Goal: Task Accomplishment & Management: Complete application form

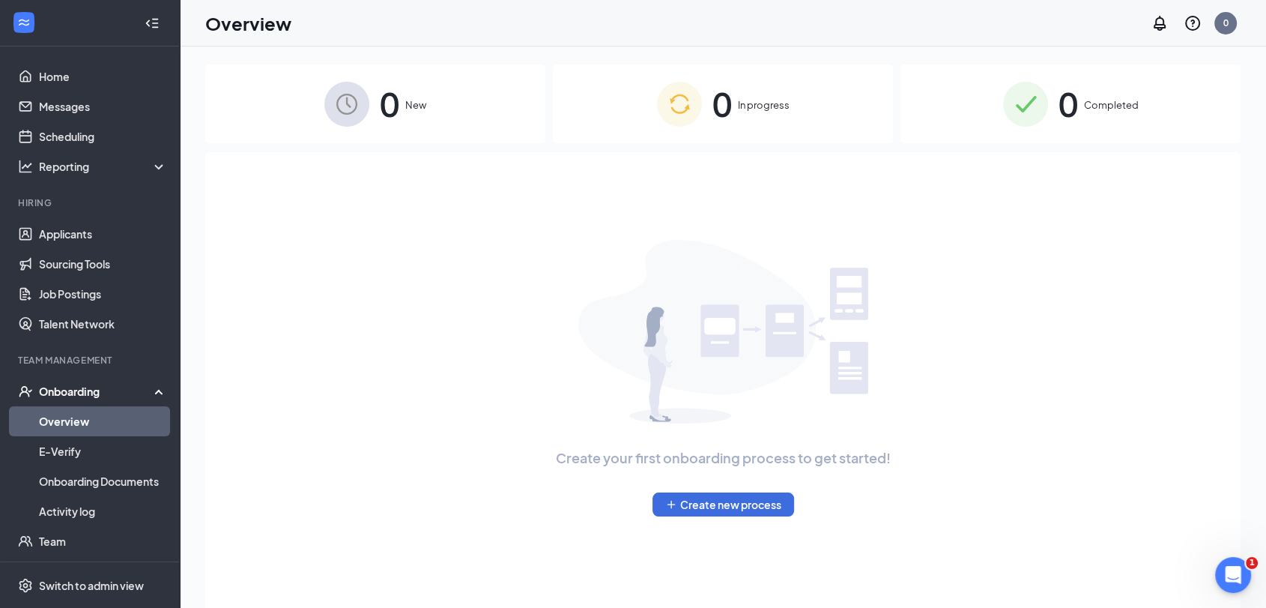
click at [1119, 111] on span "Completed" at bounding box center [1111, 104] width 55 height 15
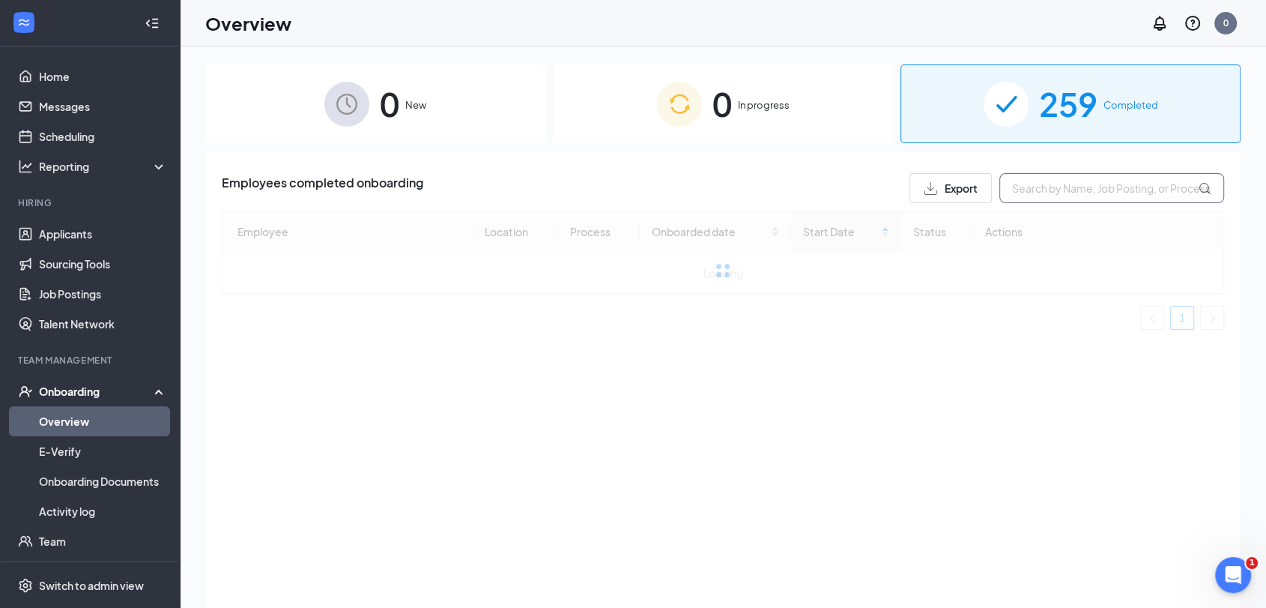
click at [1083, 187] on input "text" at bounding box center [1111, 188] width 225 height 30
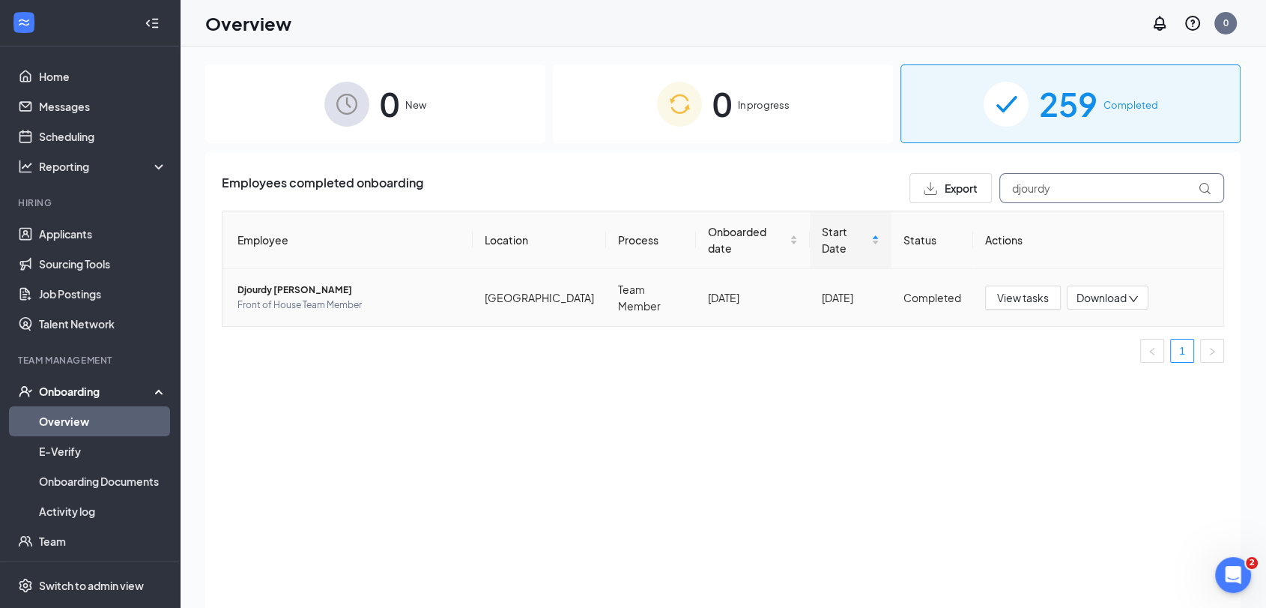
type input "djourdy"
click at [282, 282] on span "Djourdy J Tulenan" at bounding box center [348, 289] width 223 height 15
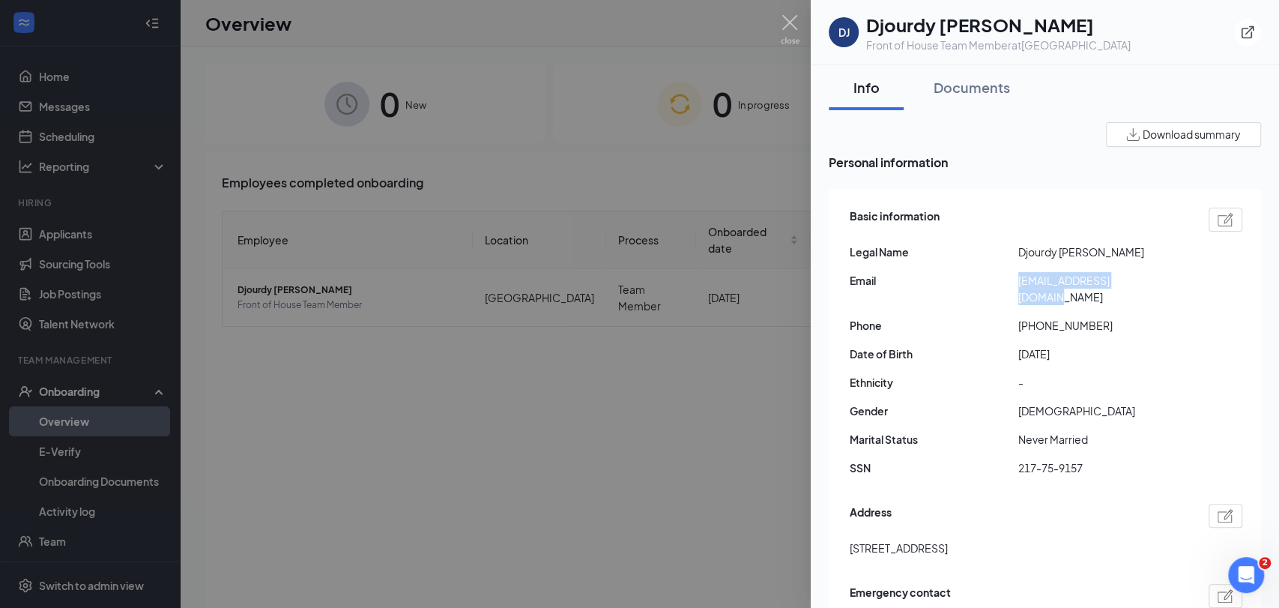
drag, startPoint x: 1145, startPoint y: 282, endPoint x: 1018, endPoint y: 285, distance: 126.6
click at [1018, 285] on span "dj.tulenan06@gmail.com" at bounding box center [1102, 288] width 169 height 33
copy span "dj.tulenan06@gmail.com"
click at [797, 23] on img at bounding box center [790, 29] width 19 height 29
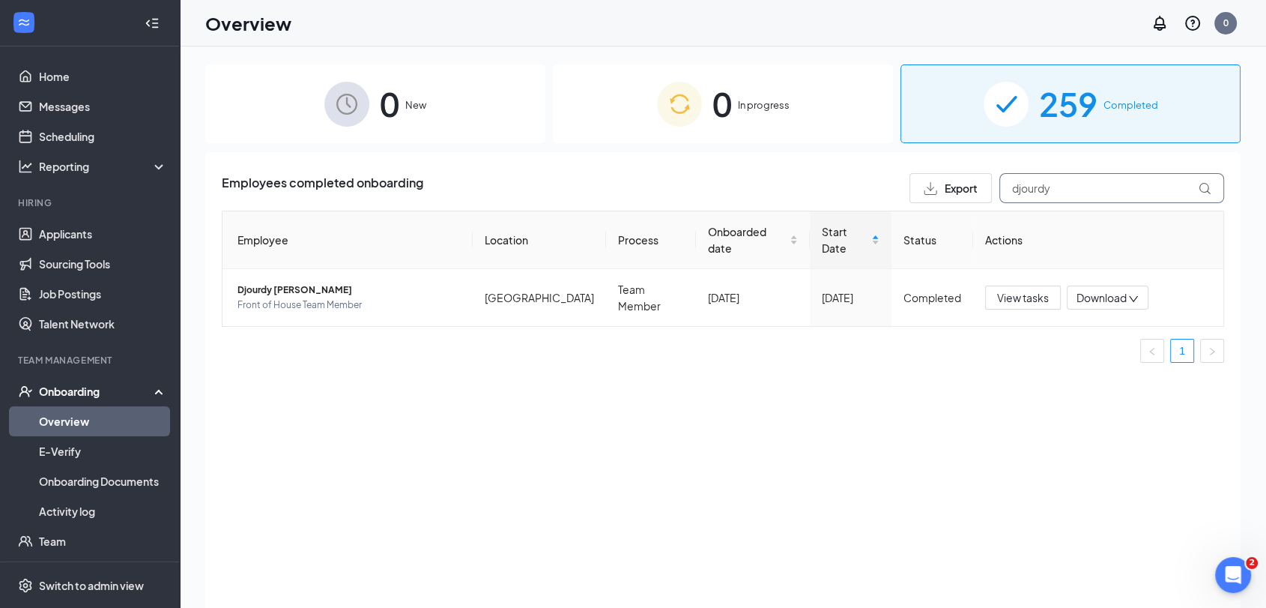
drag, startPoint x: 1099, startPoint y: 192, endPoint x: 957, endPoint y: 216, distance: 143.6
click at [962, 216] on div "Employees completed onboarding Export djourdy Employee Location Process Onboard…" at bounding box center [723, 274] width 1002 height 202
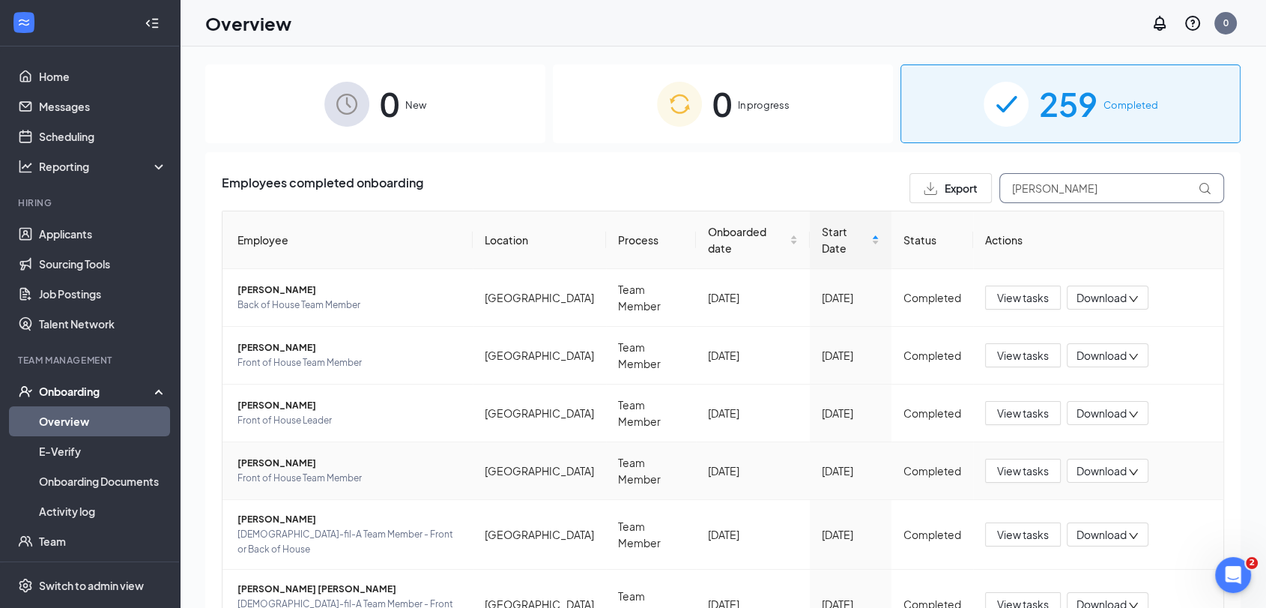
type input "joshua"
click at [300, 456] on span "Joshua M Sabatella" at bounding box center [348, 463] width 223 height 15
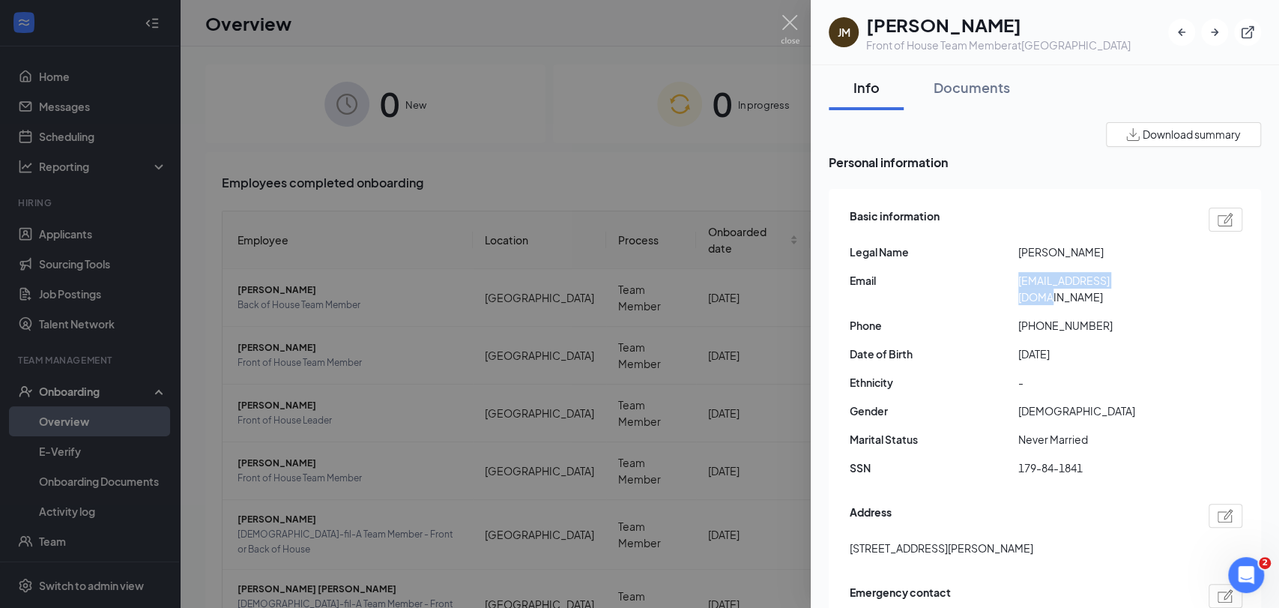
drag, startPoint x: 1143, startPoint y: 283, endPoint x: 1013, endPoint y: 290, distance: 130.5
click at [1013, 290] on div "Basic information Legal Name Joshua M Sabatella Email joshsab20@icloud.com Phon…" at bounding box center [1046, 346] width 393 height 284
copy div "joshsab20@icloud.com"
click at [792, 20] on img at bounding box center [790, 29] width 19 height 29
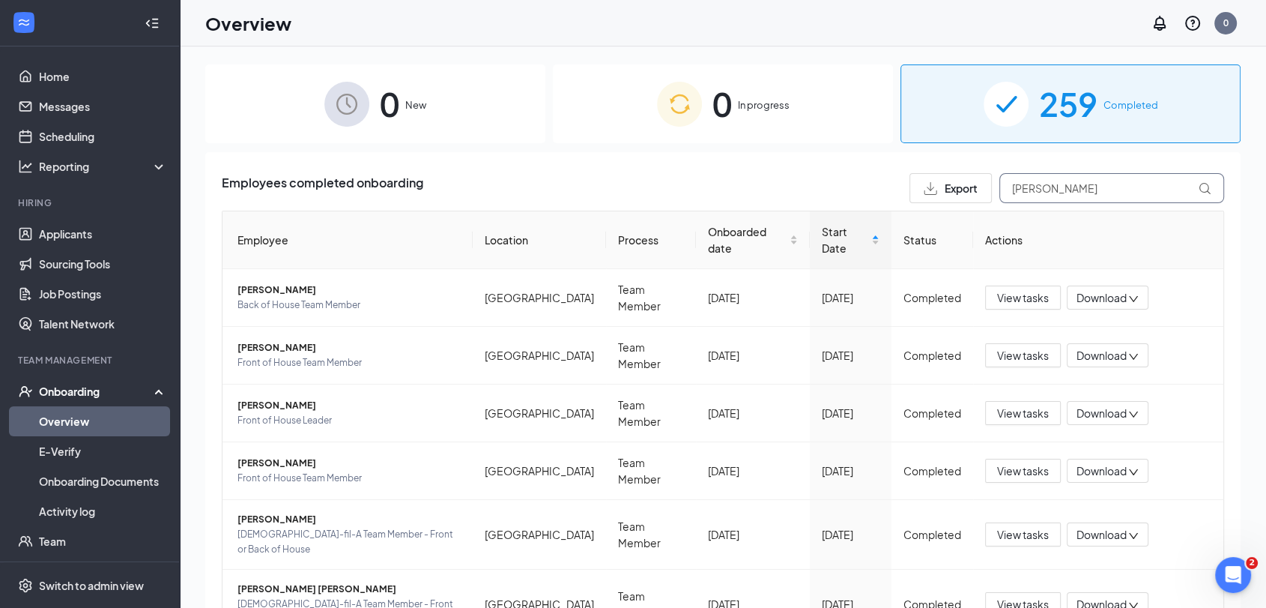
drag, startPoint x: 1092, startPoint y: 183, endPoint x: 924, endPoint y: 217, distance: 171.2
click at [927, 217] on div "Employees completed onboarding Export joshua Employee Location Process Onboarde…" at bounding box center [723, 430] width 1002 height 514
type input "james"
click at [285, 456] on span "James W Forsette" at bounding box center [348, 463] width 223 height 15
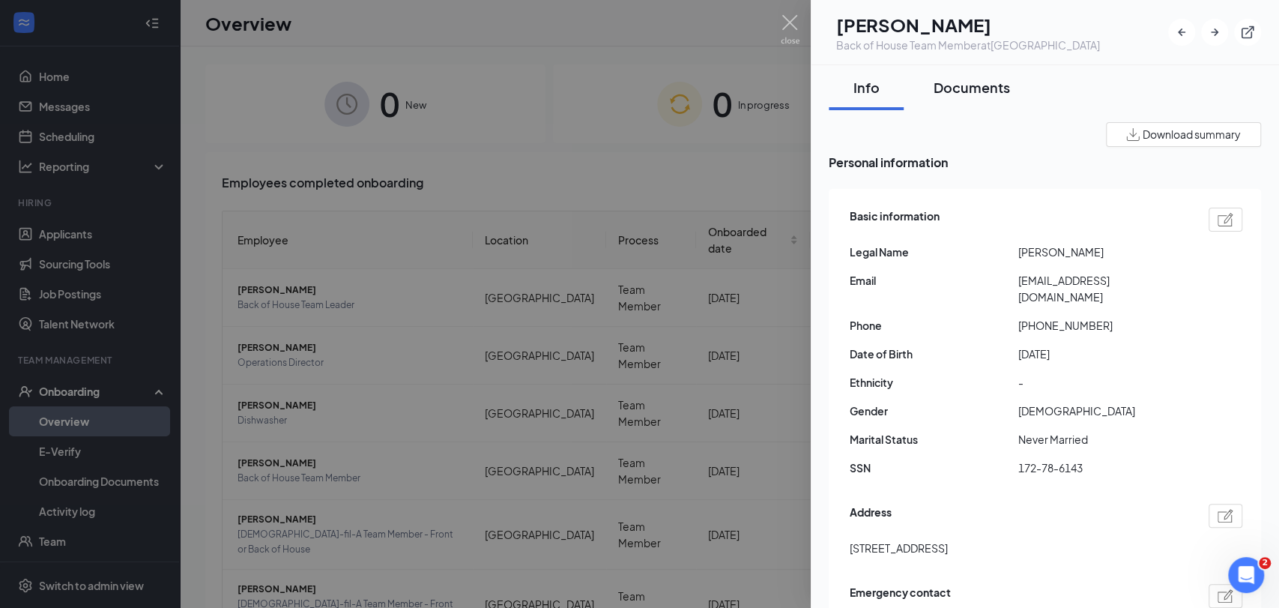
click at [976, 91] on div "Documents" at bounding box center [971, 87] width 76 height 19
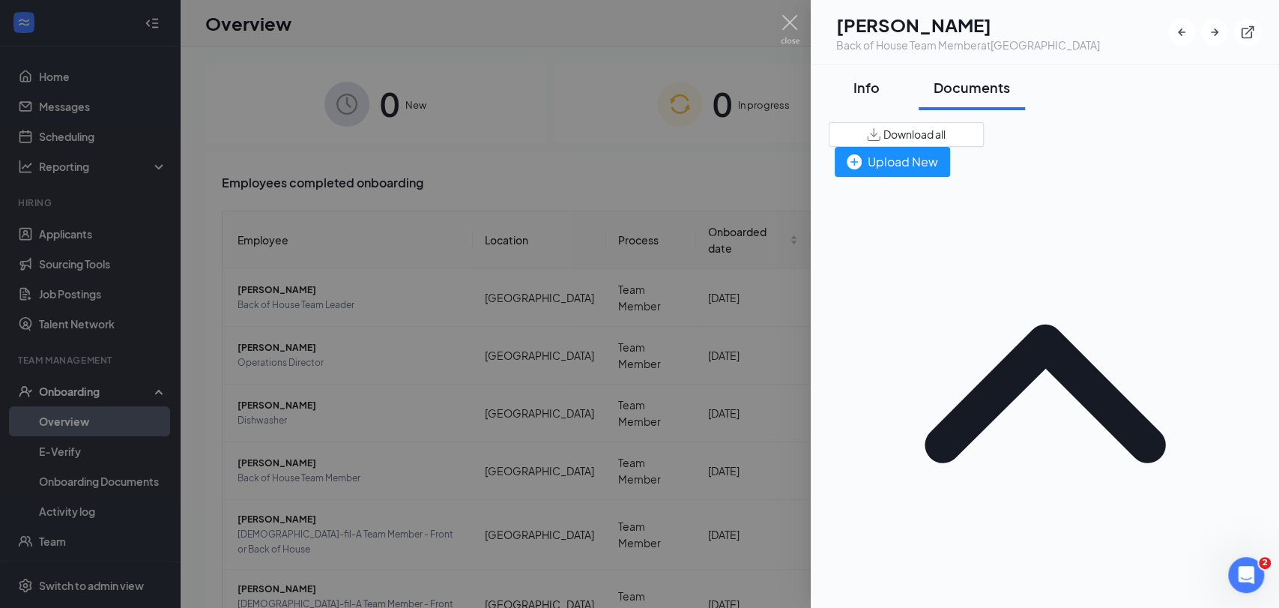
click at [892, 92] on button "Info" at bounding box center [866, 87] width 75 height 45
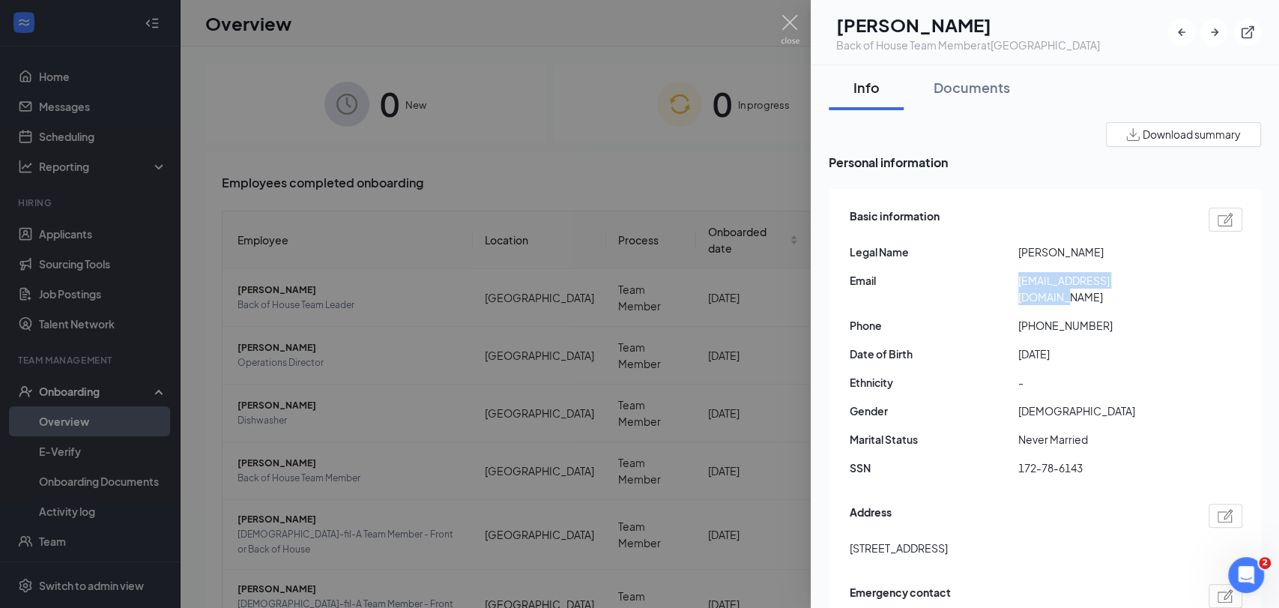
drag, startPoint x: 1158, startPoint y: 282, endPoint x: 1018, endPoint y: 291, distance: 140.3
click at [1018, 291] on div "Basic information Legal Name James W Forsette Email forsettejimmy@gmail.com Pho…" at bounding box center [1046, 346] width 393 height 284
copy span "forsettejimmy@gmail.com"
click at [803, 24] on div at bounding box center [639, 304] width 1279 height 608
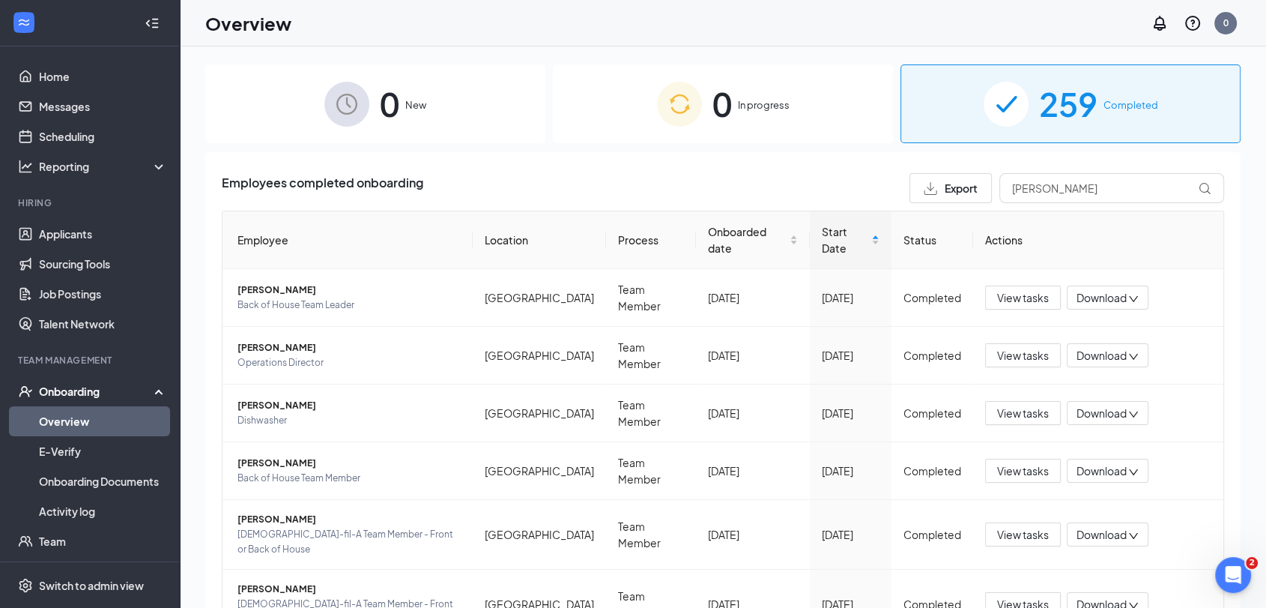
click at [799, 26] on div "Overview 0" at bounding box center [723, 23] width 1086 height 46
drag, startPoint x: 1085, startPoint y: 199, endPoint x: 910, endPoint y: 220, distance: 175.8
click at [911, 223] on div "Employees completed onboarding Export james Employee Location Process Onboarded…" at bounding box center [723, 465] width 1002 height 584
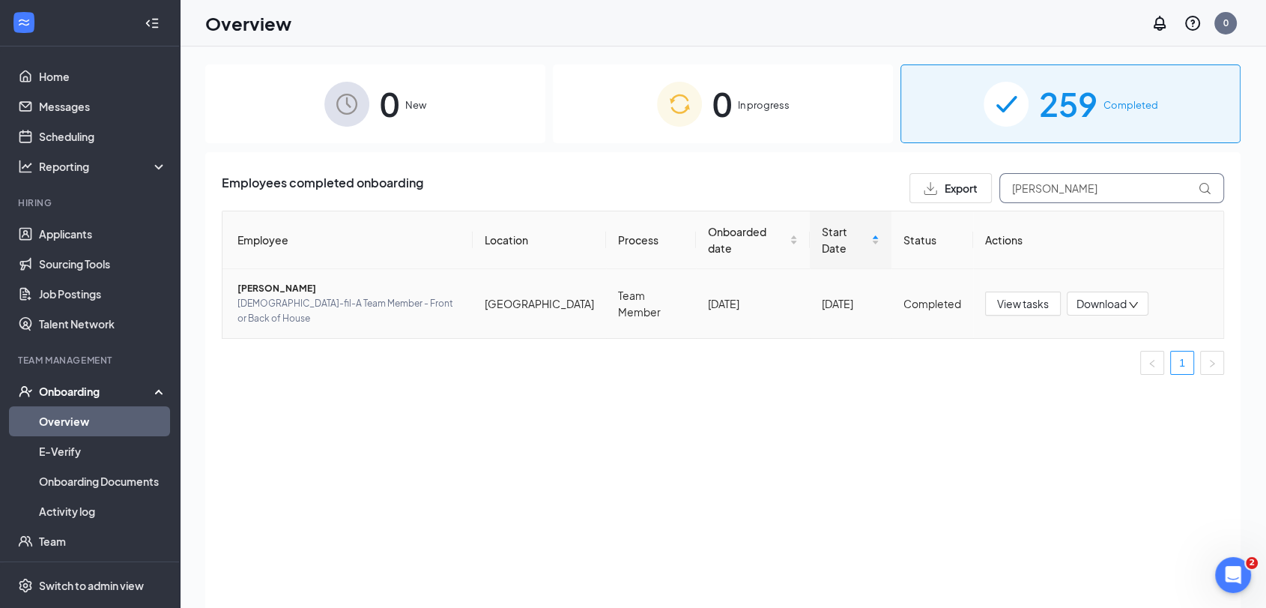
type input "alexander"
click at [309, 281] on span "Alexander j Schuler" at bounding box center [348, 288] width 223 height 15
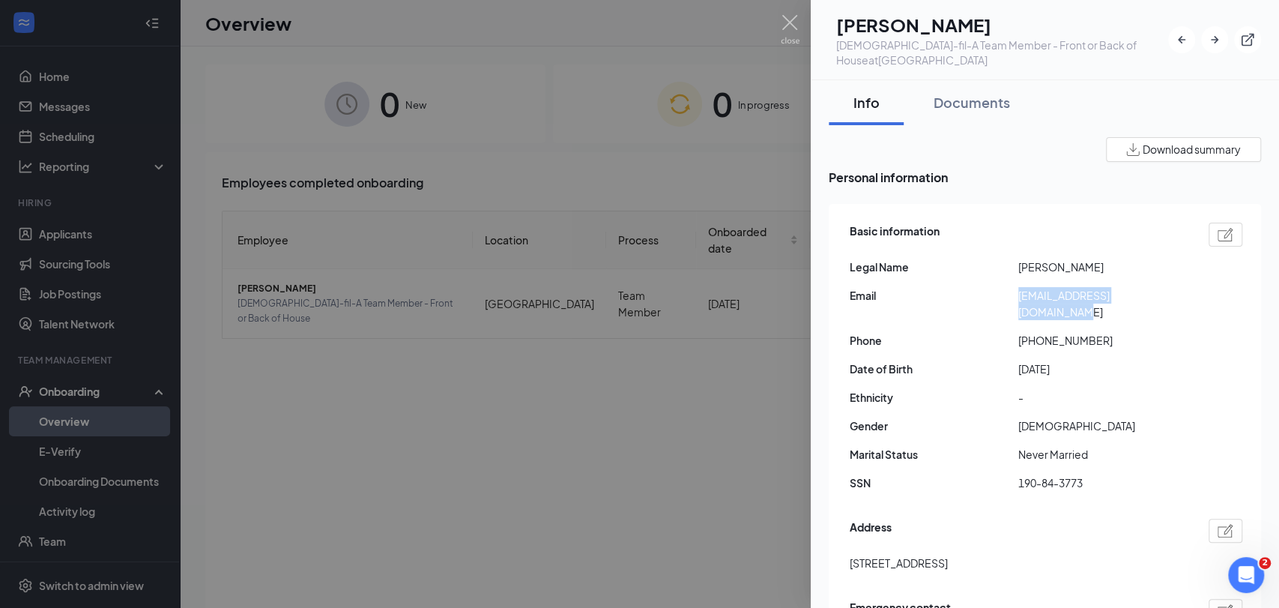
drag, startPoint x: 1179, startPoint y: 291, endPoint x: 1015, endPoint y: 305, distance: 164.7
click at [1015, 305] on div "Basic information Legal Name Alexander j Schuler Email schulerfamily003@gmail.c…" at bounding box center [1046, 361] width 393 height 284
copy div "schulerfamily003@gmail.com"
click at [787, 19] on img at bounding box center [790, 29] width 19 height 29
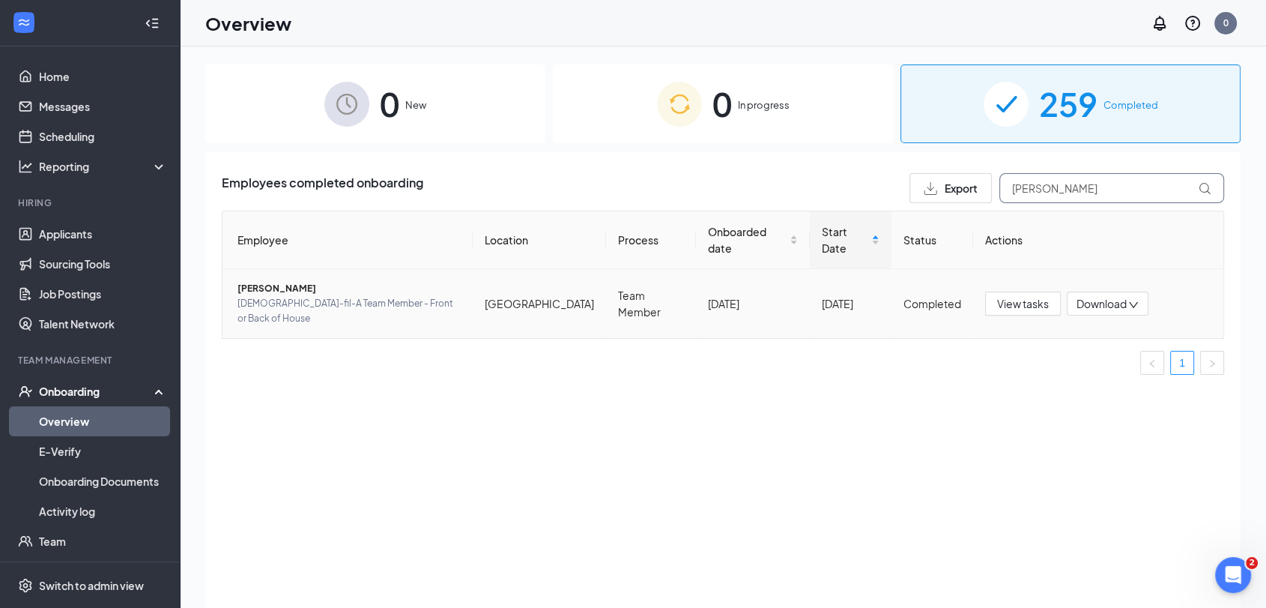
drag, startPoint x: 1109, startPoint y: 185, endPoint x: 881, endPoint y: 252, distance: 237.3
click at [881, 252] on div "Employees completed onboarding Export alexander Employee Location Process Onboa…" at bounding box center [723, 280] width 1002 height 214
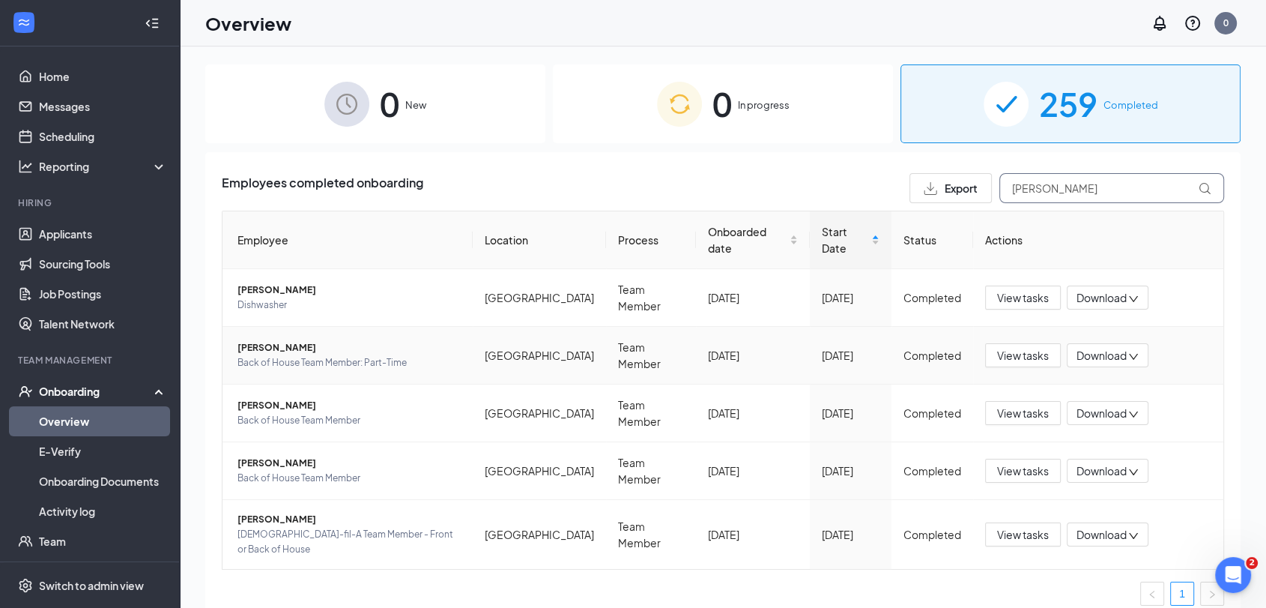
type input "jonathan"
click at [294, 340] on span "Jonathan D Carroll" at bounding box center [348, 347] width 223 height 15
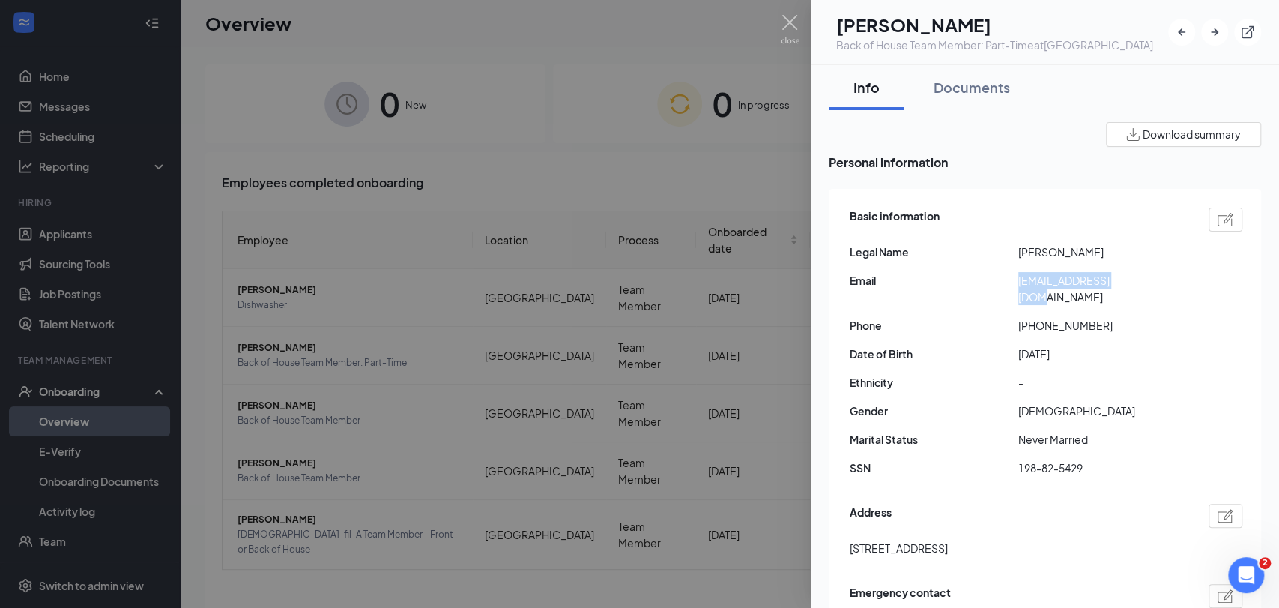
drag, startPoint x: 1134, startPoint y: 282, endPoint x: 1020, endPoint y: 289, distance: 114.1
click at [1020, 289] on div "Basic information Legal Name Jonathan D Carroll Email carjon240@gmail.com Phone…" at bounding box center [1046, 346] width 393 height 284
copy span "carjon240@gmail.com"
click at [790, 18] on img at bounding box center [790, 29] width 19 height 29
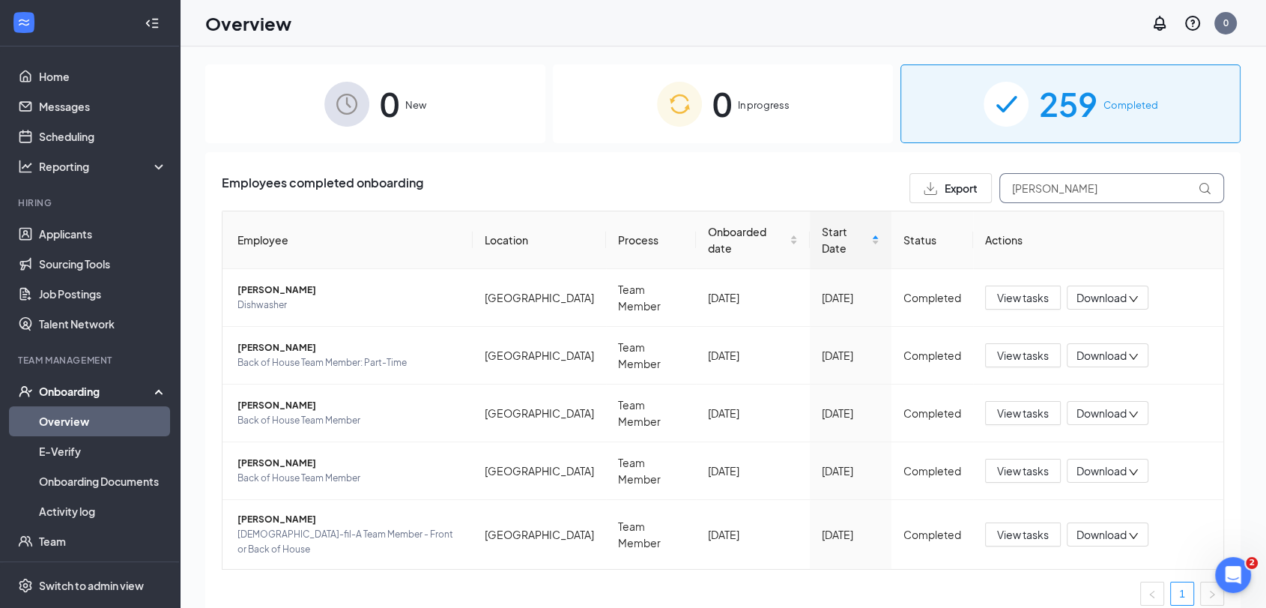
drag, startPoint x: 1079, startPoint y: 192, endPoint x: 996, endPoint y: 219, distance: 87.4
click at [1001, 219] on div "Employees completed onboarding Export jonathan Employee Location Process Onboar…" at bounding box center [723, 395] width 1002 height 444
type input "paul"
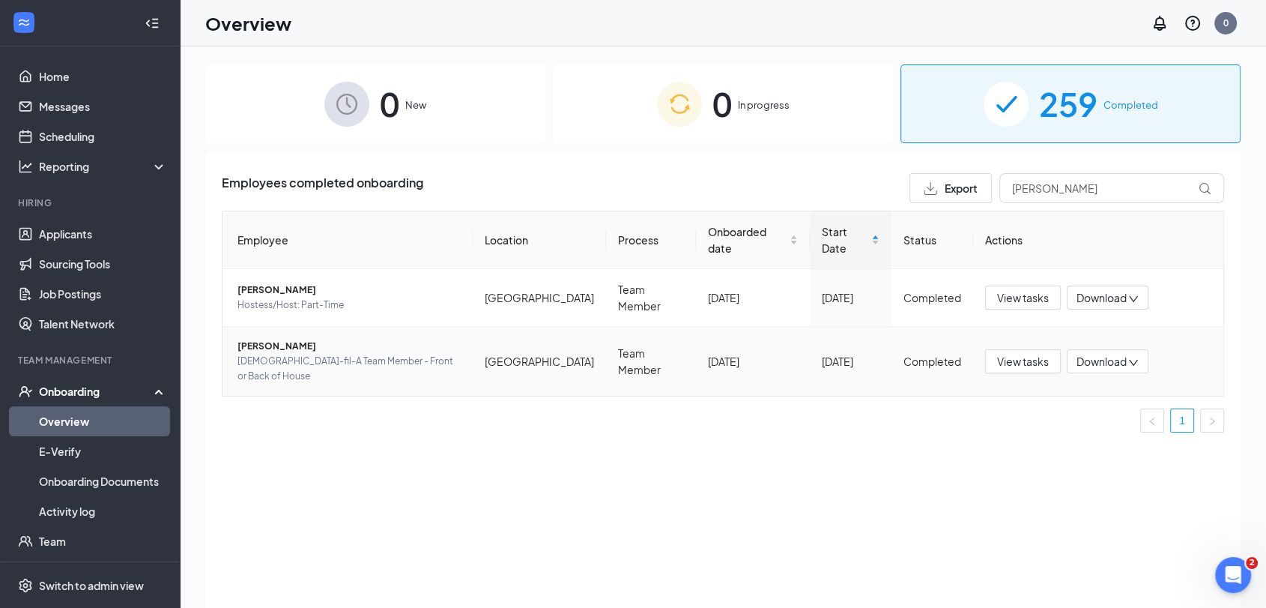
click at [288, 339] on span "Paul M MacDonald" at bounding box center [348, 346] width 223 height 15
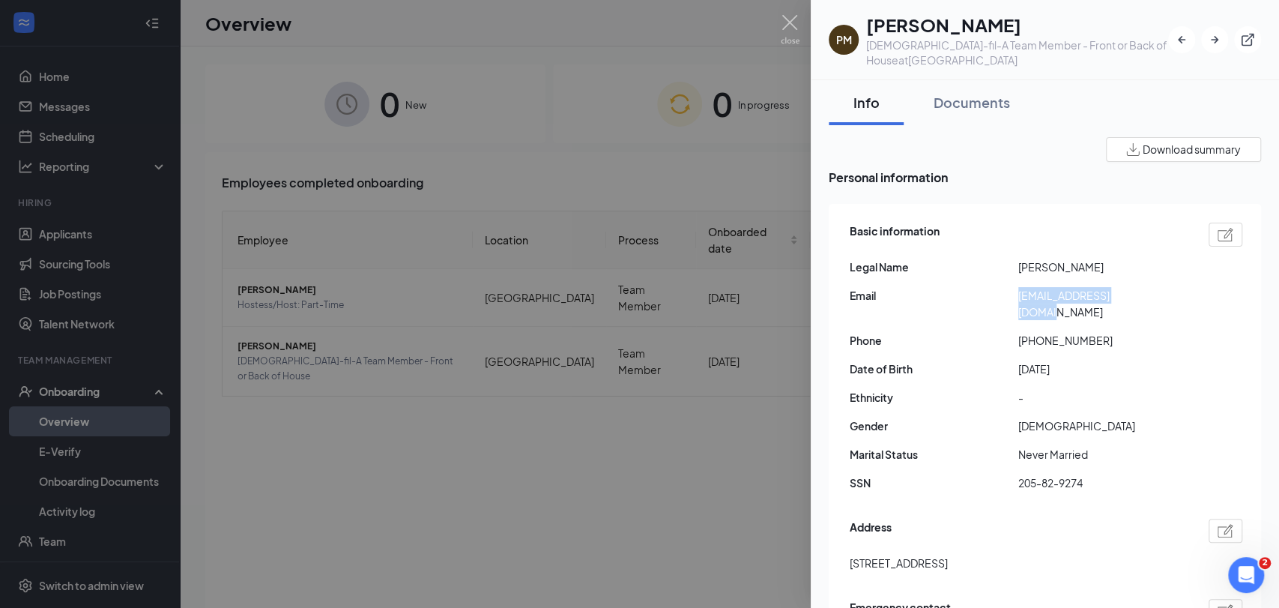
drag, startPoint x: 1168, startPoint y: 292, endPoint x: 1014, endPoint y: 301, distance: 154.6
click at [1014, 301] on div "Email macpaul1918@gmail.com" at bounding box center [1046, 303] width 393 height 33
copy div "macpaul1918@gmail.com"
drag, startPoint x: 789, startPoint y: 23, endPoint x: 769, endPoint y: 4, distance: 27.6
click at [788, 23] on img at bounding box center [790, 29] width 19 height 29
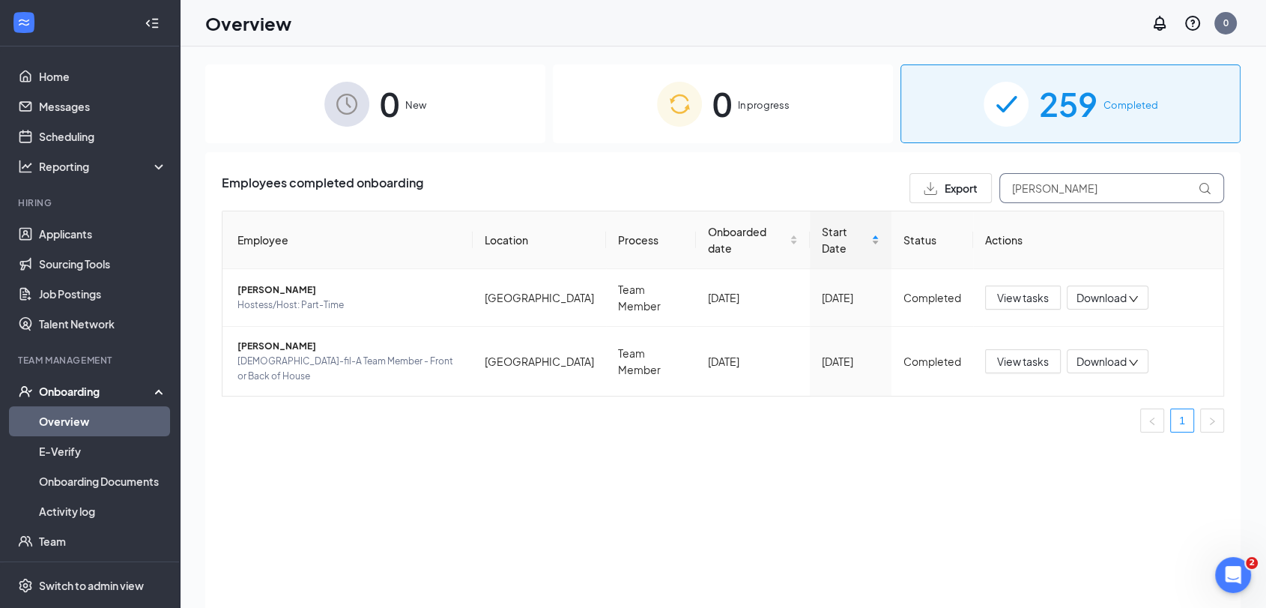
drag, startPoint x: 1125, startPoint y: 187, endPoint x: 820, endPoint y: 235, distance: 309.5
click at [821, 235] on div "Employees completed onboarding Export paul Employee Location Process Onboarded …" at bounding box center [723, 308] width 1002 height 271
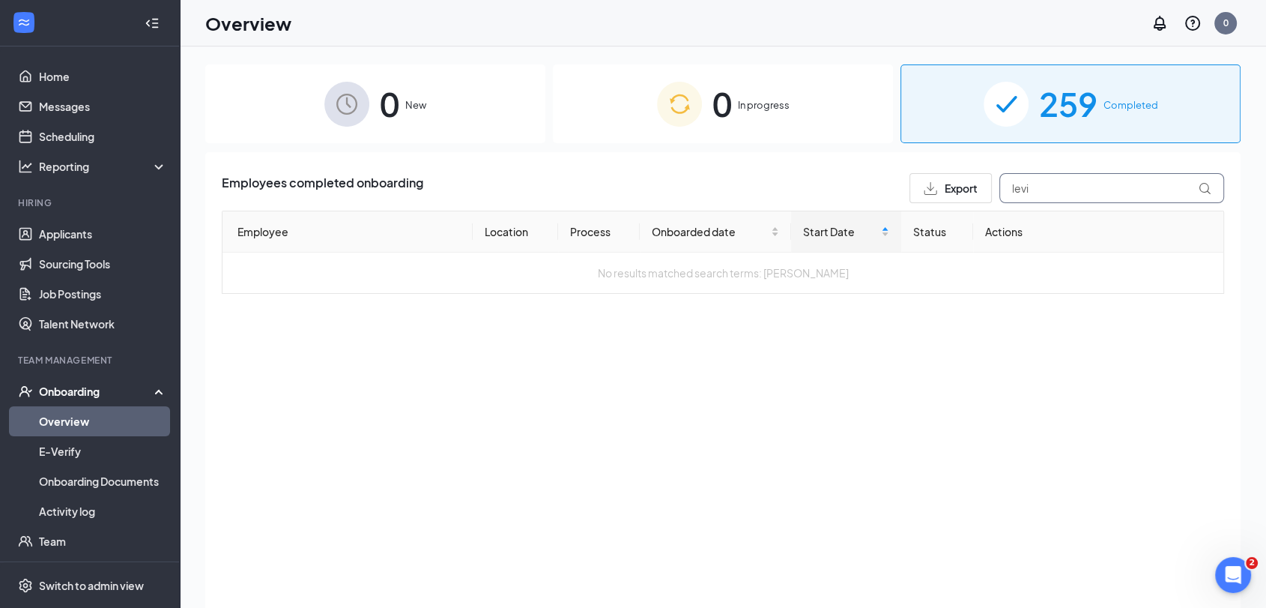
drag, startPoint x: 1052, startPoint y: 185, endPoint x: 1023, endPoint y: 195, distance: 30.1
click at [1023, 195] on input "levi" at bounding box center [1111, 188] width 225 height 30
type input "lev"
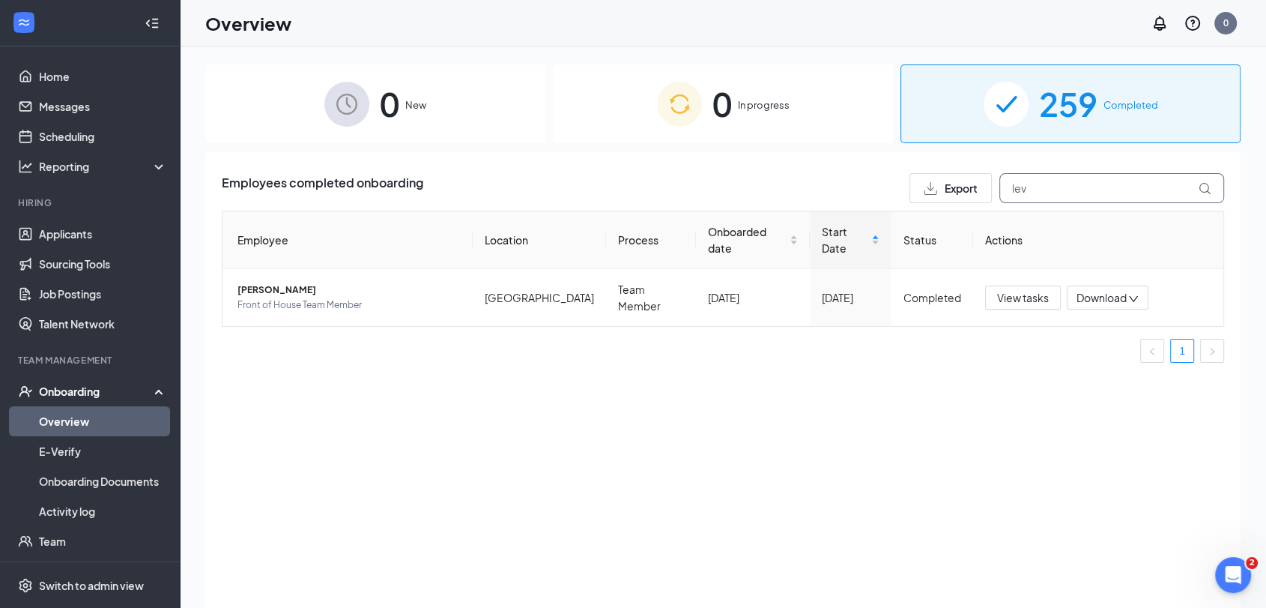
drag, startPoint x: 1049, startPoint y: 191, endPoint x: 982, endPoint y: 202, distance: 67.6
click at [982, 202] on div "Export lev" at bounding box center [1067, 188] width 315 height 30
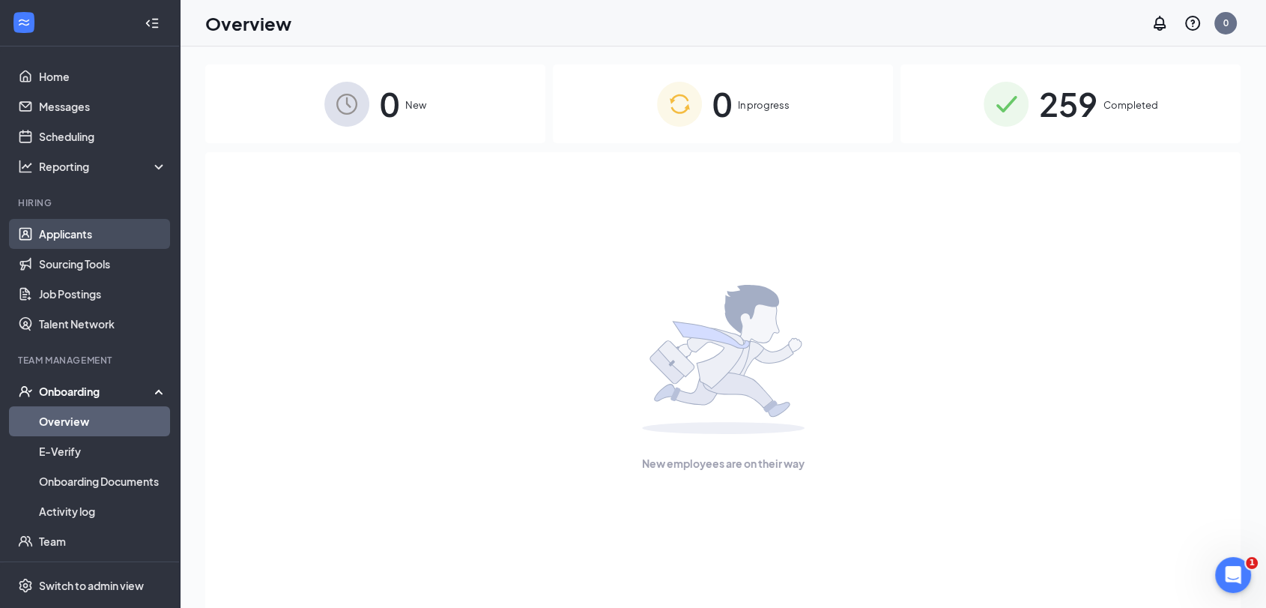
drag, startPoint x: 96, startPoint y: 231, endPoint x: 113, endPoint y: 220, distance: 21.0
click at [96, 232] on link "Applicants" at bounding box center [103, 234] width 128 height 30
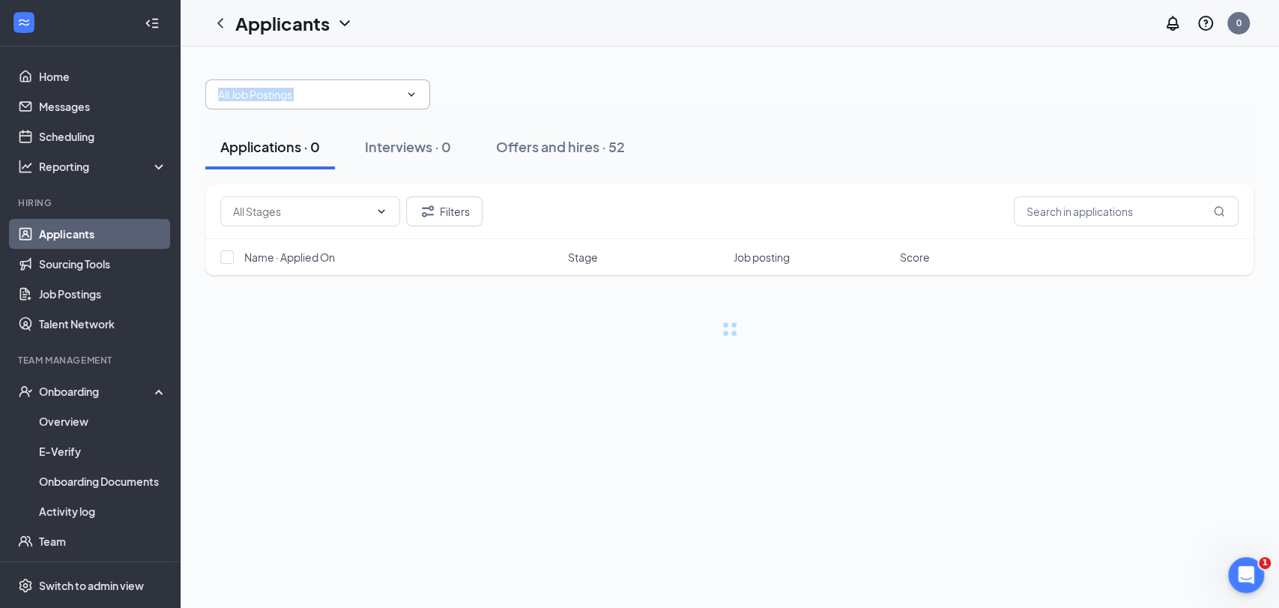
click at [397, 92] on span at bounding box center [317, 94] width 225 height 30
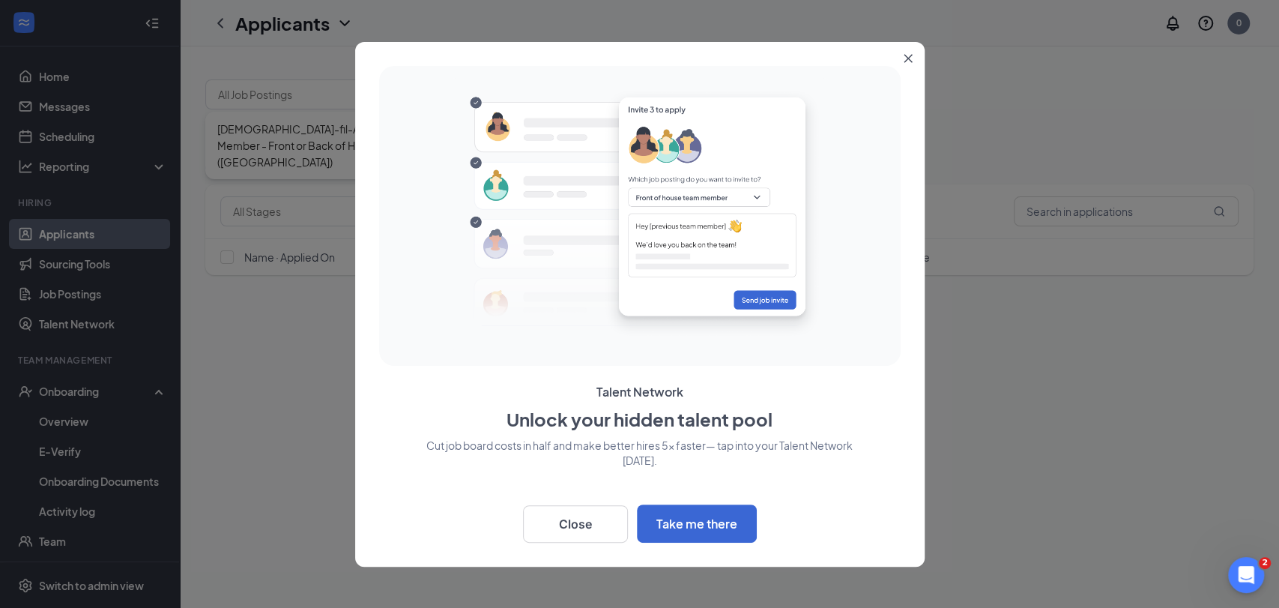
click at [902, 64] on button "Close" at bounding box center [911, 55] width 27 height 27
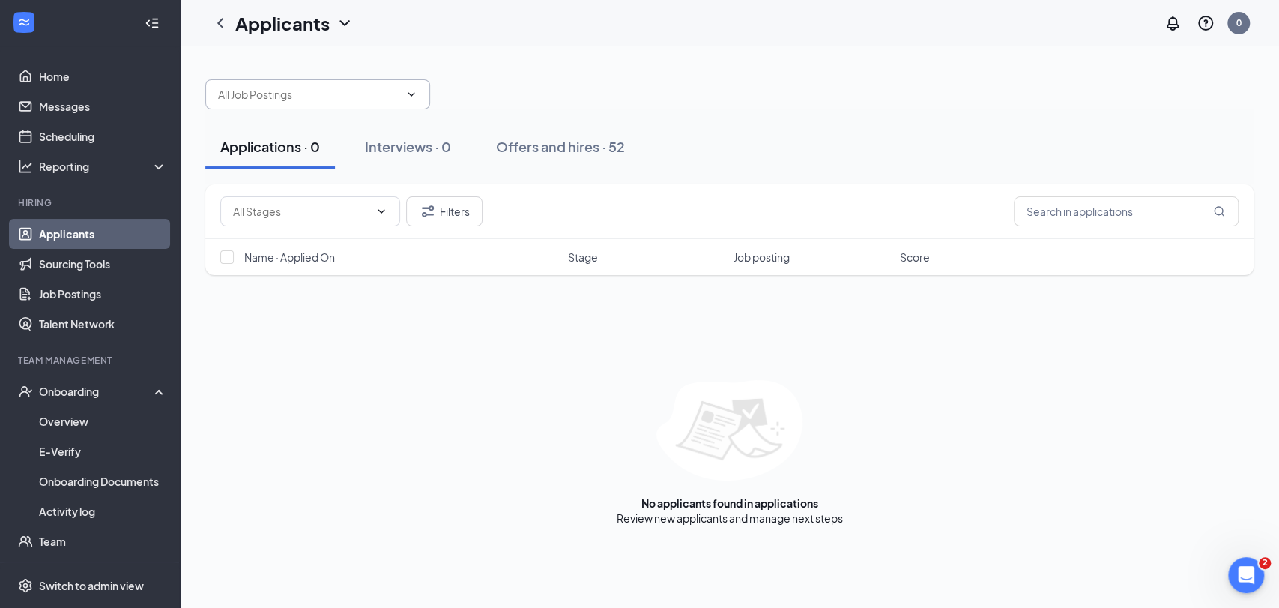
click at [281, 107] on span at bounding box center [317, 94] width 225 height 30
click at [303, 156] on div "[DEMOGRAPHIC_DATA]-fil-A Team Member - Front or Back of House ([GEOGRAPHIC_DATA…" at bounding box center [317, 145] width 225 height 67
type input "[DEMOGRAPHIC_DATA]-fil-A Team Member - Front or Back of House ([GEOGRAPHIC_DATA…"
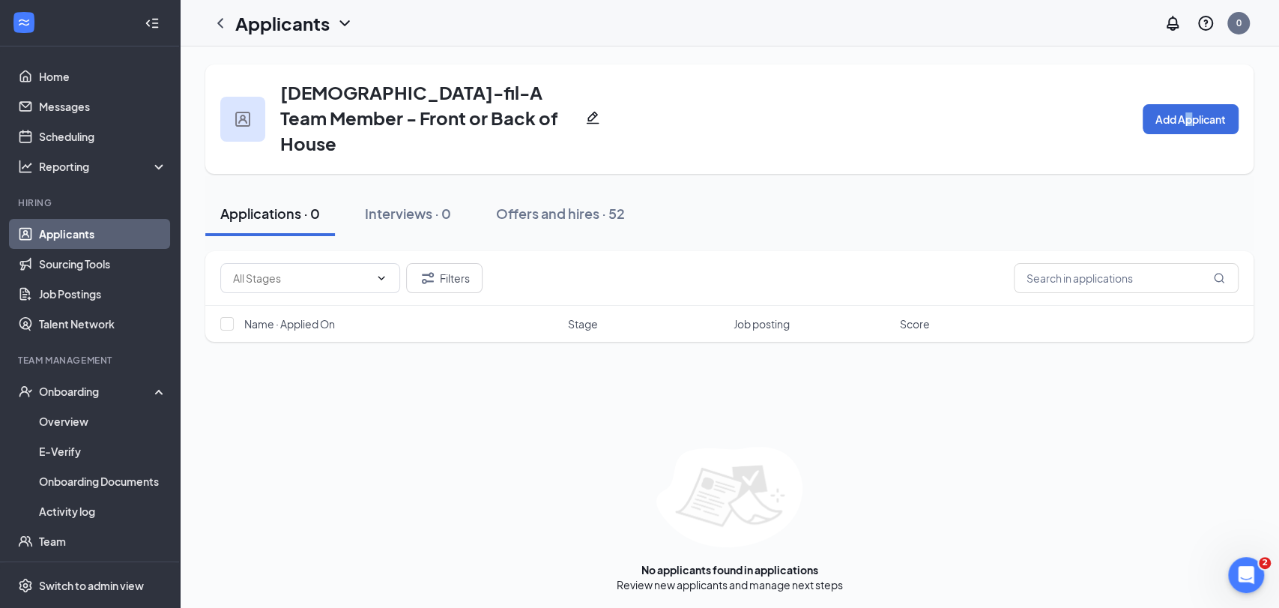
click at [1185, 127] on div "[DEMOGRAPHIC_DATA]-fil-A Team Member - Front or Back of House Add Applicant" at bounding box center [729, 118] width 1048 height 109
click at [1176, 116] on button "Add Applicant" at bounding box center [1190, 119] width 96 height 30
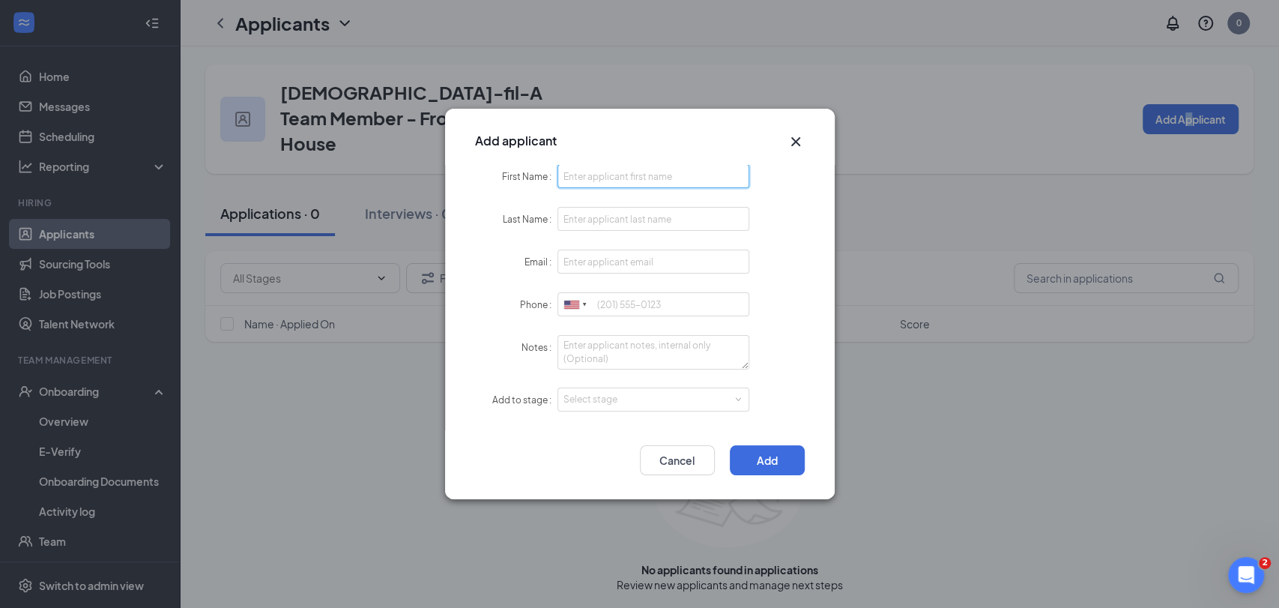
click at [700, 175] on input "First Name" at bounding box center [653, 176] width 193 height 24
type input "[PERSON_NAME]"
type input "[EMAIL_ADDRESS][DOMAIN_NAME]"
click at [658, 303] on input "Phone" at bounding box center [653, 304] width 193 height 24
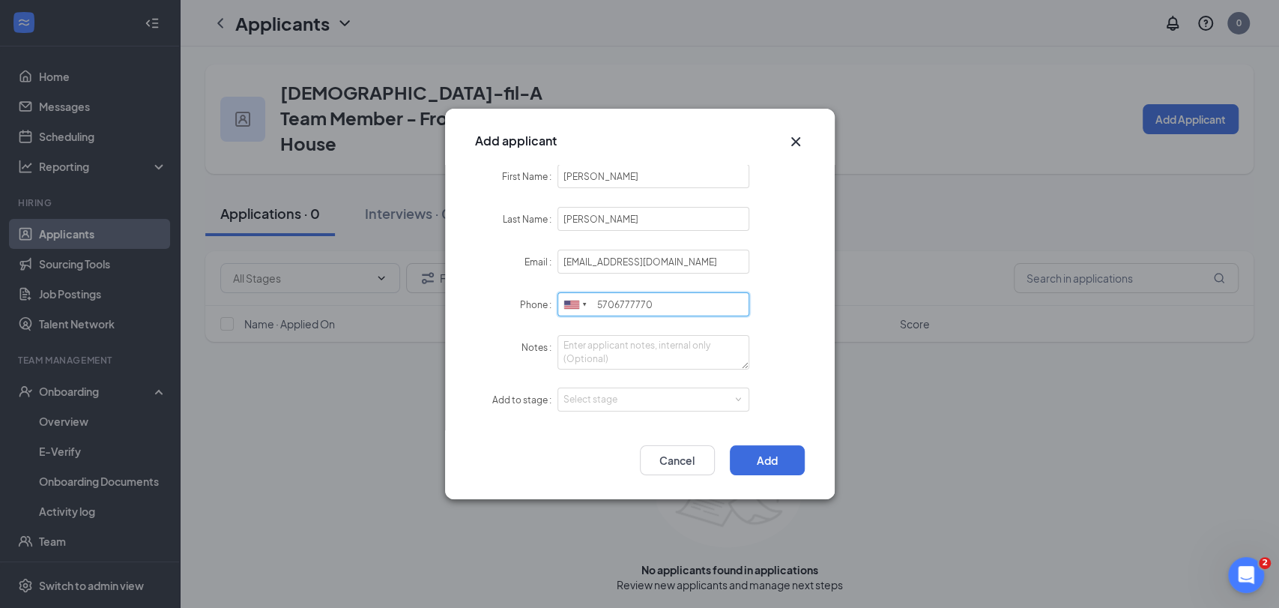
click at [613, 306] on input "5706777770" at bounding box center [653, 304] width 193 height 24
click at [629, 305] on input "5706777770" at bounding box center [653, 304] width 193 height 24
click at [665, 405] on div "Select stage" at bounding box center [650, 399] width 174 height 15
type input "5706777770"
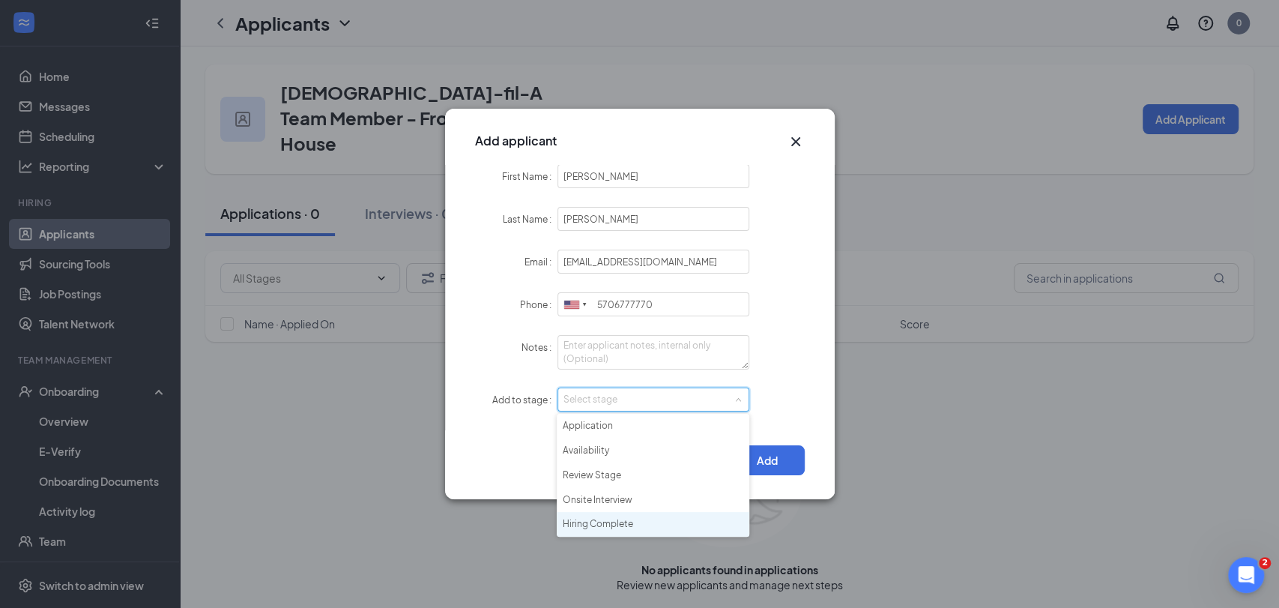
click at [623, 517] on li "Hiring Complete" at bounding box center [653, 524] width 193 height 25
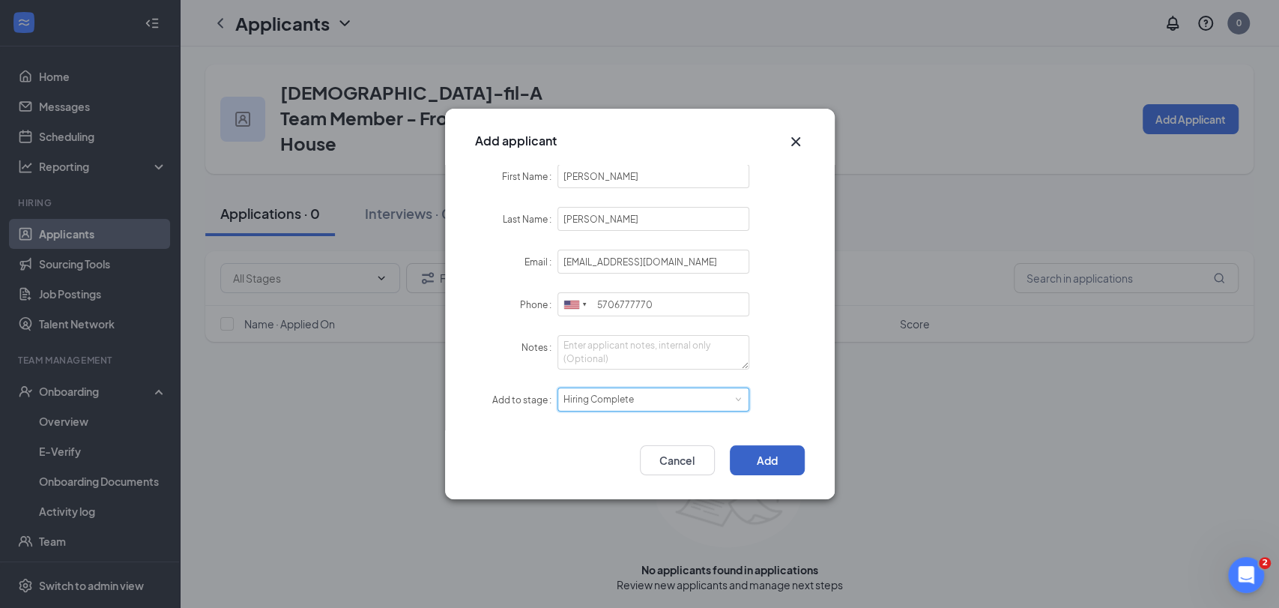
click at [755, 470] on button "Add" at bounding box center [767, 460] width 75 height 30
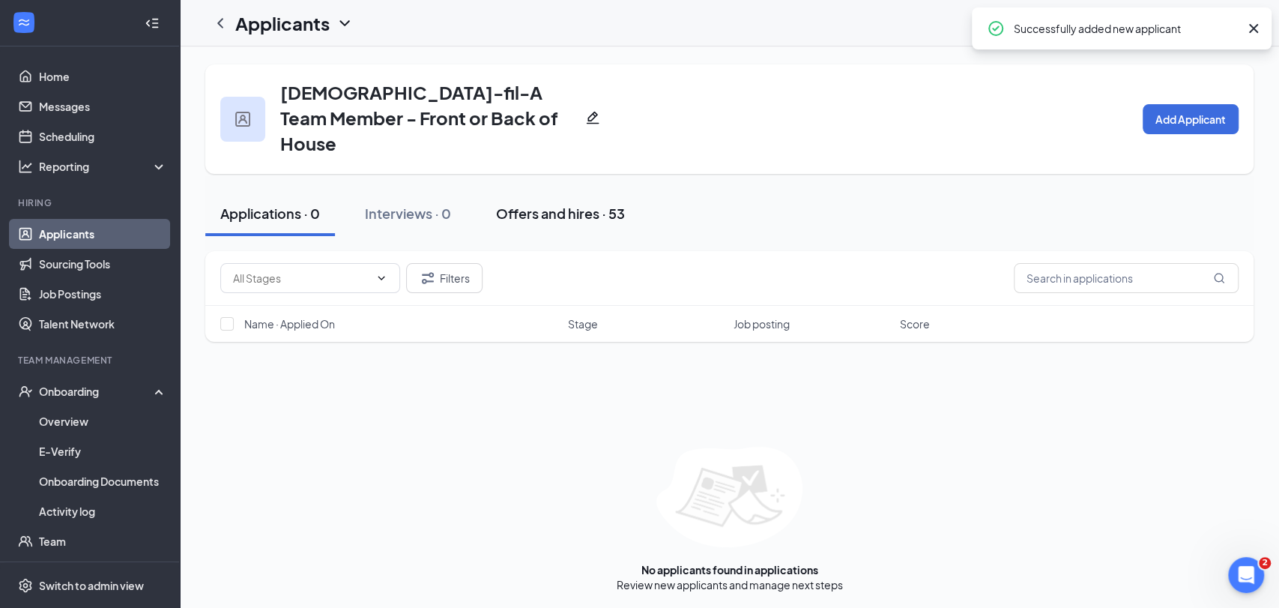
click at [564, 204] on div "Offers and hires · 53" at bounding box center [560, 213] width 129 height 19
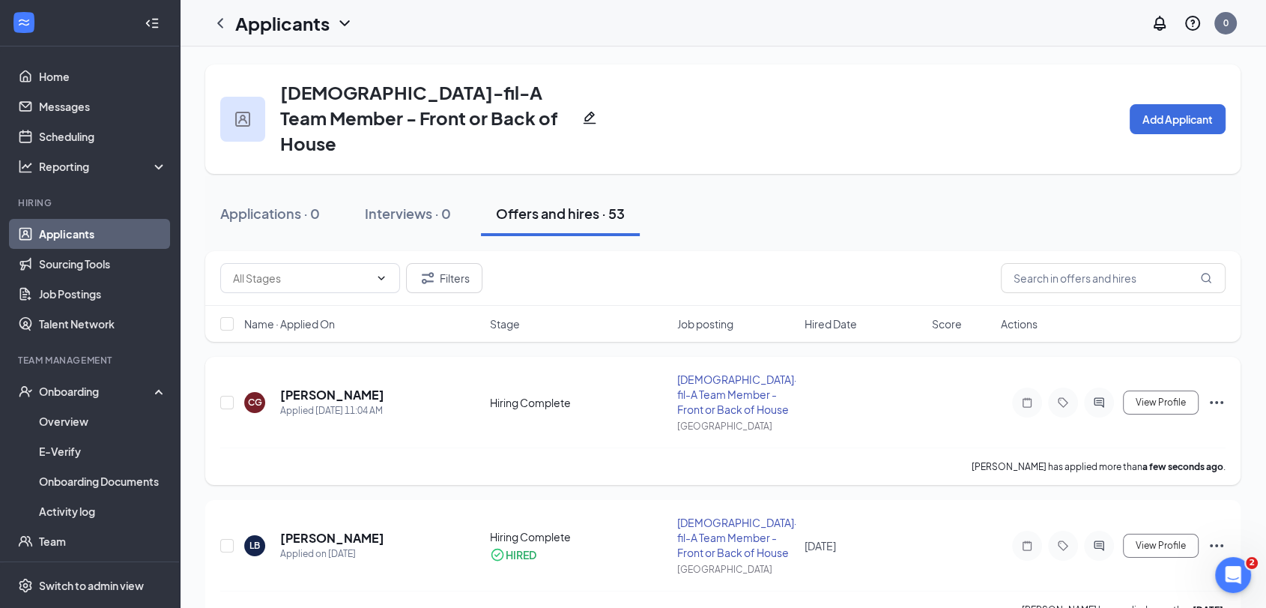
click at [1219, 393] on icon "Ellipses" at bounding box center [1217, 402] width 18 height 18
click at [1161, 413] on p "[PERSON_NAME] as hired" at bounding box center [1148, 406] width 129 height 15
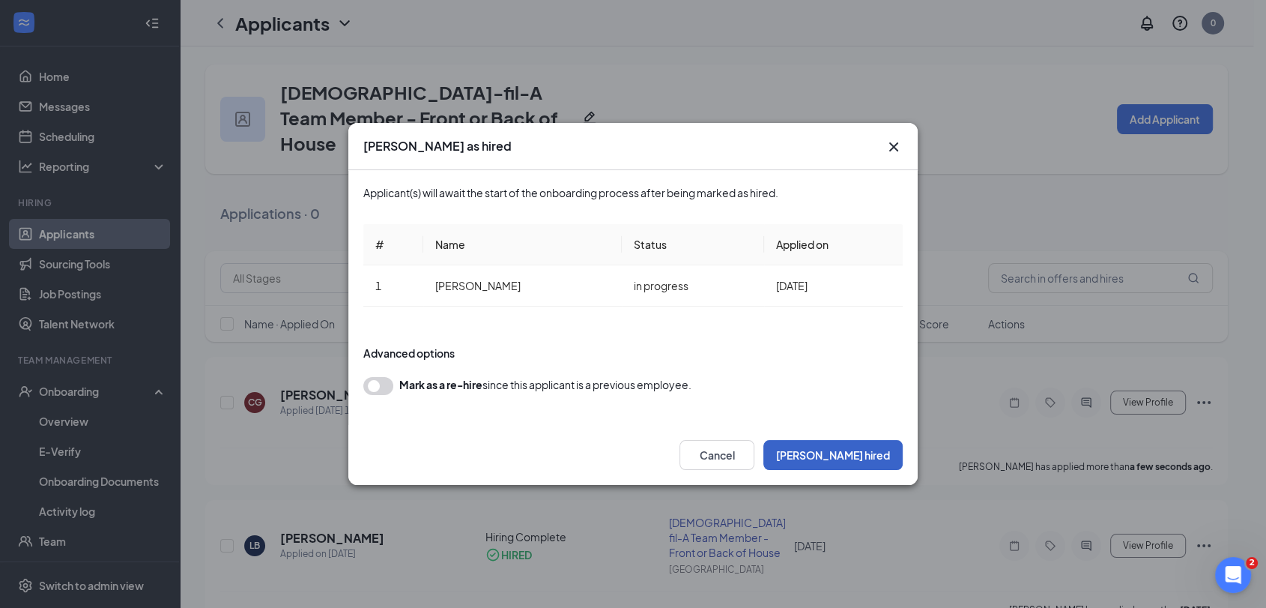
click at [874, 463] on button "[PERSON_NAME] hired" at bounding box center [832, 455] width 139 height 30
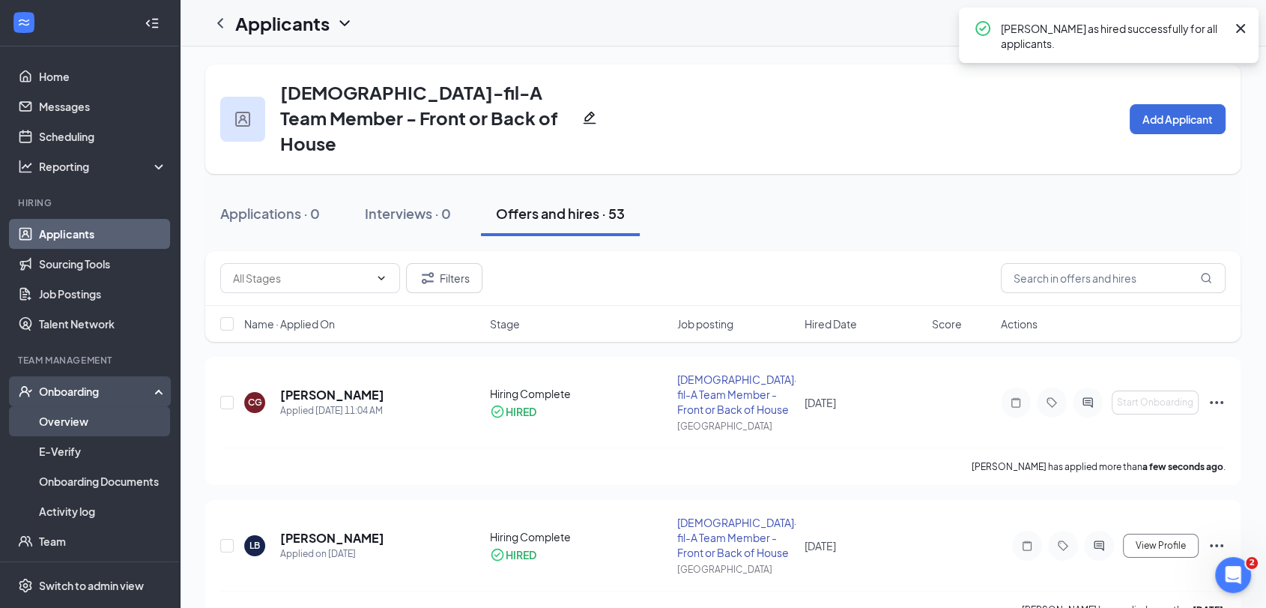
click at [106, 417] on link "Overview" at bounding box center [103, 421] width 128 height 30
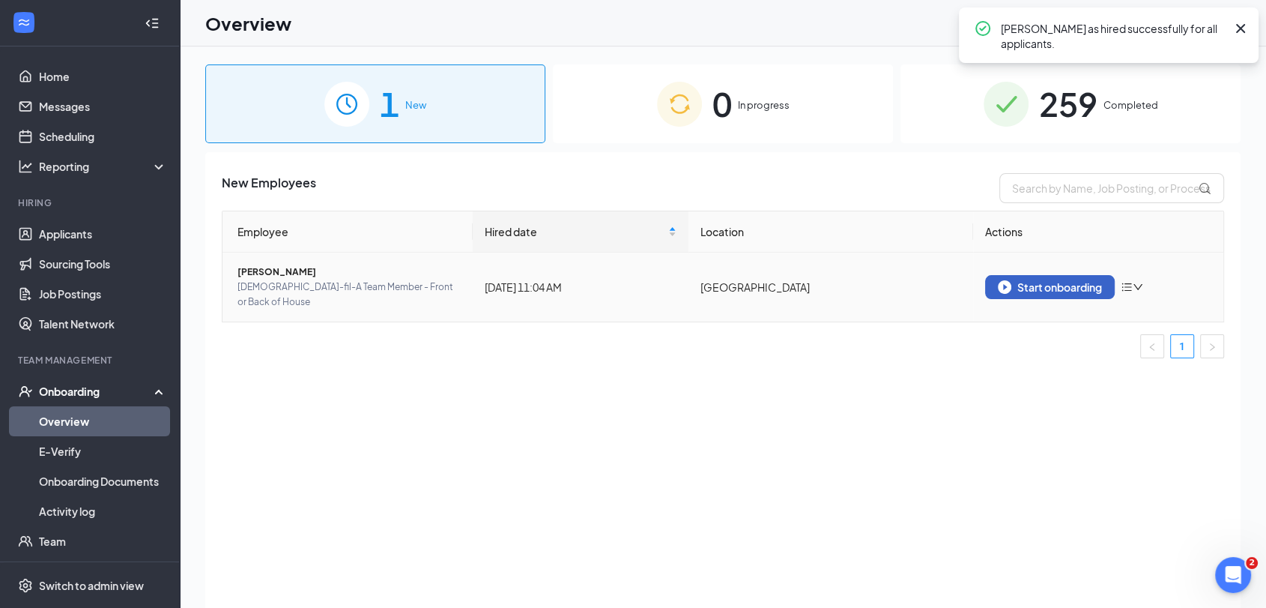
click at [1056, 280] on div "Start onboarding" at bounding box center [1050, 286] width 104 height 13
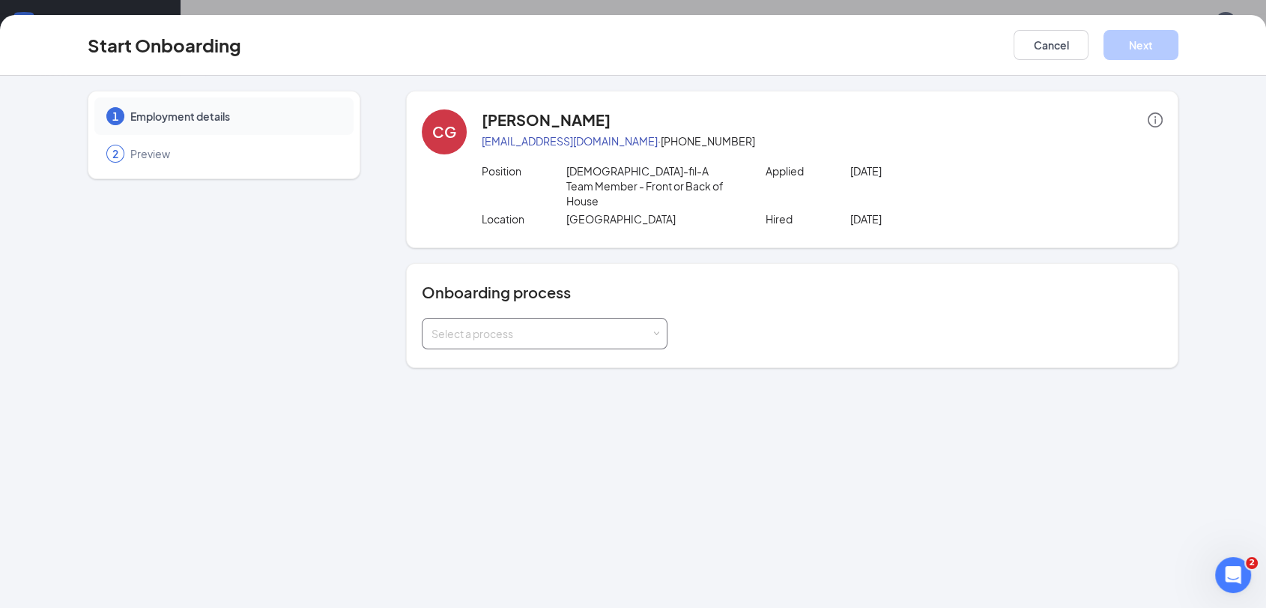
click at [608, 326] on div "Select a process" at bounding box center [542, 333] width 220 height 15
click at [570, 349] on li "Team Member" at bounding box center [544, 349] width 246 height 27
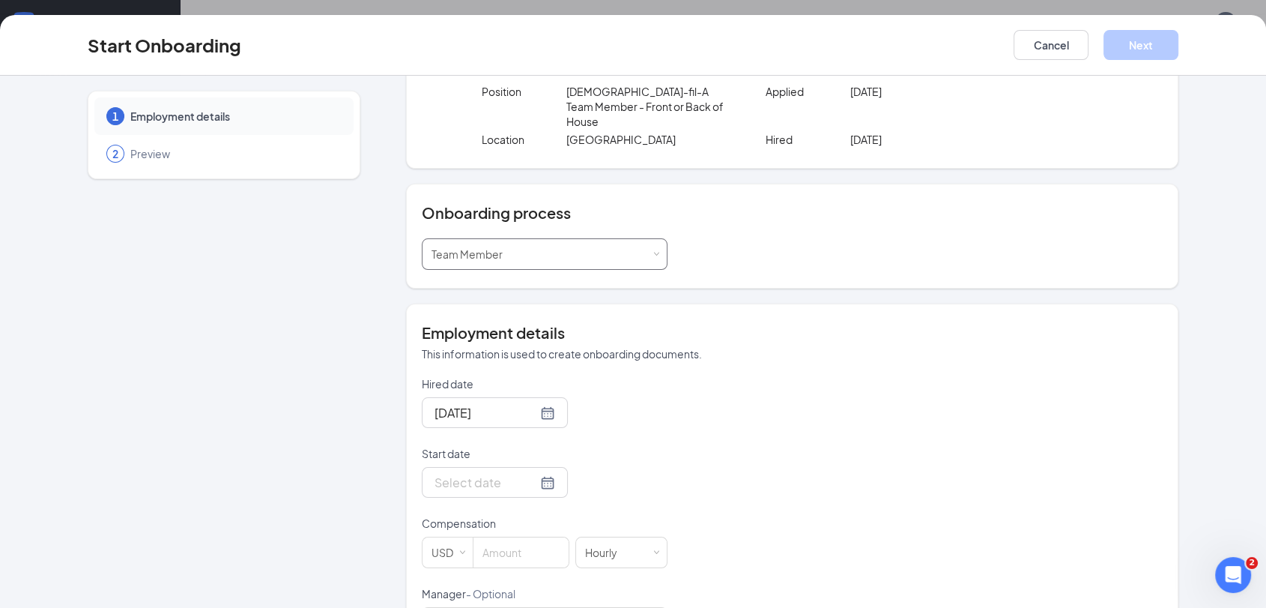
scroll to position [166, 0]
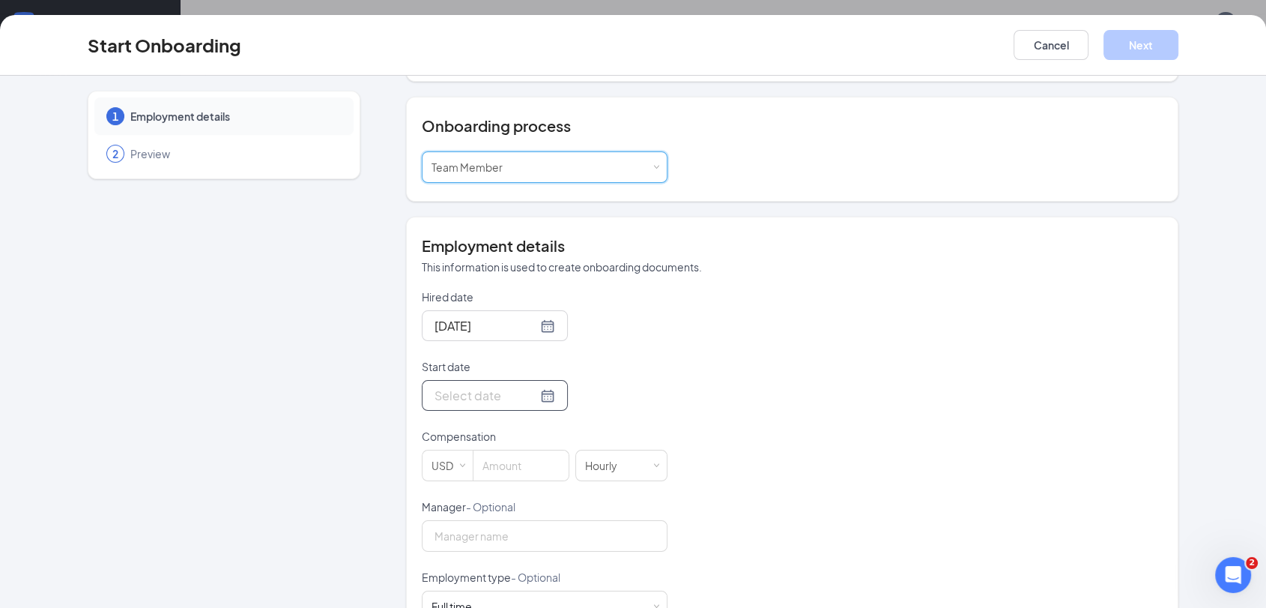
click at [530, 386] on div at bounding box center [495, 395] width 121 height 19
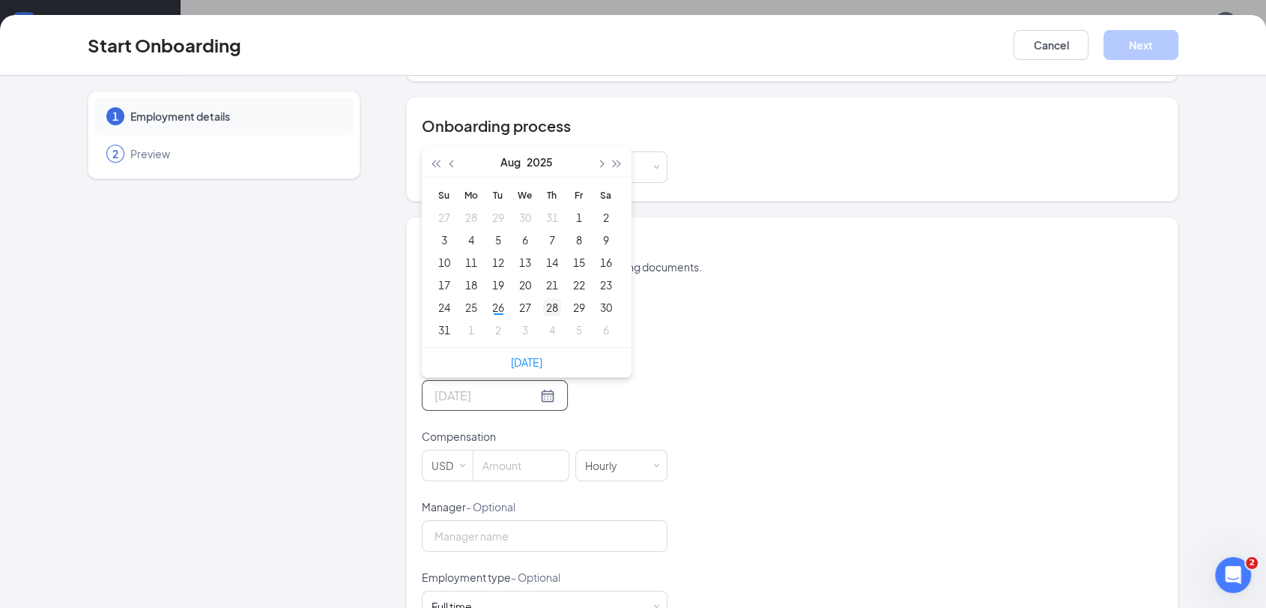
type input "[DATE]"
click at [554, 298] on div "28" at bounding box center [552, 307] width 18 height 18
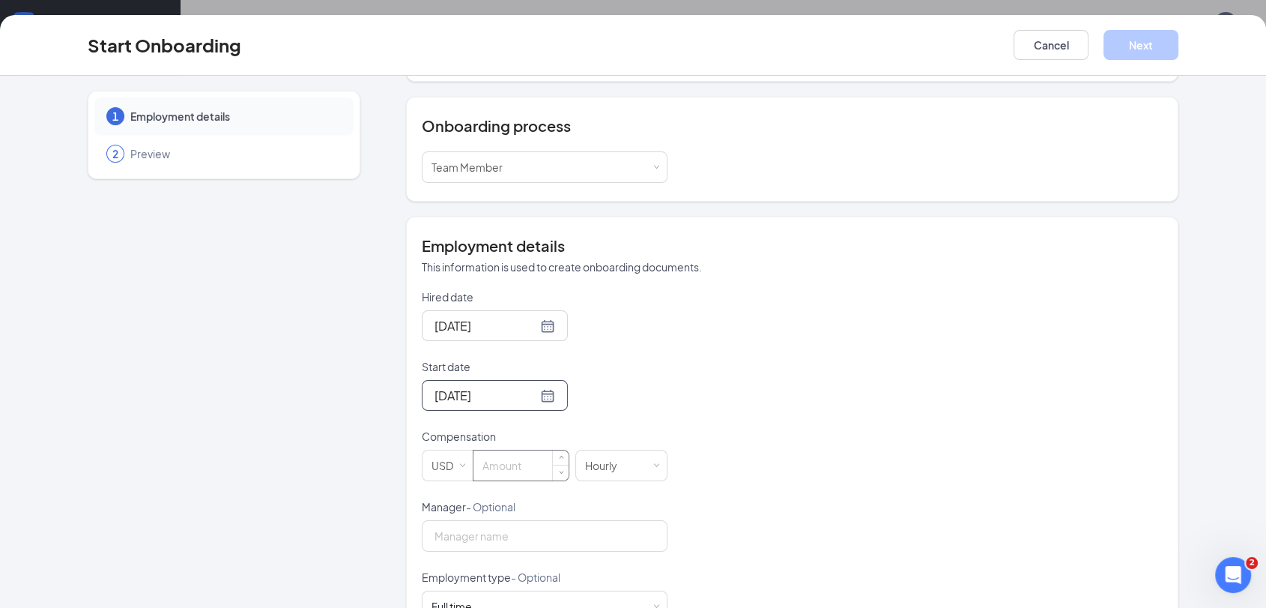
click at [536, 455] on input at bounding box center [520, 465] width 95 height 30
type input "13"
click at [521, 520] on input "Manager - Optional" at bounding box center [545, 535] width 246 height 31
type input "[PERSON_NAME]"
click at [820, 511] on div "Hired date [DATE] Start date [DATE] [DATE] Su Mo Tu We Th Fr Sa 27 28 29 30 31 …" at bounding box center [792, 455] width 741 height 333
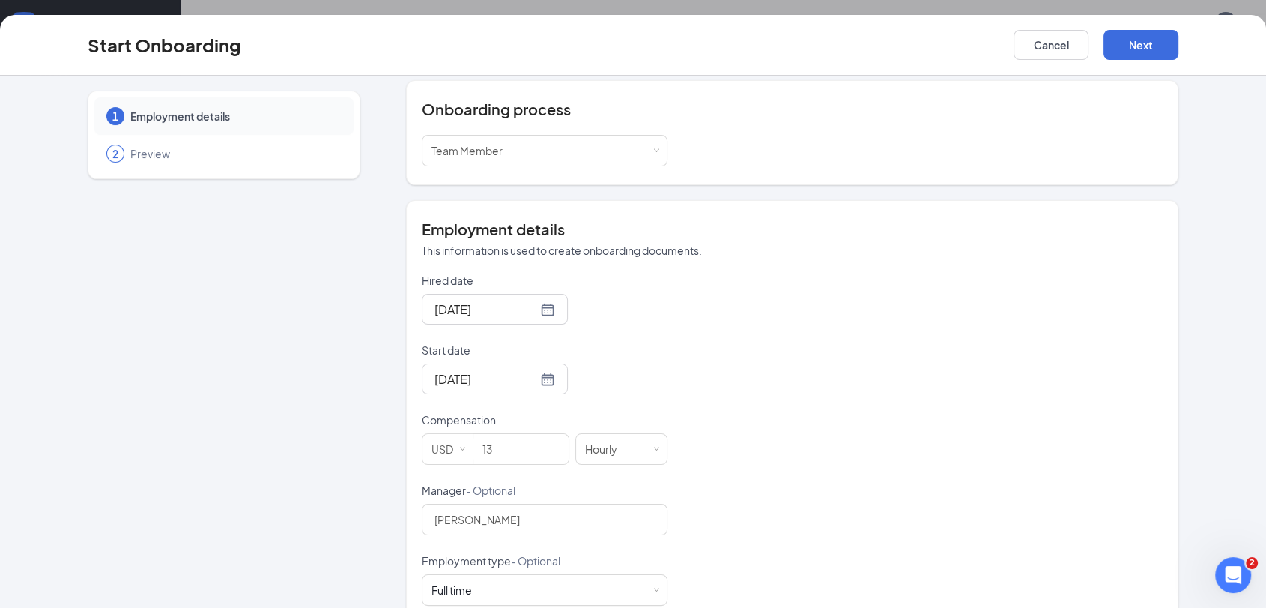
scroll to position [198, 0]
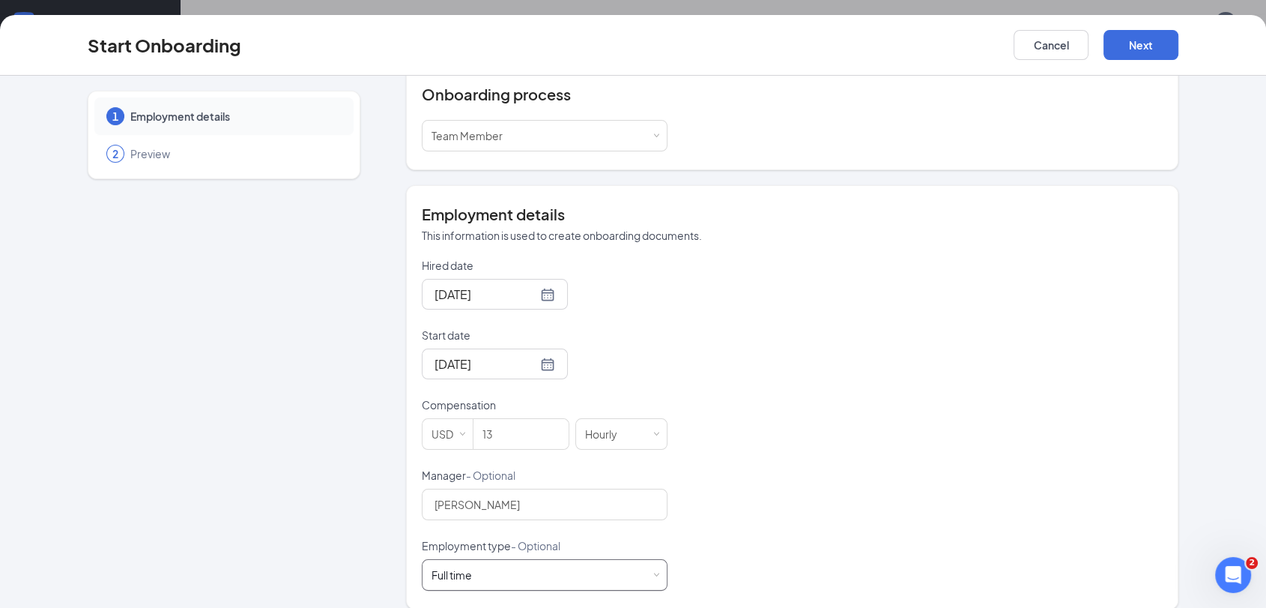
click at [655, 559] on div "Full time Works 30+ hours per week and is reasonably expected to work" at bounding box center [545, 574] width 246 height 31
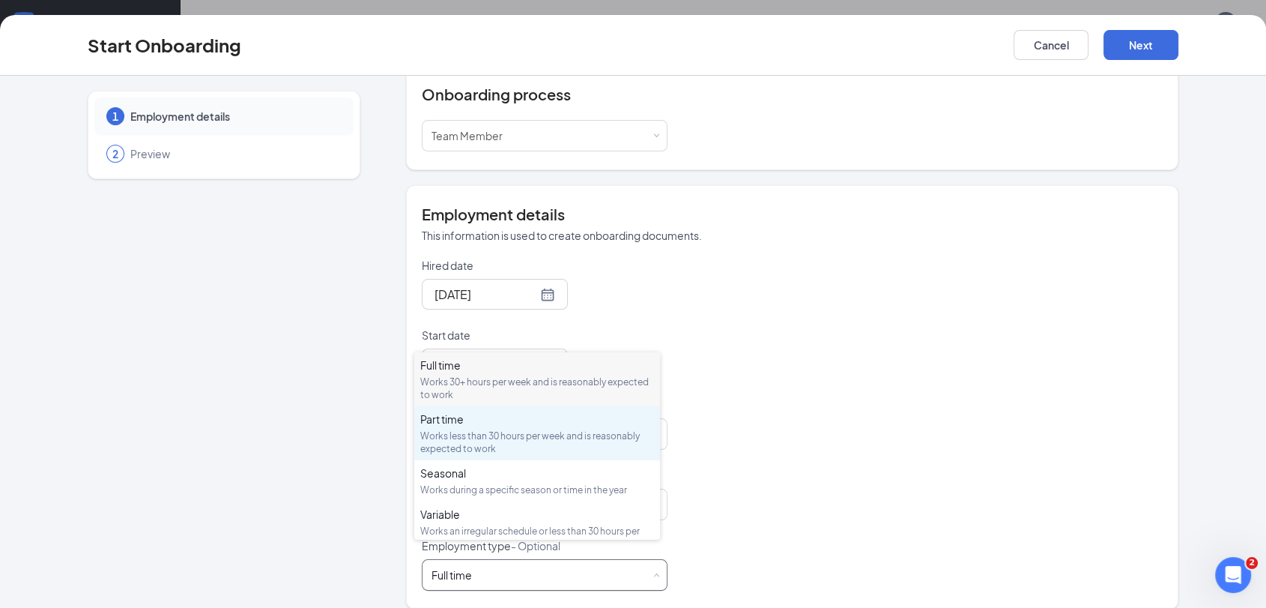
click at [589, 437] on div "Works less than 30 hours per week and is reasonably expected to work" at bounding box center [537, 441] width 234 height 25
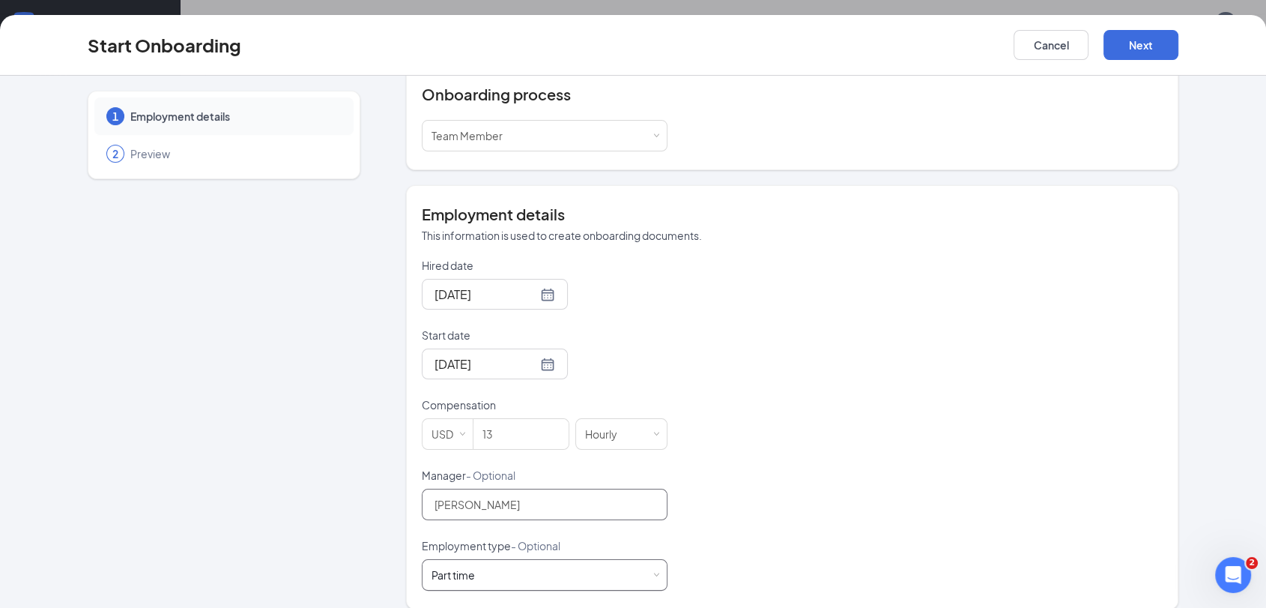
scroll to position [67, 0]
click at [1148, 49] on button "Next" at bounding box center [1141, 45] width 75 height 30
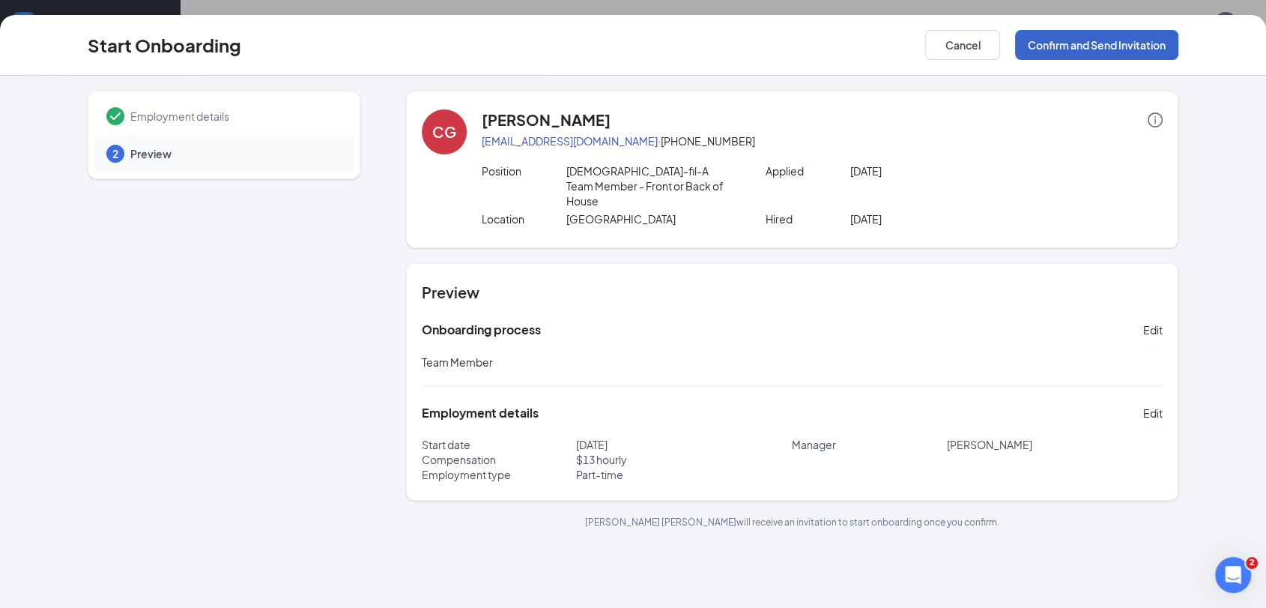
click at [1100, 46] on button "Confirm and Send Invitation" at bounding box center [1096, 45] width 163 height 30
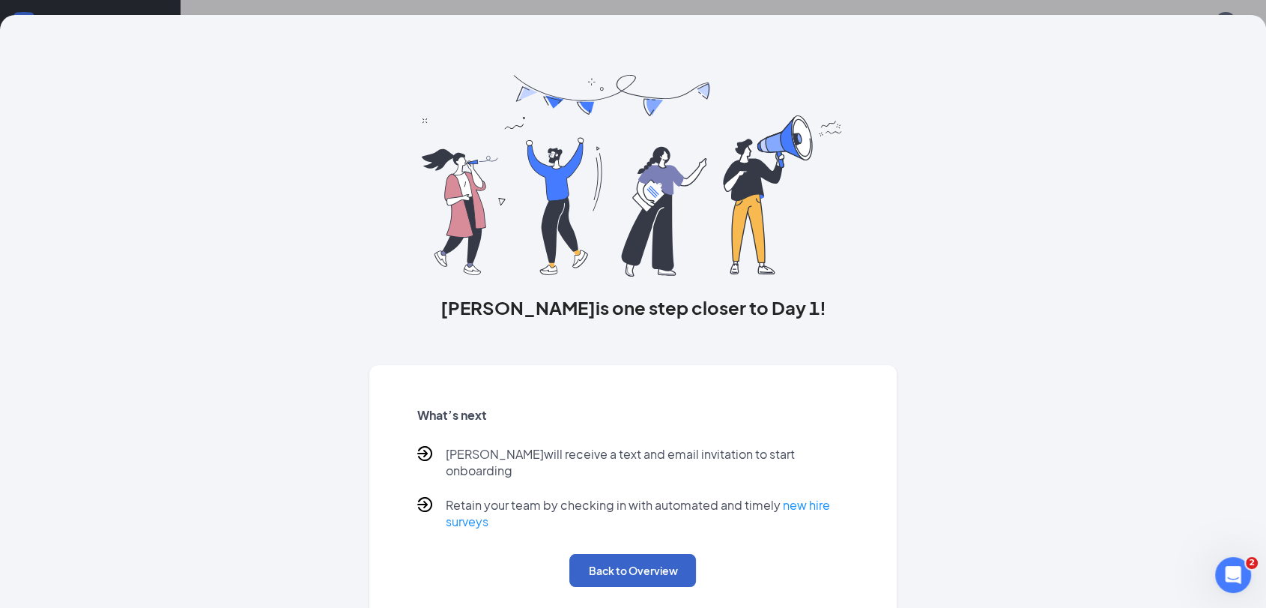
click at [644, 563] on button "Back to Overview" at bounding box center [632, 570] width 127 height 33
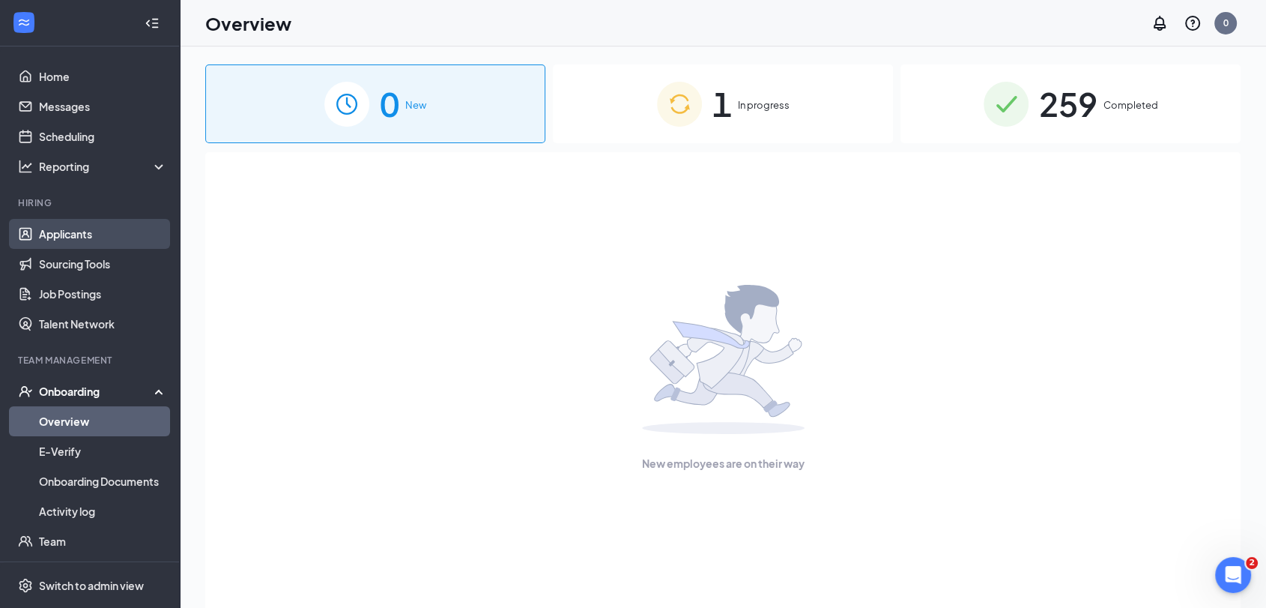
click at [82, 239] on link "Applicants" at bounding box center [103, 234] width 128 height 30
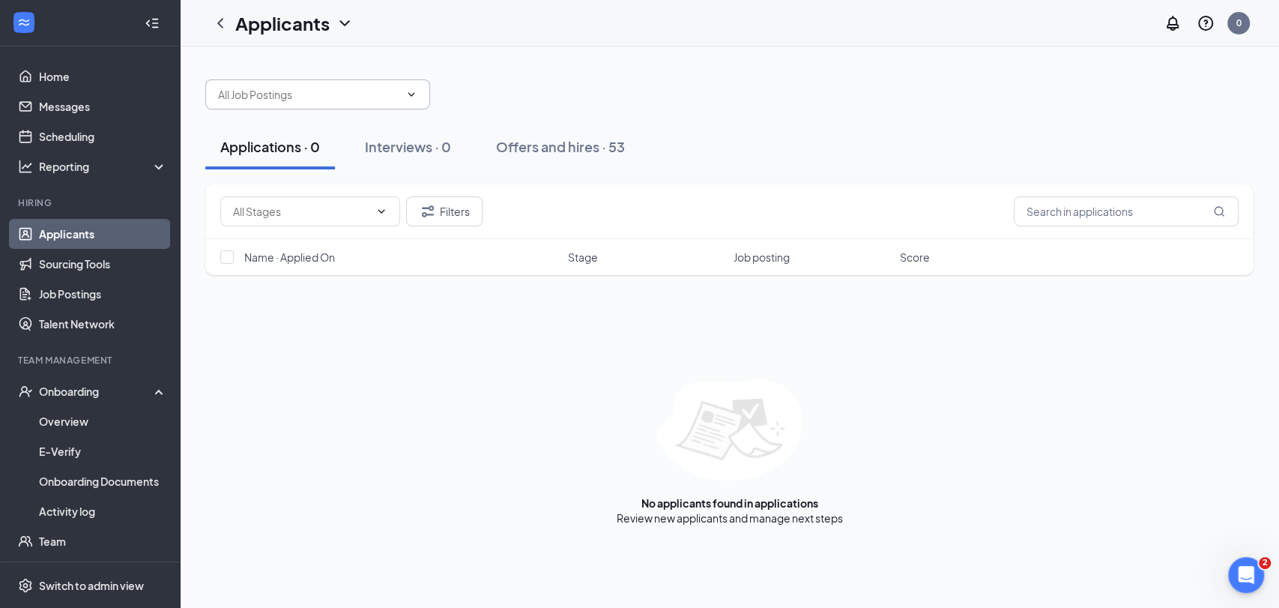
click at [405, 100] on span at bounding box center [317, 94] width 225 height 30
click at [373, 135] on div "[DEMOGRAPHIC_DATA]-fil-A Team Member - Front or Back of House ([GEOGRAPHIC_DATA…" at bounding box center [317, 145] width 201 height 49
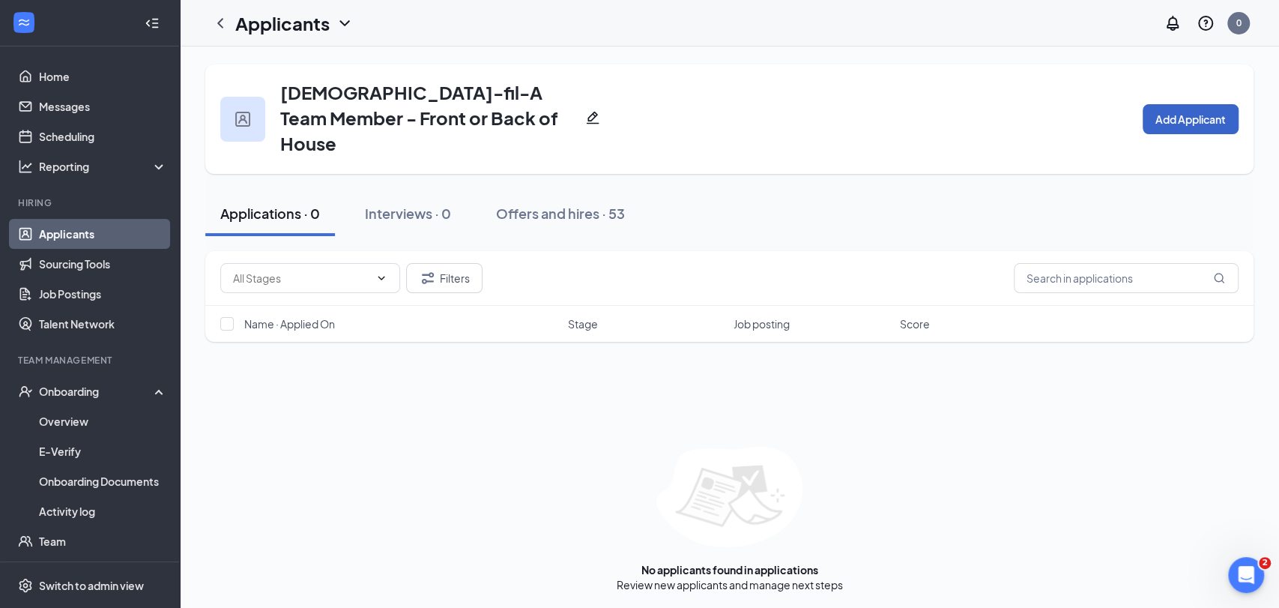
click at [1208, 105] on button "Add Applicant" at bounding box center [1190, 119] width 96 height 30
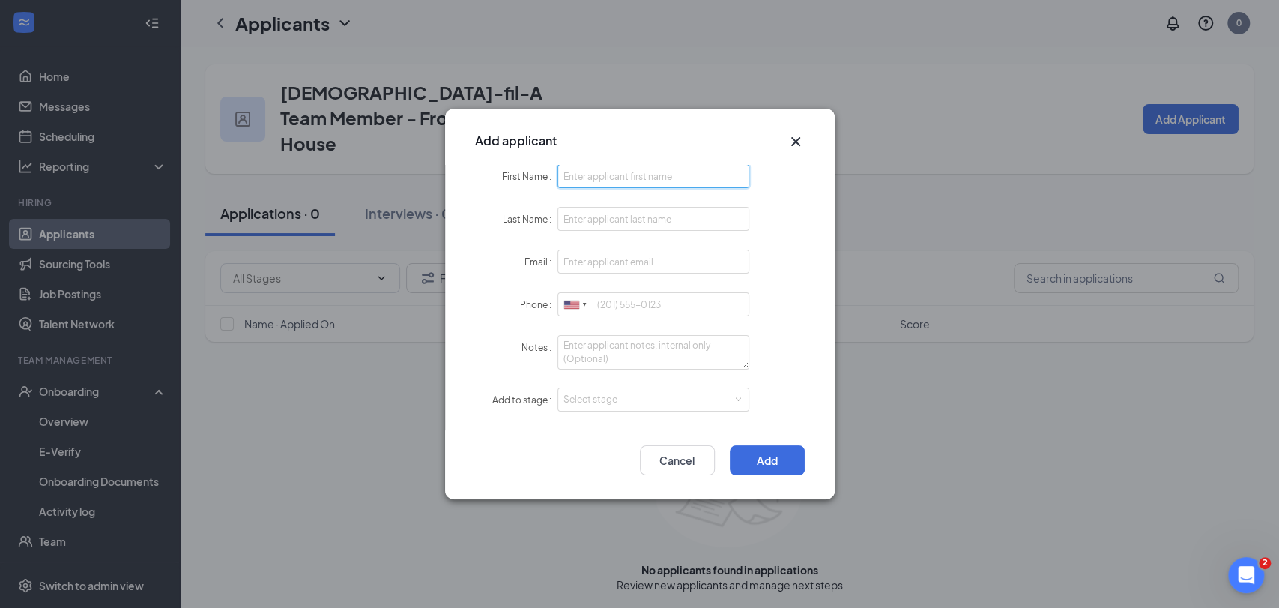
click at [669, 176] on input "First Name" at bounding box center [653, 176] width 193 height 24
drag, startPoint x: 626, startPoint y: 172, endPoint x: 590, endPoint y: 175, distance: 36.0
click at [590, 175] on input "[PERSON_NAME]" at bounding box center [653, 176] width 193 height 24
type input "Jadier"
type input "[PERSON_NAME]"
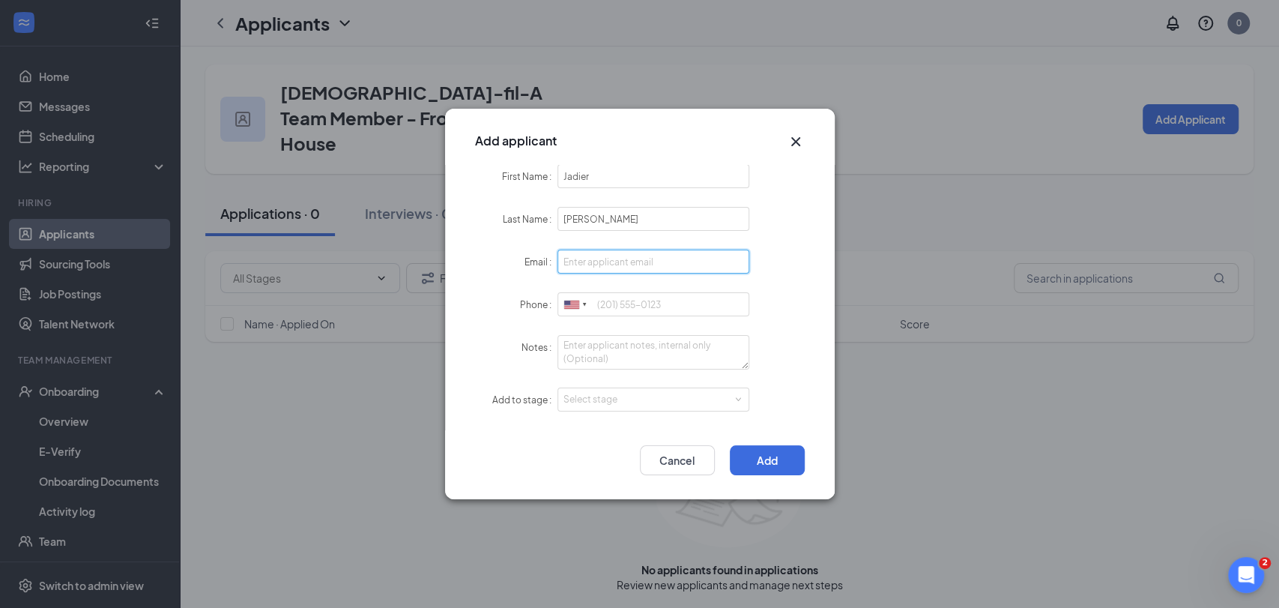
click at [616, 267] on input "Email" at bounding box center [653, 261] width 193 height 24
type input "[EMAIL_ADDRESS][DOMAIN_NAME]"
click at [676, 300] on input "Phone" at bounding box center [653, 304] width 193 height 24
click at [631, 402] on div "Select stage" at bounding box center [650, 399] width 174 height 15
type input "2722008731"
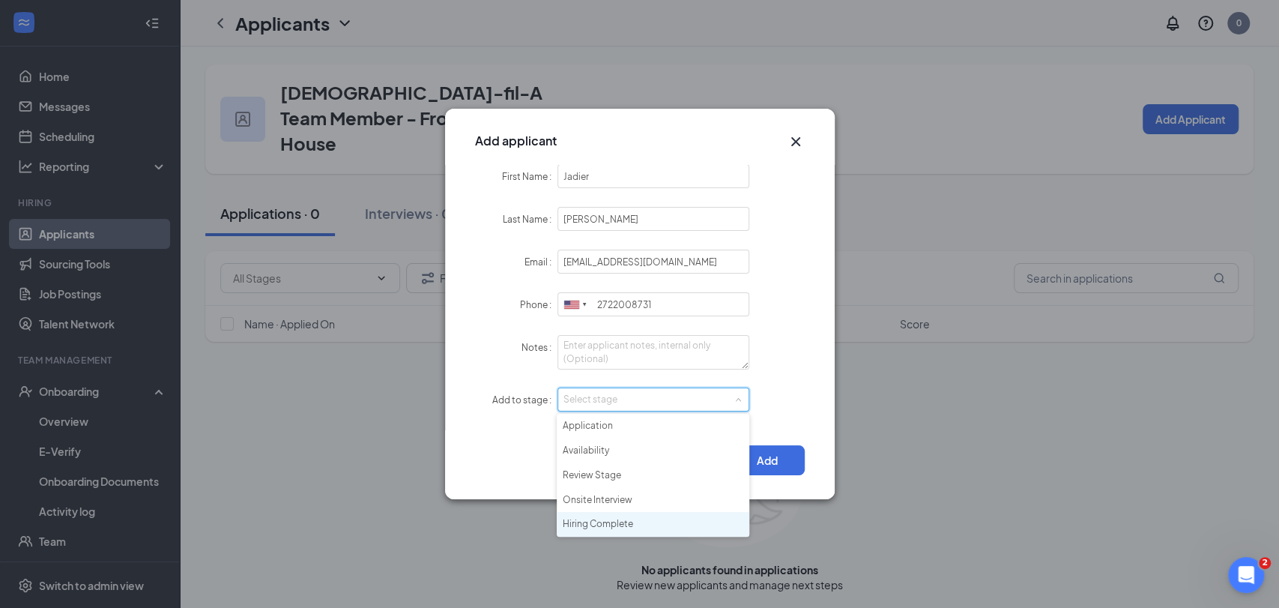
click at [632, 523] on li "Hiring Complete" at bounding box center [653, 524] width 193 height 25
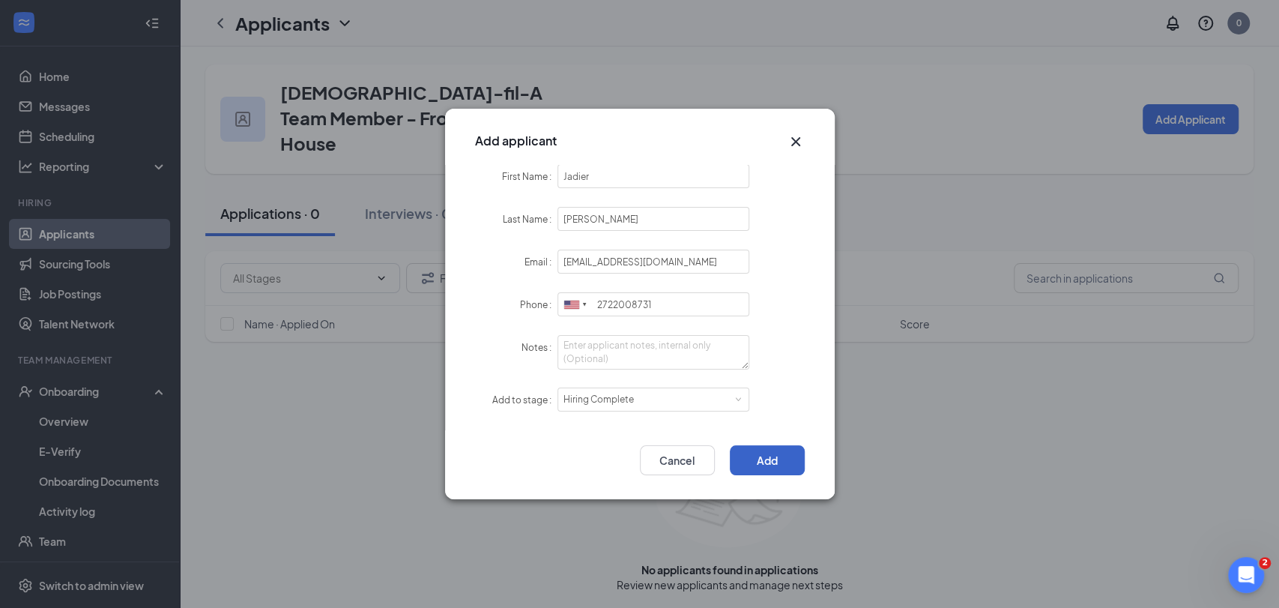
click at [767, 457] on button "Add" at bounding box center [767, 460] width 75 height 30
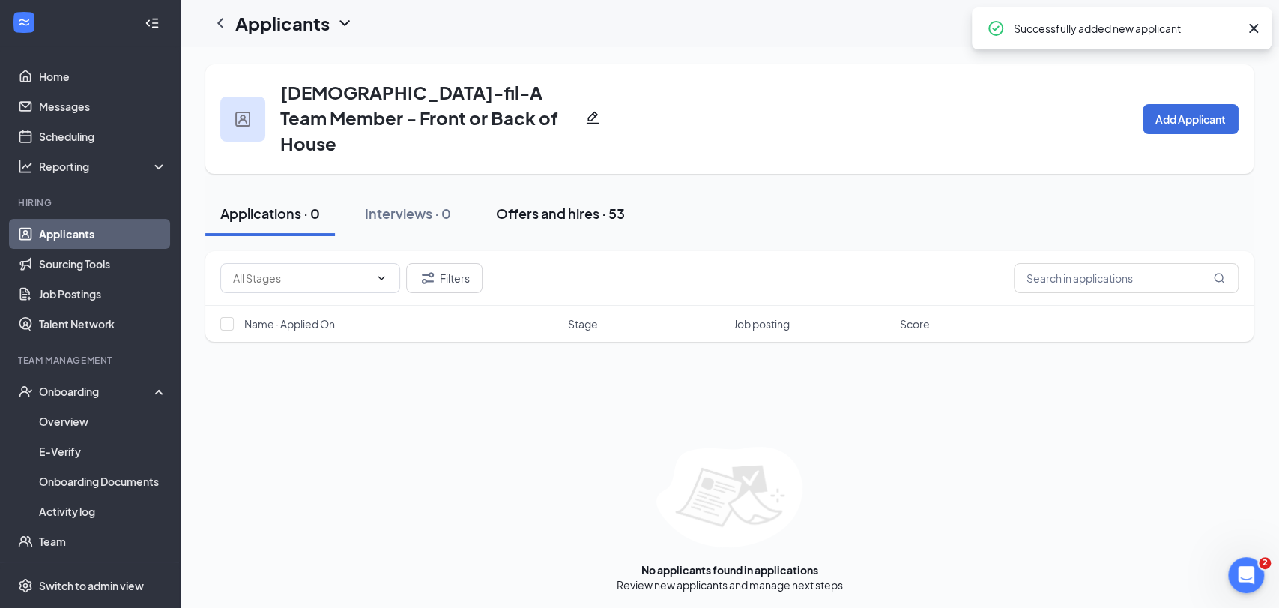
click at [578, 204] on div "Offers and hires · 53" at bounding box center [560, 213] width 129 height 19
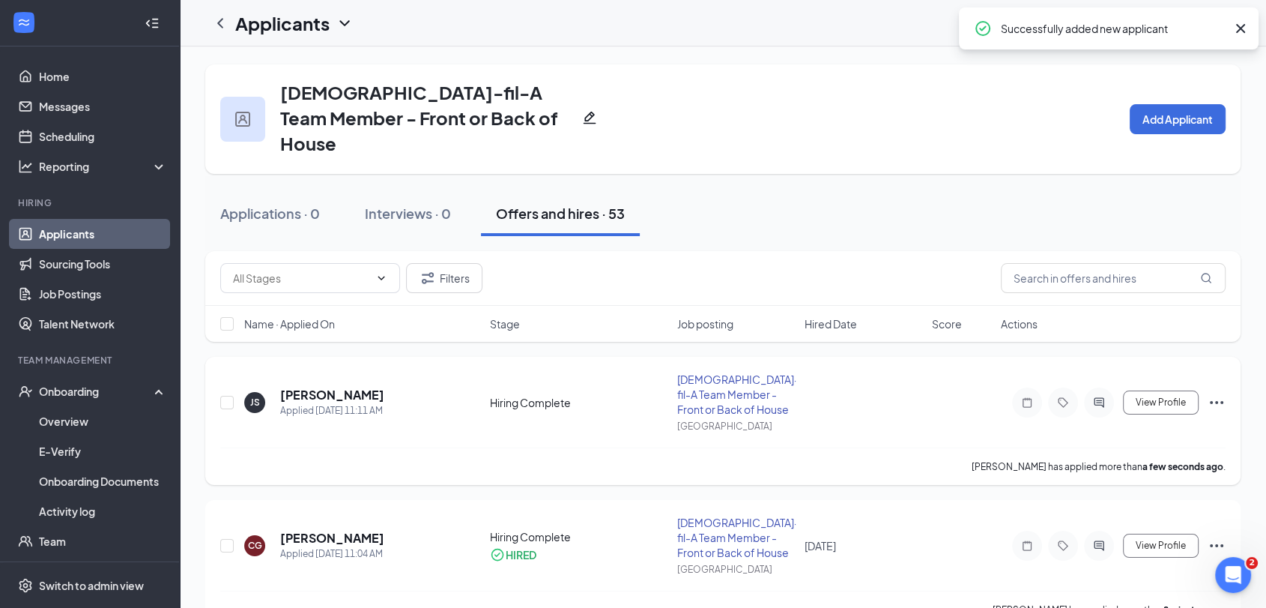
click at [1217, 393] on icon "Ellipses" at bounding box center [1217, 402] width 18 height 18
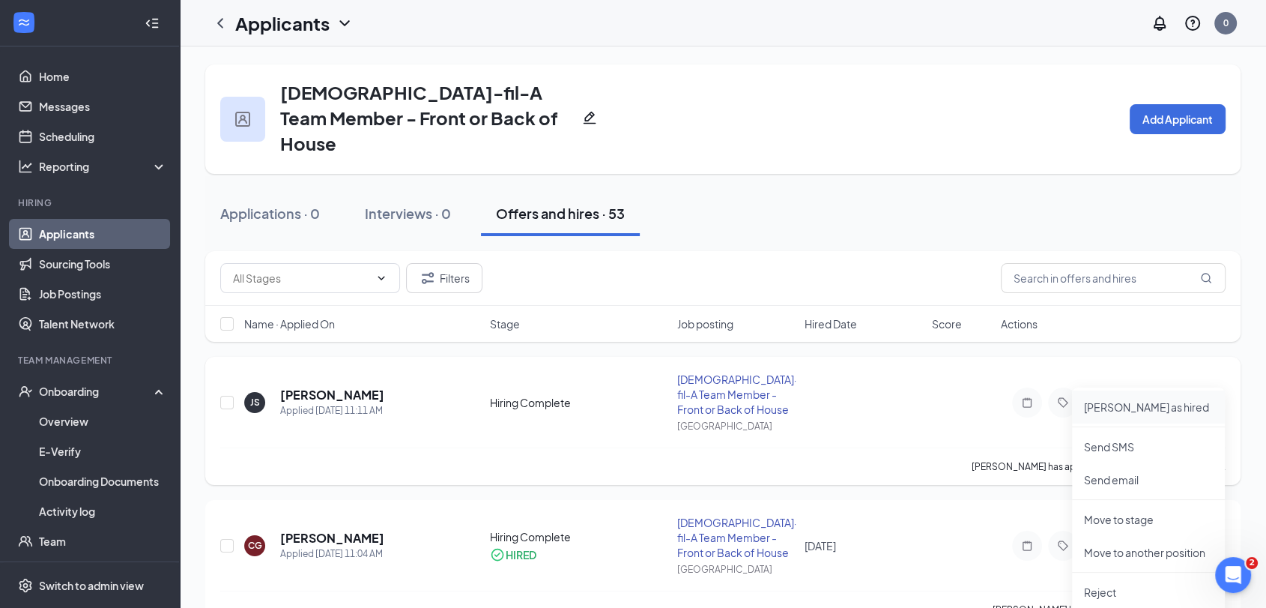
click at [1135, 403] on p "[PERSON_NAME] as hired" at bounding box center [1148, 406] width 129 height 15
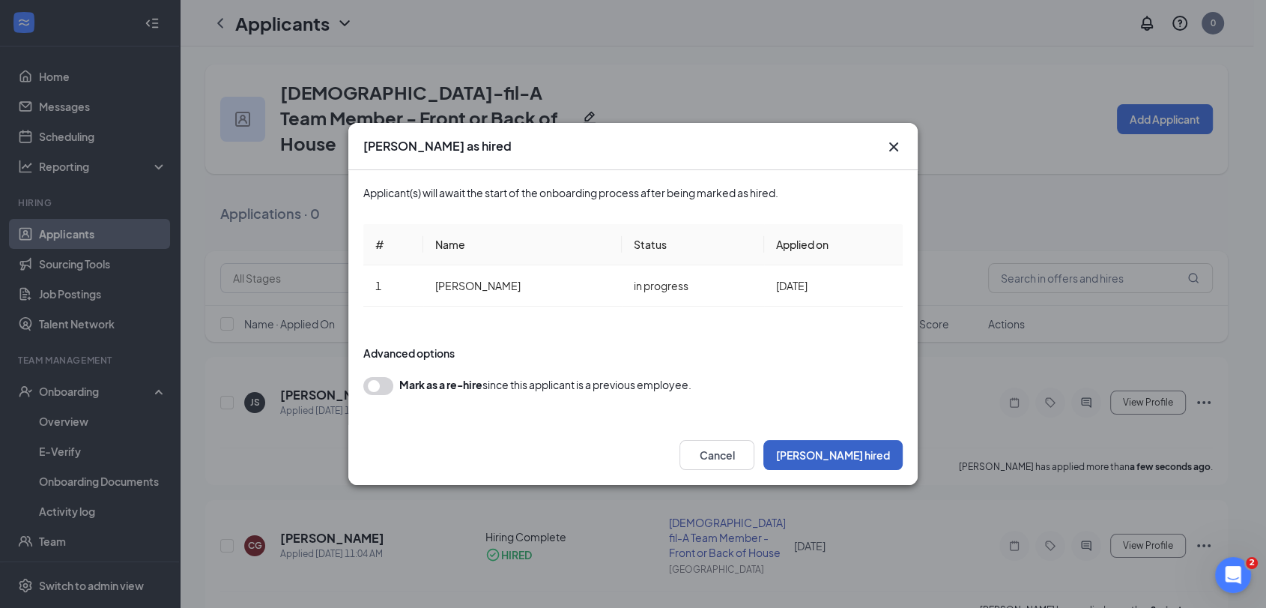
click at [876, 463] on button "[PERSON_NAME] hired" at bounding box center [832, 455] width 139 height 30
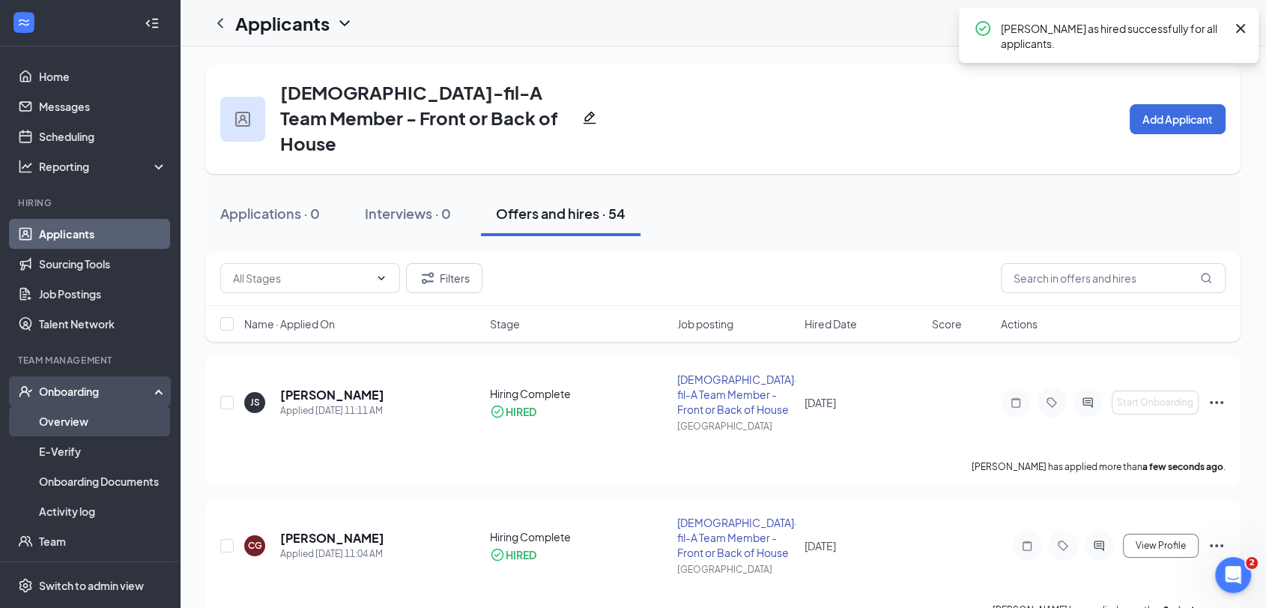
click at [80, 427] on link "Overview" at bounding box center [103, 421] width 128 height 30
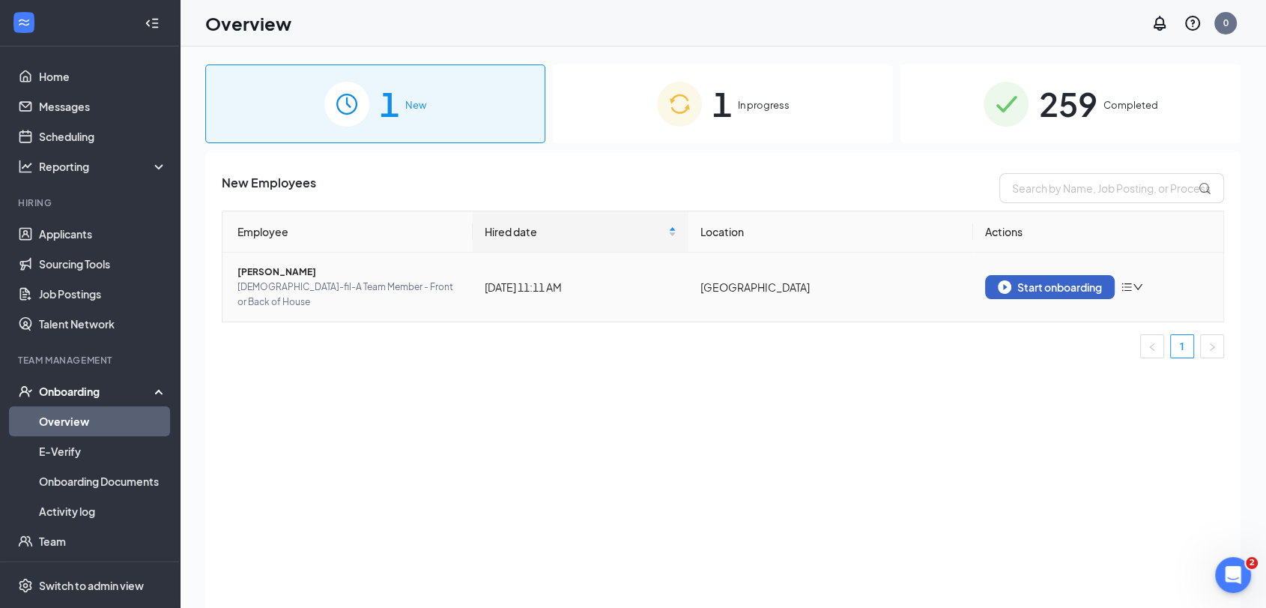
click at [1037, 280] on div "Start onboarding" at bounding box center [1050, 286] width 104 height 13
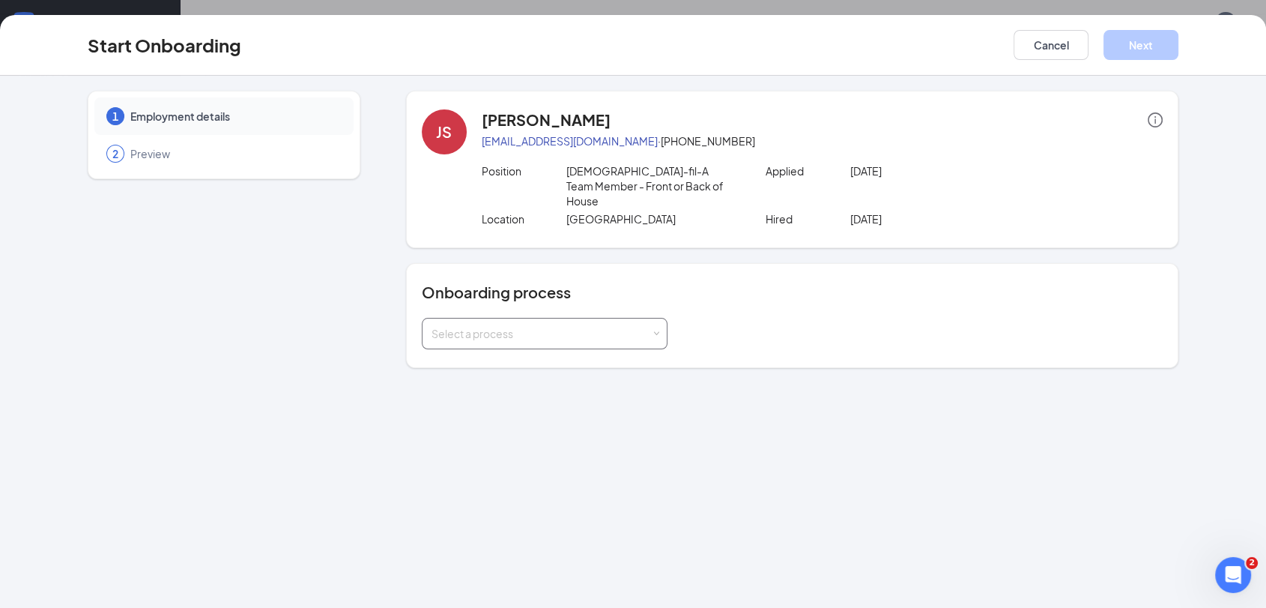
click at [602, 326] on div "Select a process" at bounding box center [542, 333] width 220 height 15
click at [572, 354] on li "Team Member" at bounding box center [544, 349] width 246 height 27
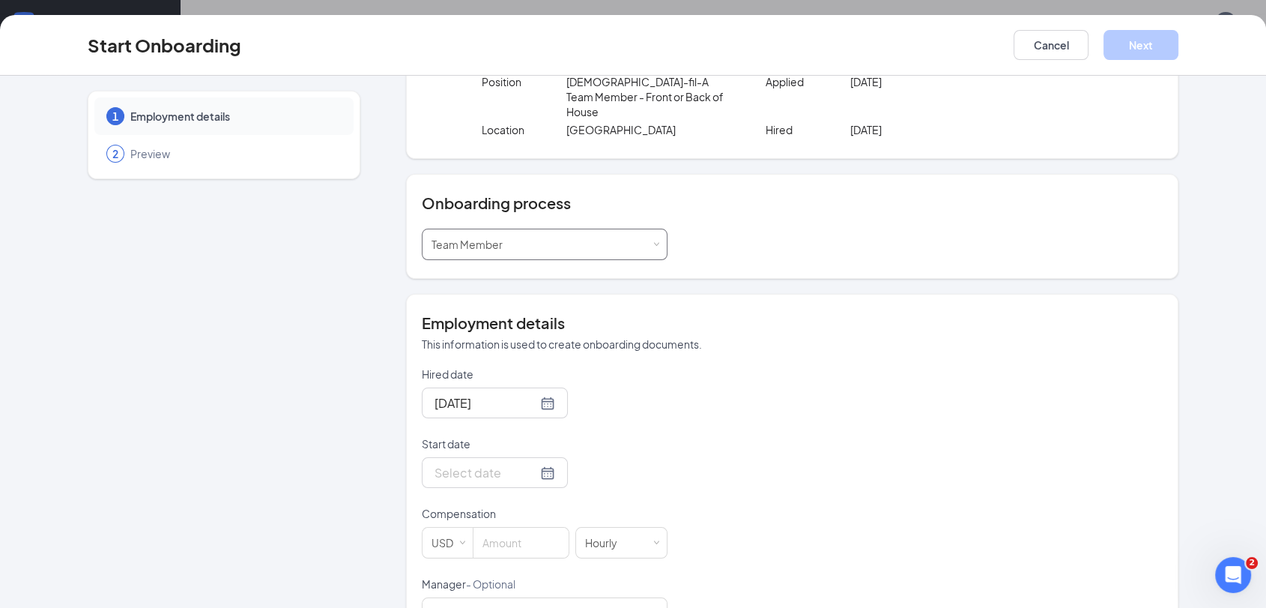
scroll to position [198, 0]
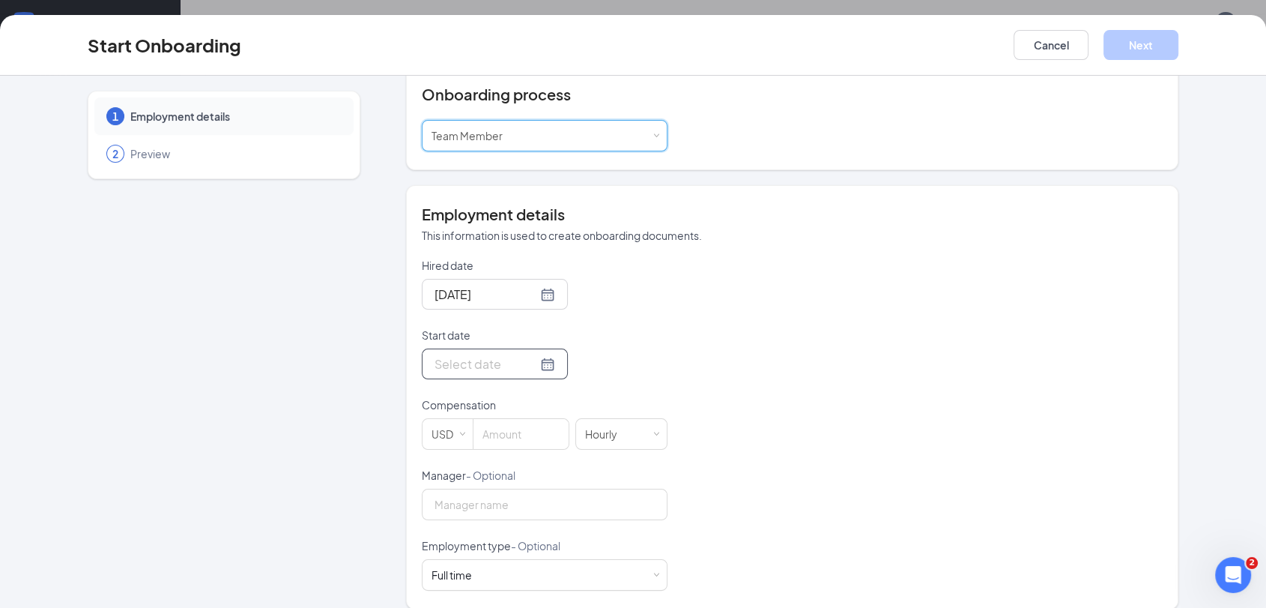
click at [521, 354] on div at bounding box center [495, 363] width 121 height 19
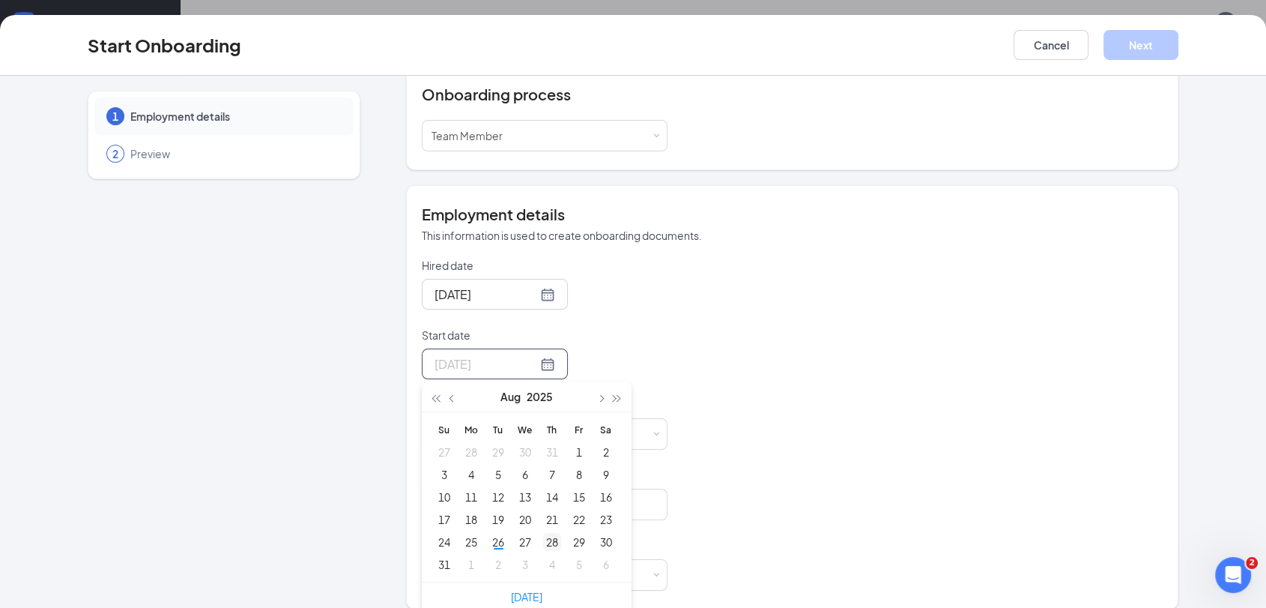
type input "[DATE]"
click at [543, 533] on div "28" at bounding box center [552, 542] width 18 height 18
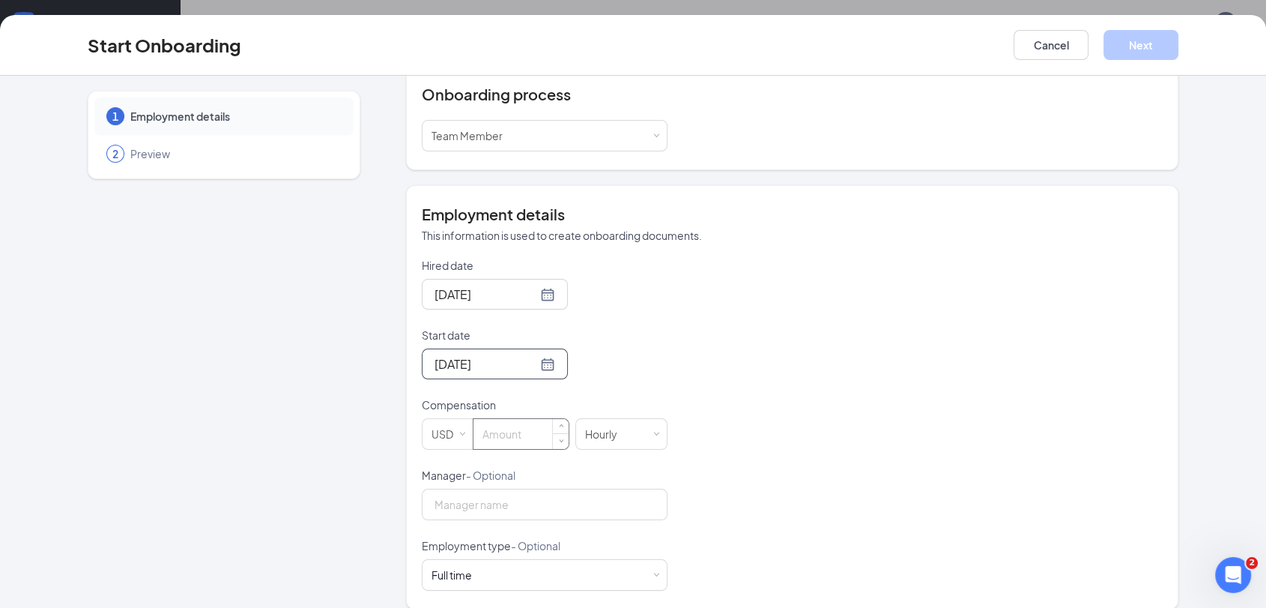
click at [532, 421] on input at bounding box center [520, 434] width 95 height 30
type input "15"
click at [526, 488] on input "Manager - Optional" at bounding box center [545, 503] width 246 height 31
type input "[PERSON_NAME]"
click at [1140, 55] on button "Next" at bounding box center [1141, 45] width 75 height 30
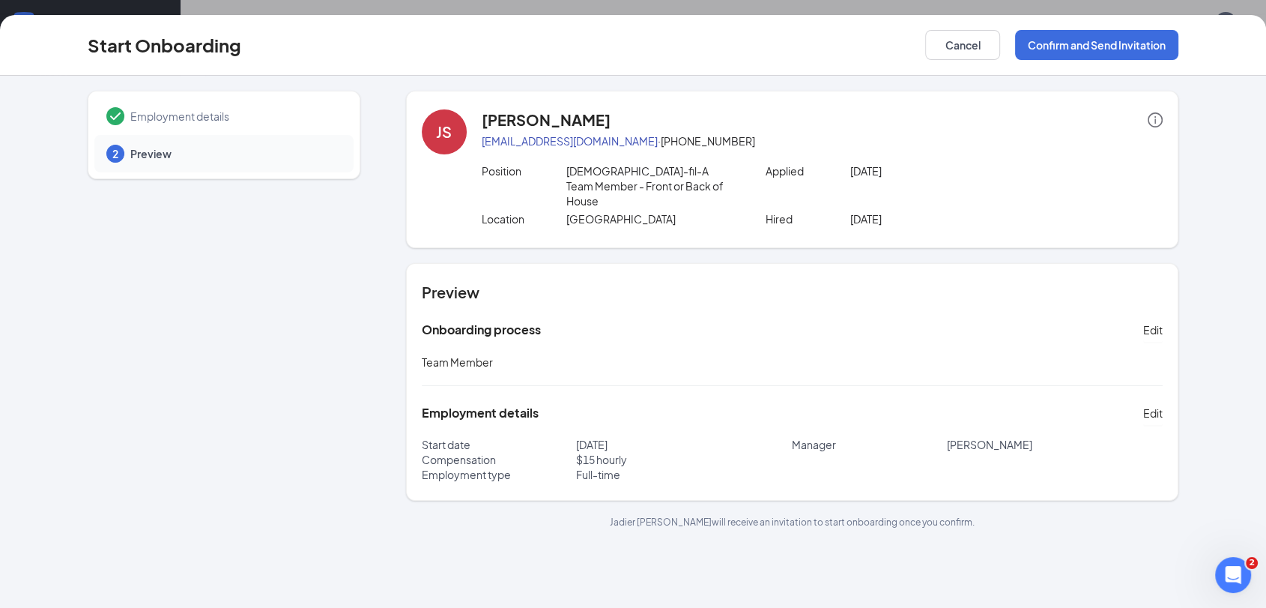
scroll to position [0, 0]
click at [959, 46] on button "Cancel" at bounding box center [962, 45] width 75 height 30
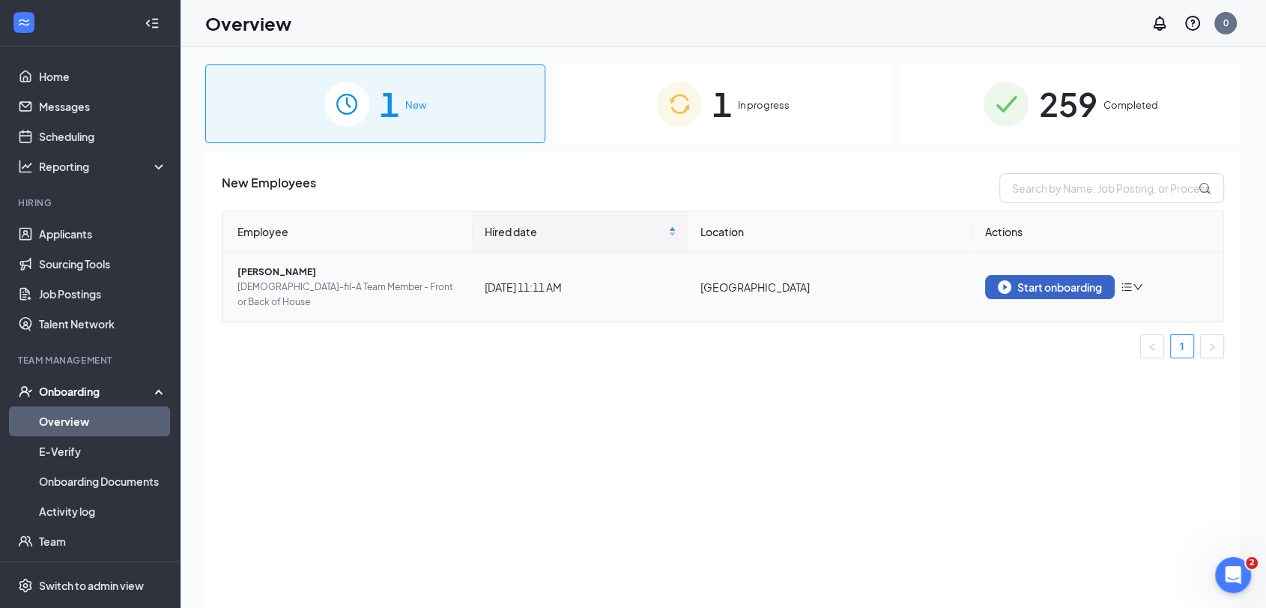
click at [1049, 280] on div "Start onboarding" at bounding box center [1050, 286] width 104 height 13
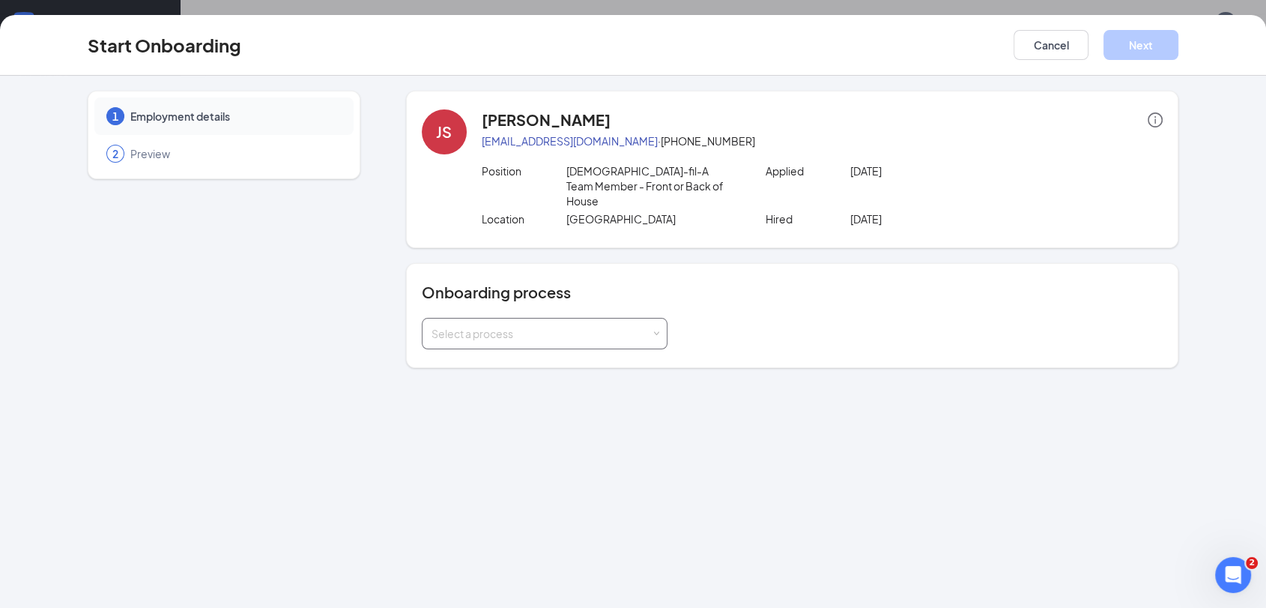
click at [608, 326] on div "Select a process" at bounding box center [542, 333] width 220 height 15
click at [579, 357] on li "Team Member" at bounding box center [544, 349] width 246 height 27
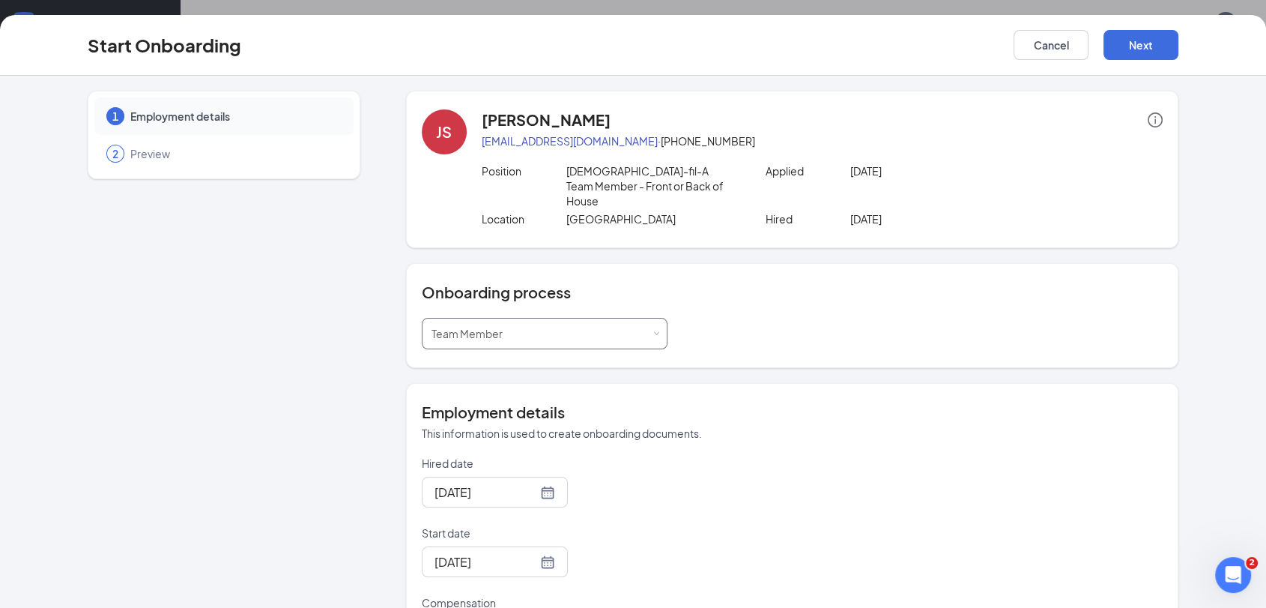
scroll to position [198, 0]
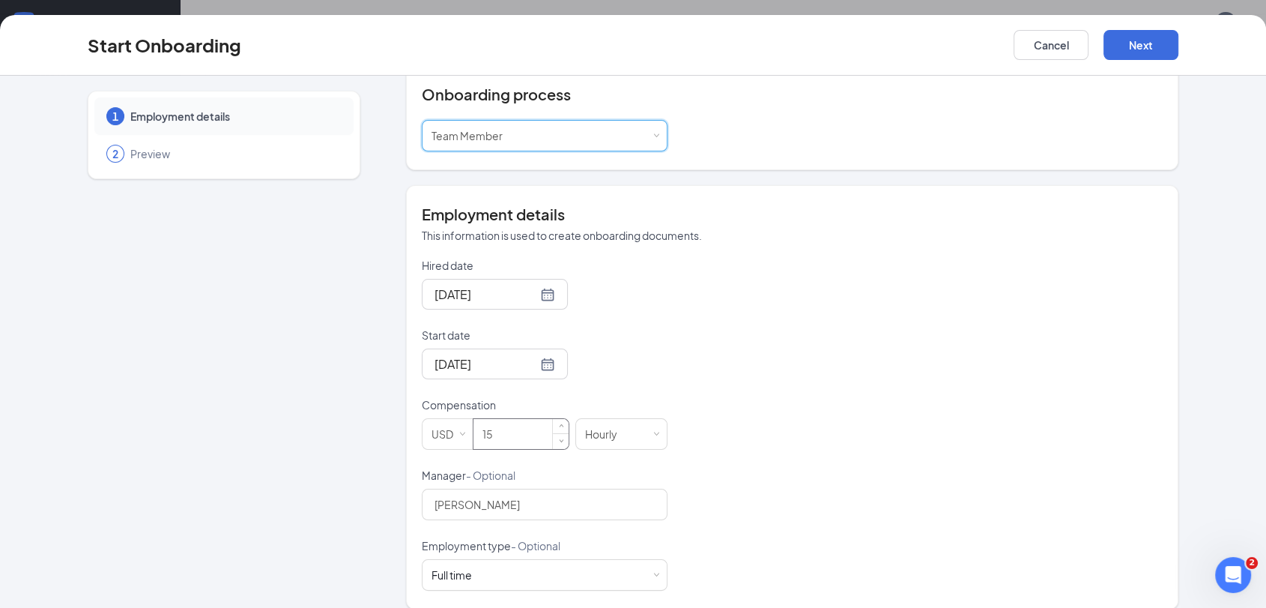
click at [517, 420] on input "15" at bounding box center [520, 434] width 95 height 30
click at [542, 560] on div "Full time Works 30+ hours per week and is reasonably expected to work" at bounding box center [545, 575] width 226 height 30
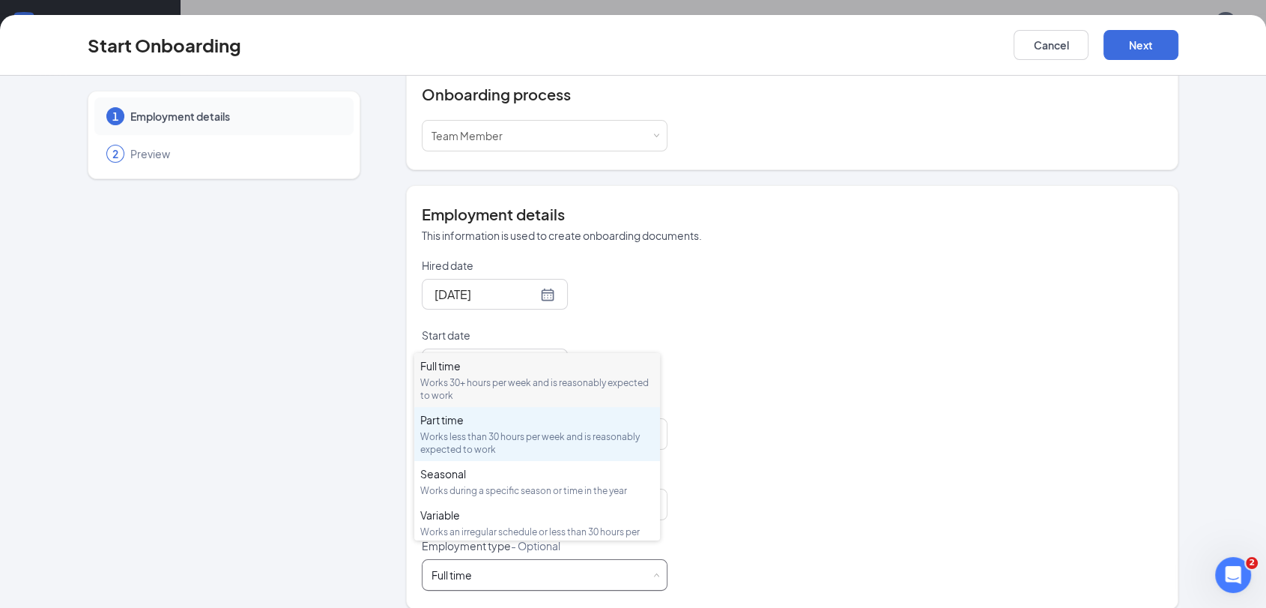
click at [569, 439] on div "Works less than 30 hours per week and is reasonably expected to work" at bounding box center [537, 442] width 234 height 25
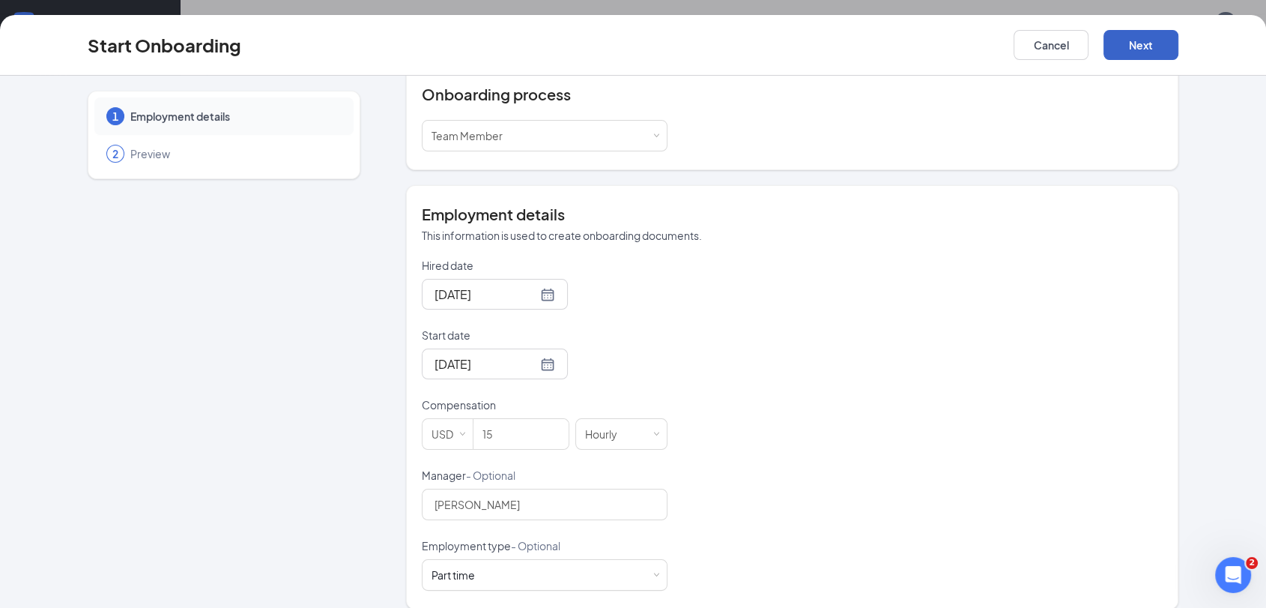
click at [1132, 54] on button "Next" at bounding box center [1141, 45] width 75 height 30
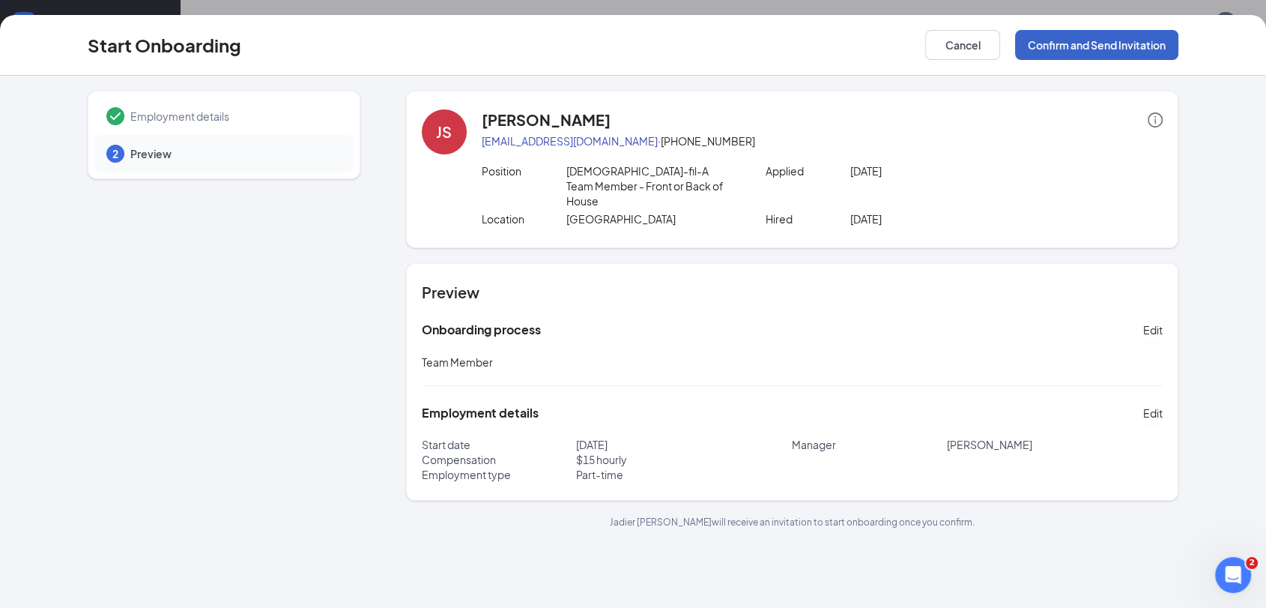
click at [1049, 35] on button "Confirm and Send Invitation" at bounding box center [1096, 45] width 163 height 30
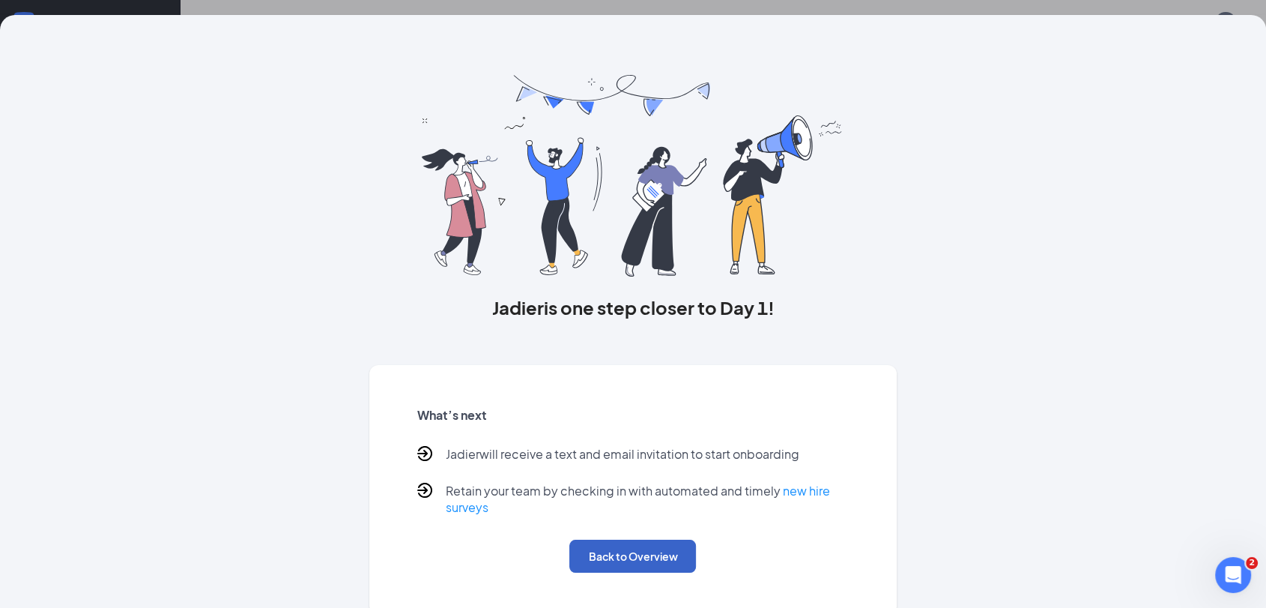
click at [645, 554] on button "Back to Overview" at bounding box center [632, 555] width 127 height 33
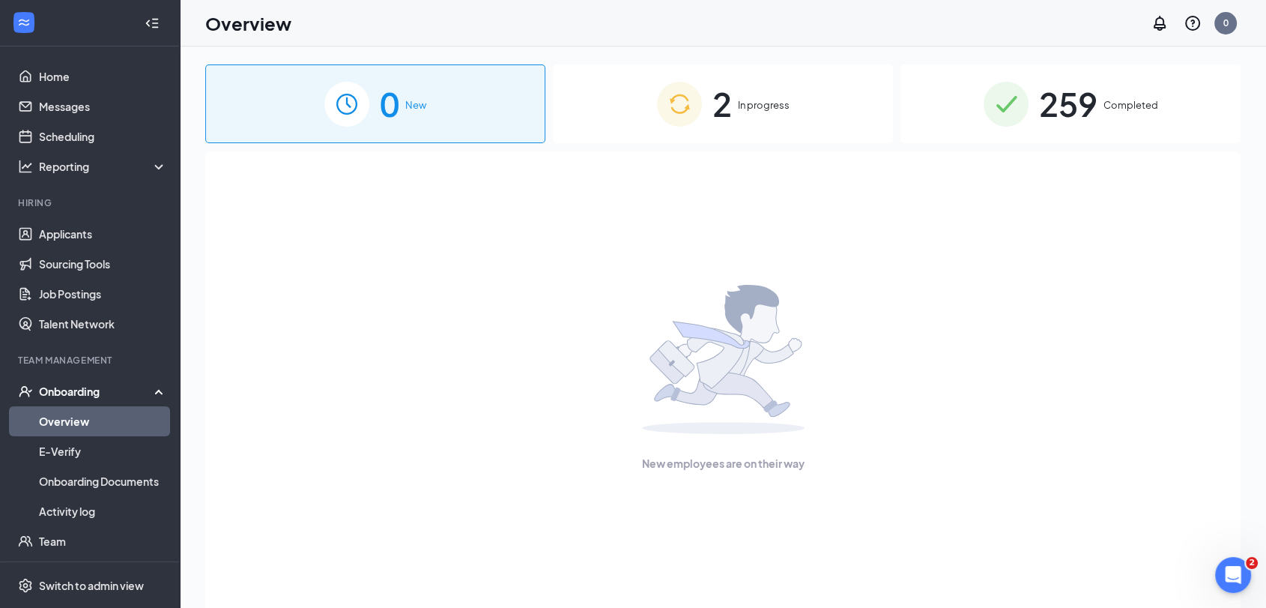
click at [792, 121] on div "2 In progress" at bounding box center [723, 103] width 340 height 79
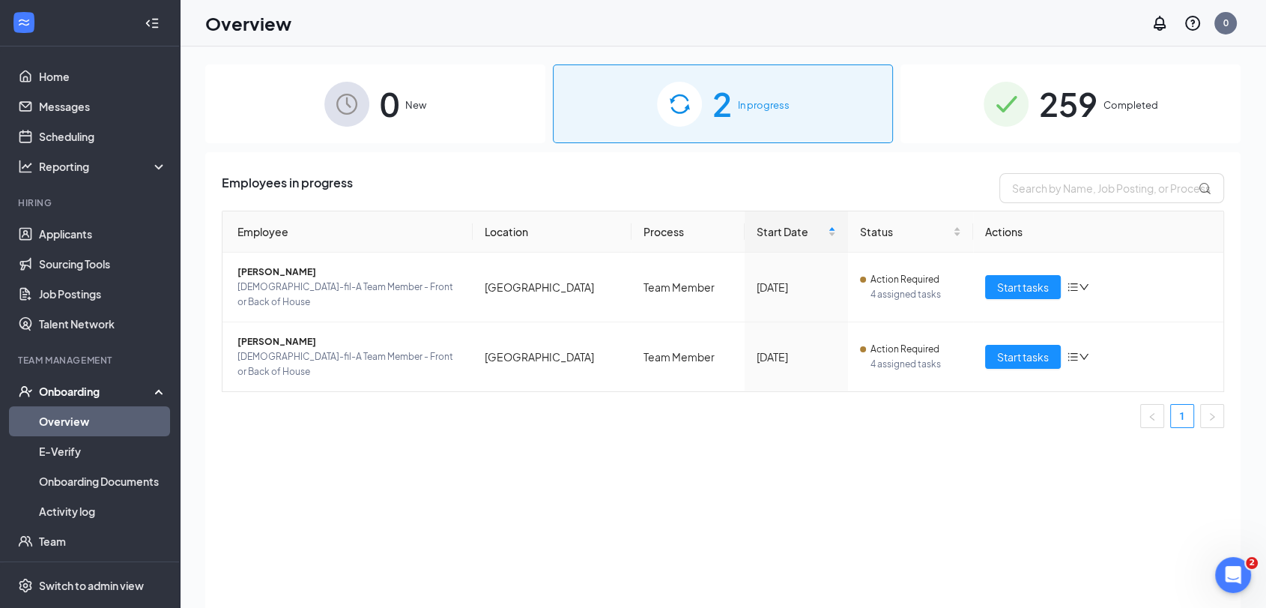
click at [1074, 94] on span "259" at bounding box center [1068, 104] width 58 height 52
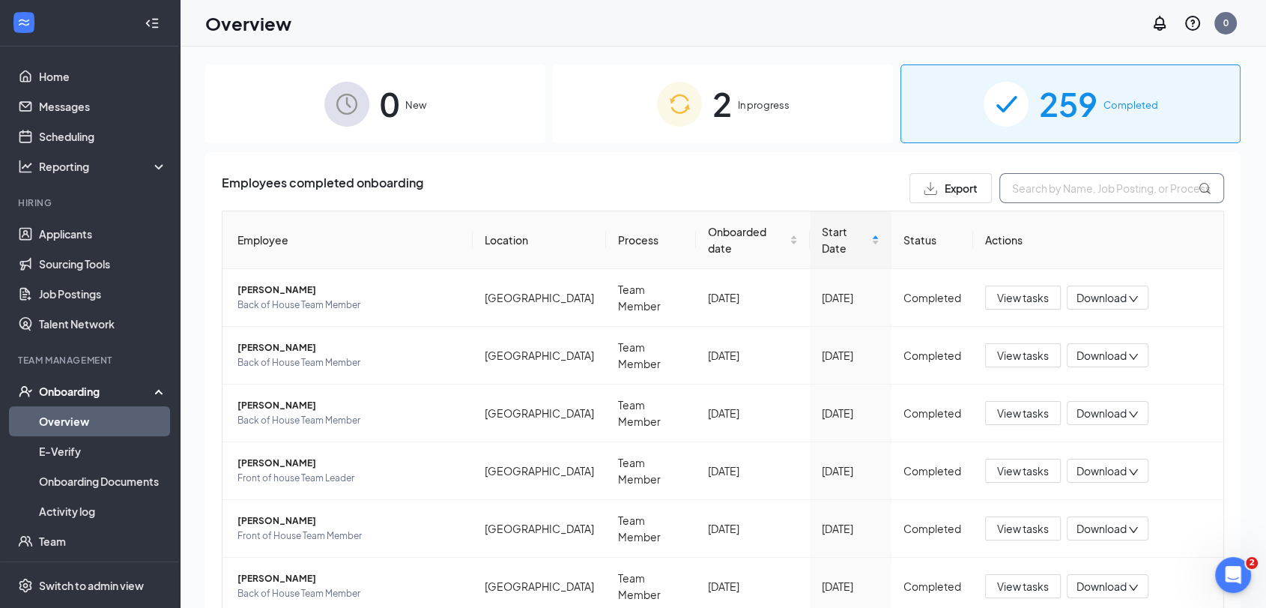
click at [1090, 187] on input "text" at bounding box center [1111, 188] width 225 height 30
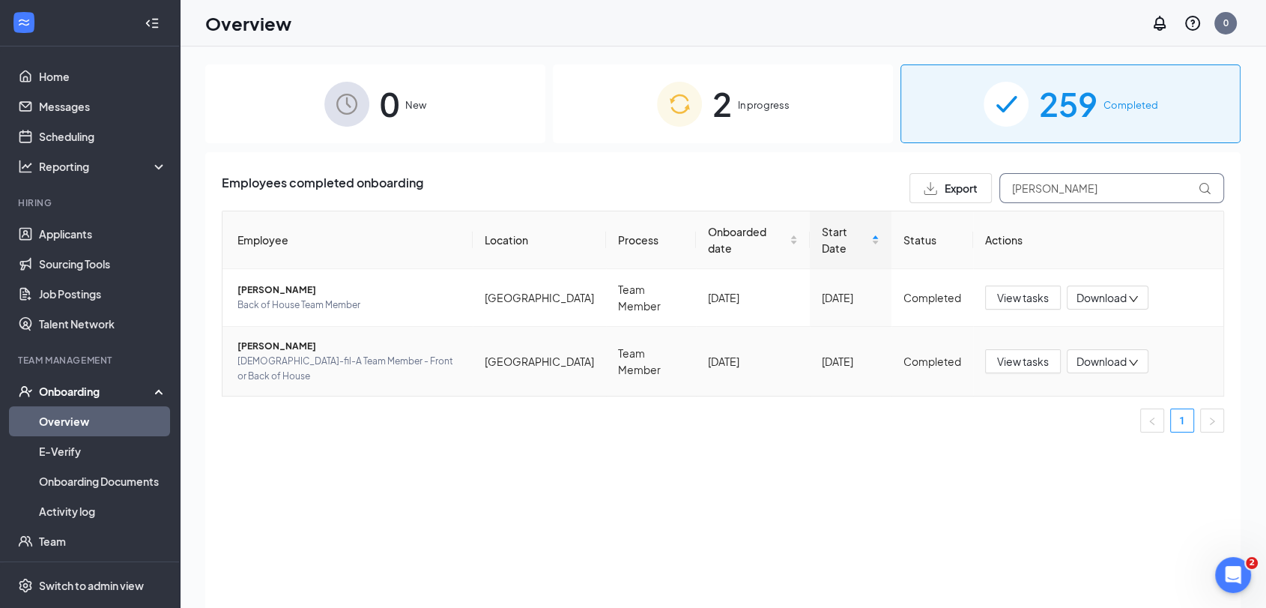
type input "[PERSON_NAME]"
click at [290, 339] on span "[PERSON_NAME]" at bounding box center [348, 346] width 223 height 15
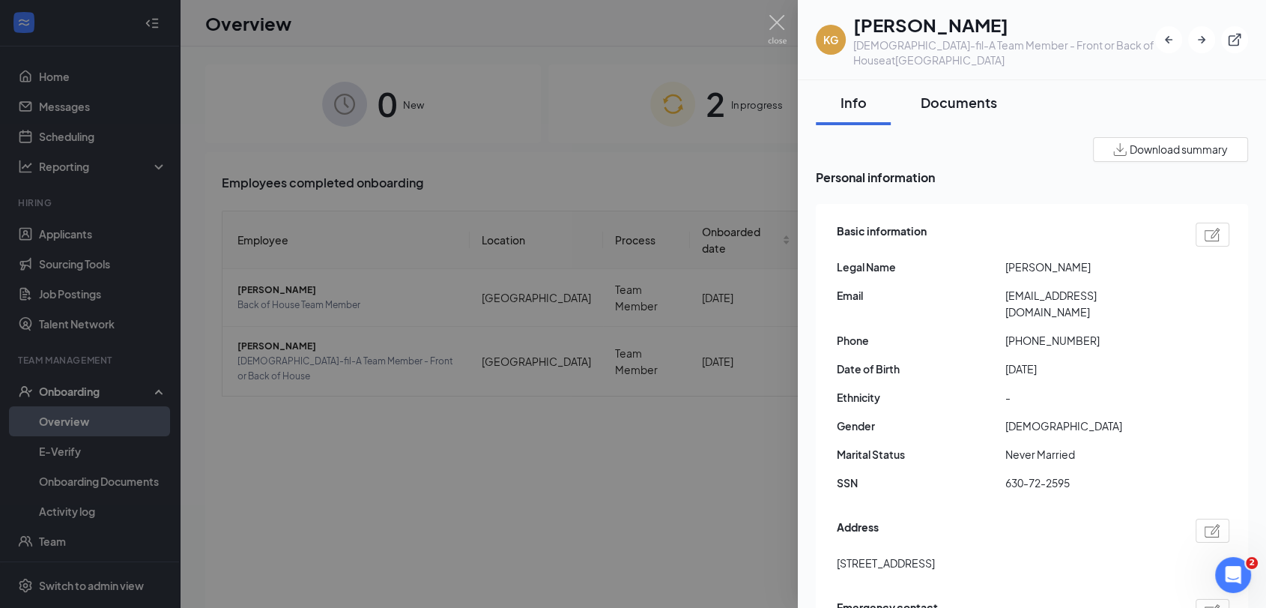
click at [985, 96] on div "Documents" at bounding box center [959, 102] width 76 height 19
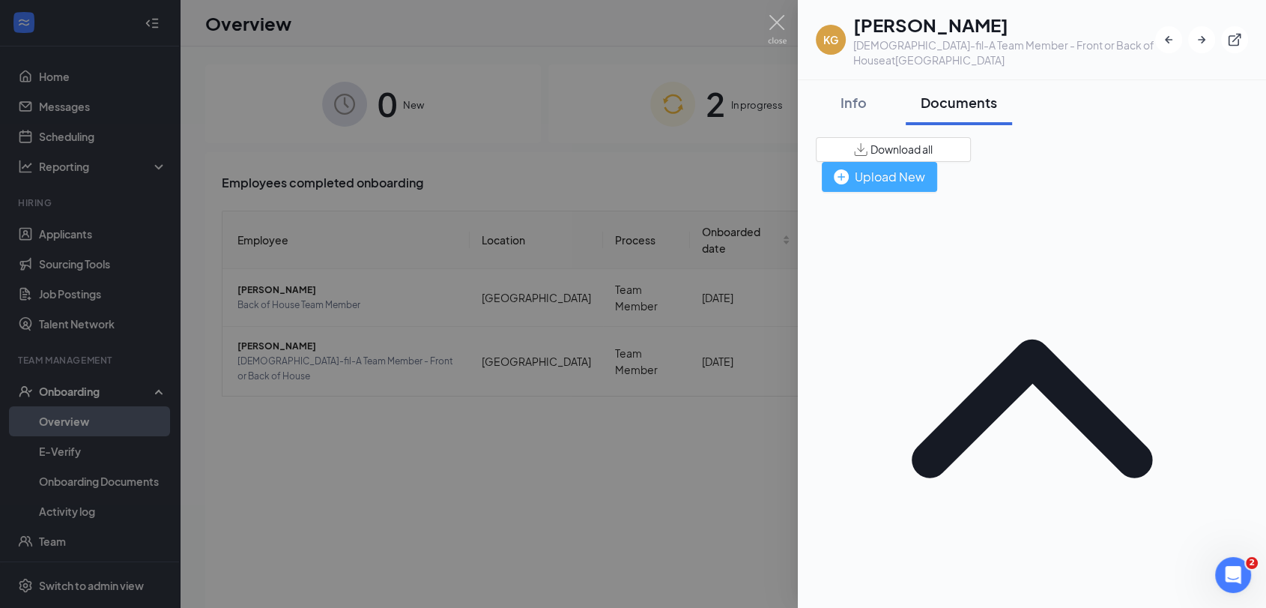
click at [925, 167] on div "Upload New" at bounding box center [879, 176] width 91 height 19
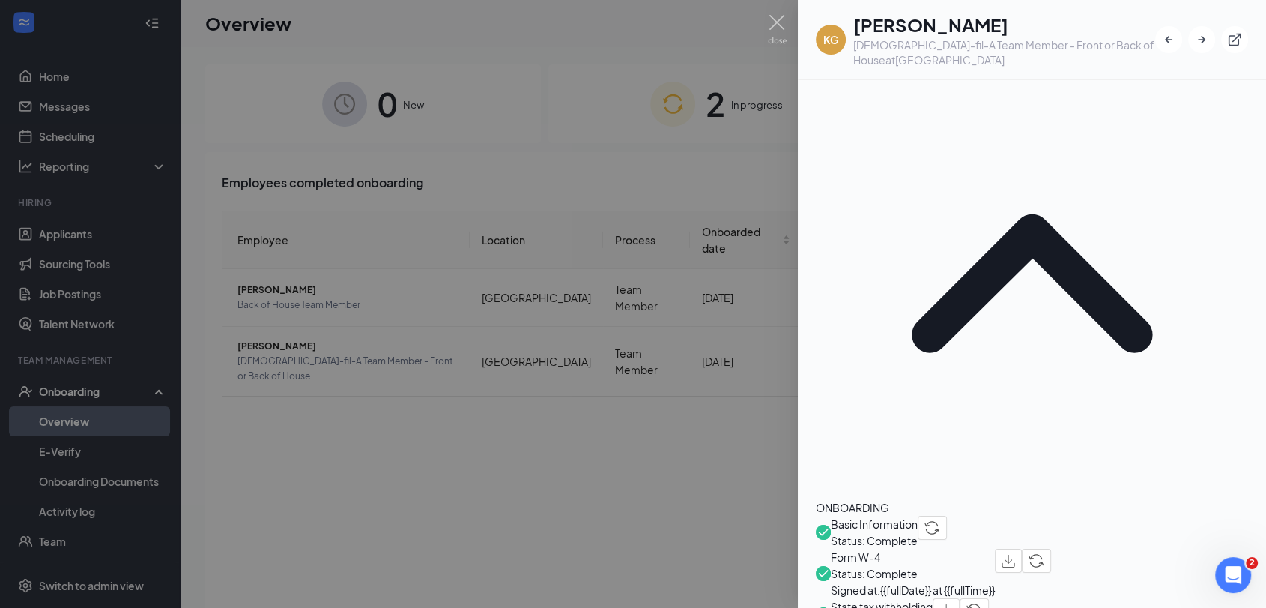
scroll to position [333, 0]
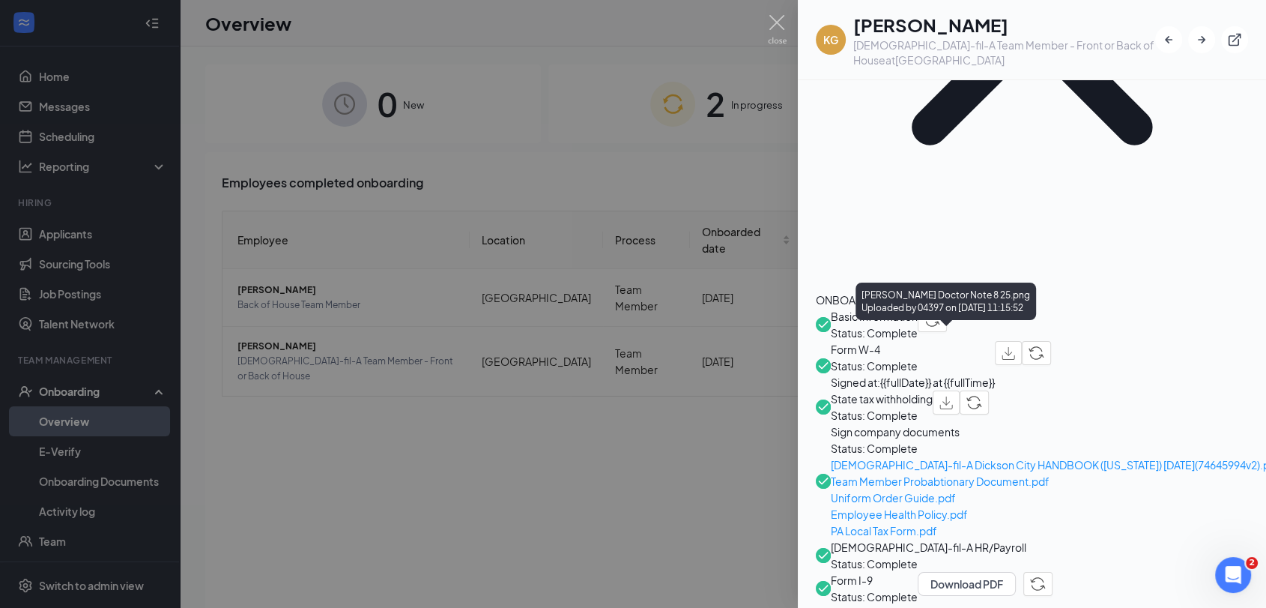
click at [766, 20] on div at bounding box center [633, 304] width 1266 height 608
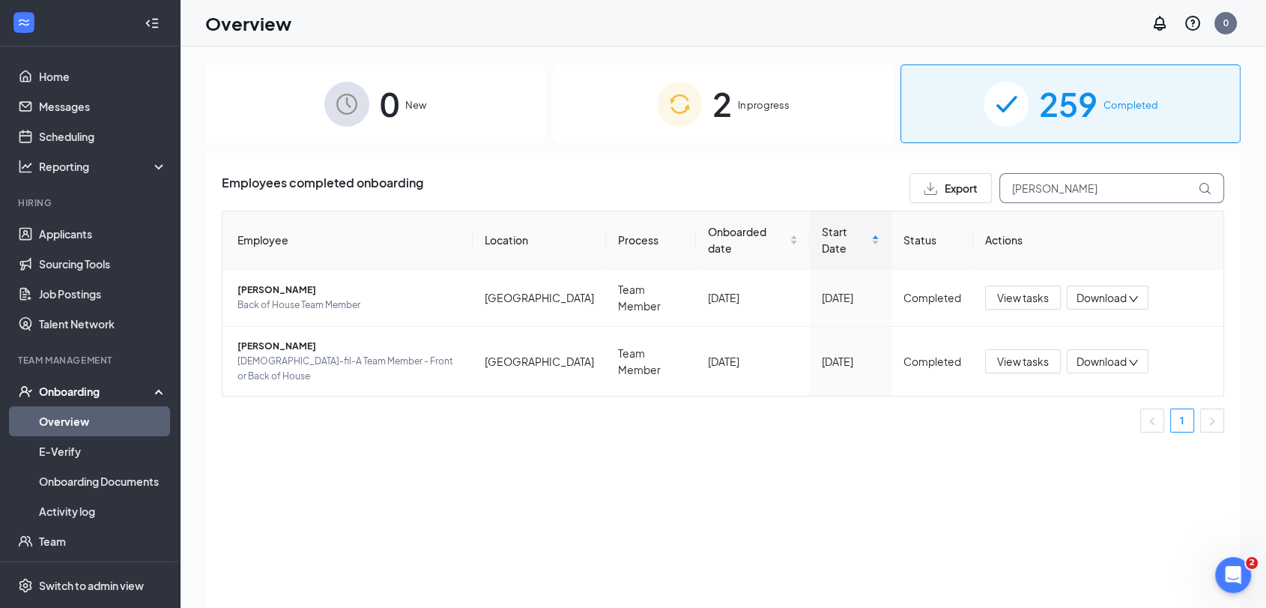
drag, startPoint x: 1079, startPoint y: 196, endPoint x: 935, endPoint y: 199, distance: 143.9
click at [953, 203] on div "Employees completed onboarding Export [PERSON_NAME] Location Process Onboarded …" at bounding box center [723, 308] width 1002 height 271
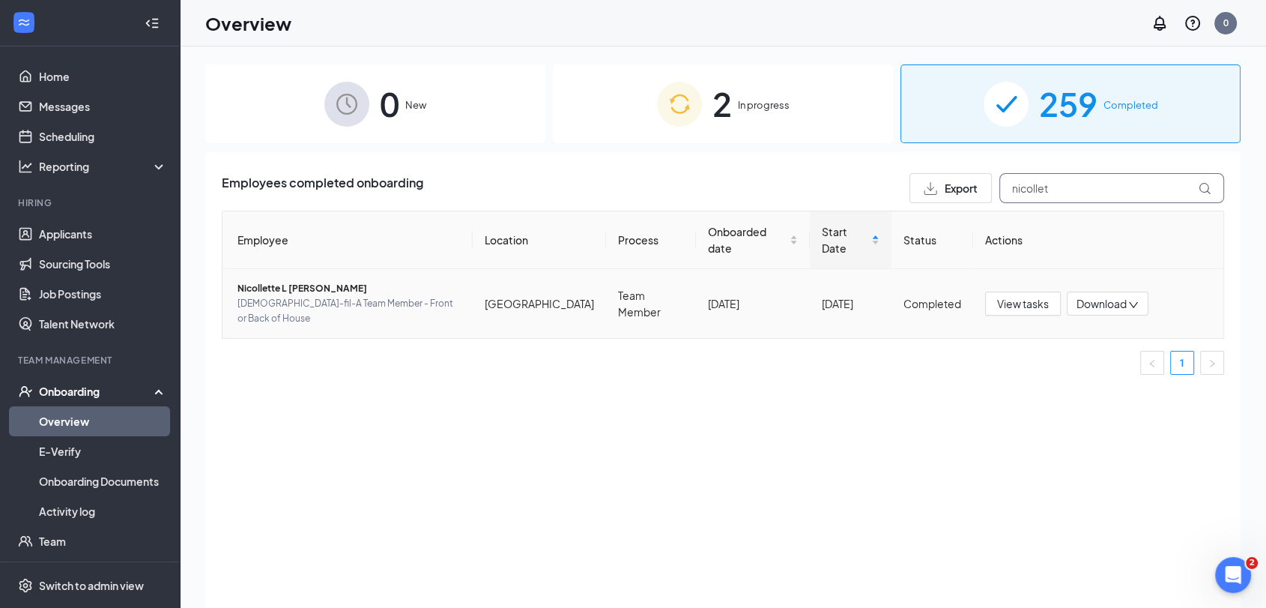
type input "nicollet"
click at [289, 269] on td "Nicollette L [PERSON_NAME] [DEMOGRAPHIC_DATA]-fil-A Team Member - Front or Back…" at bounding box center [348, 303] width 250 height 69
click at [282, 281] on span "Nicollette L [PERSON_NAME]" at bounding box center [348, 288] width 223 height 15
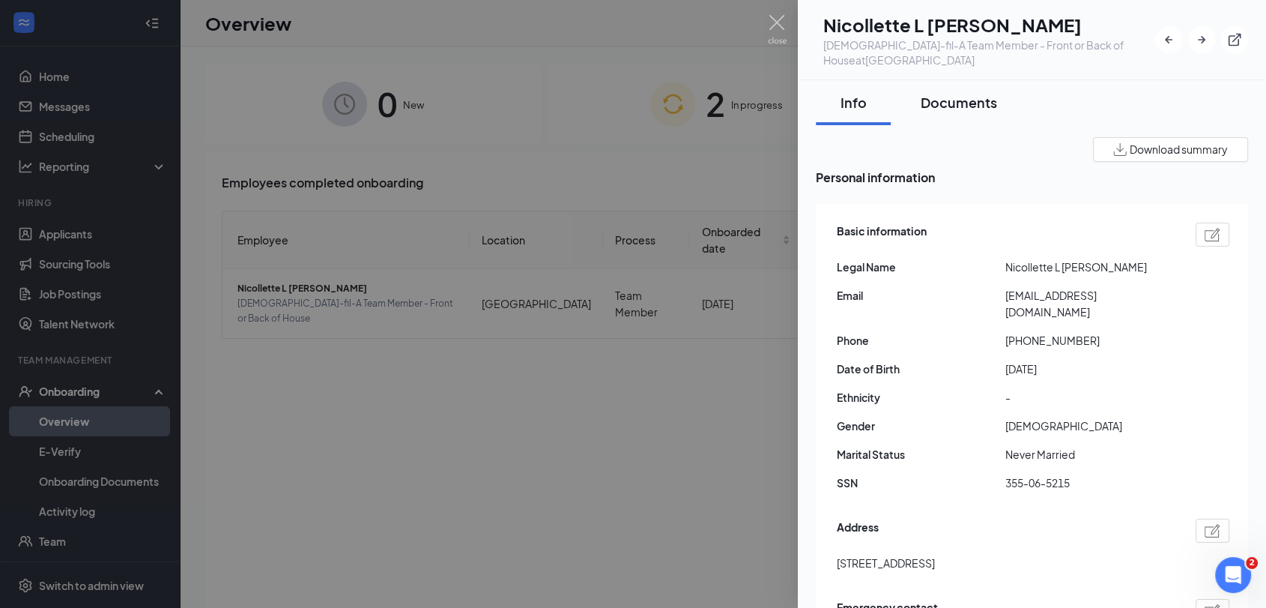
click at [959, 91] on button "Documents" at bounding box center [959, 102] width 106 height 45
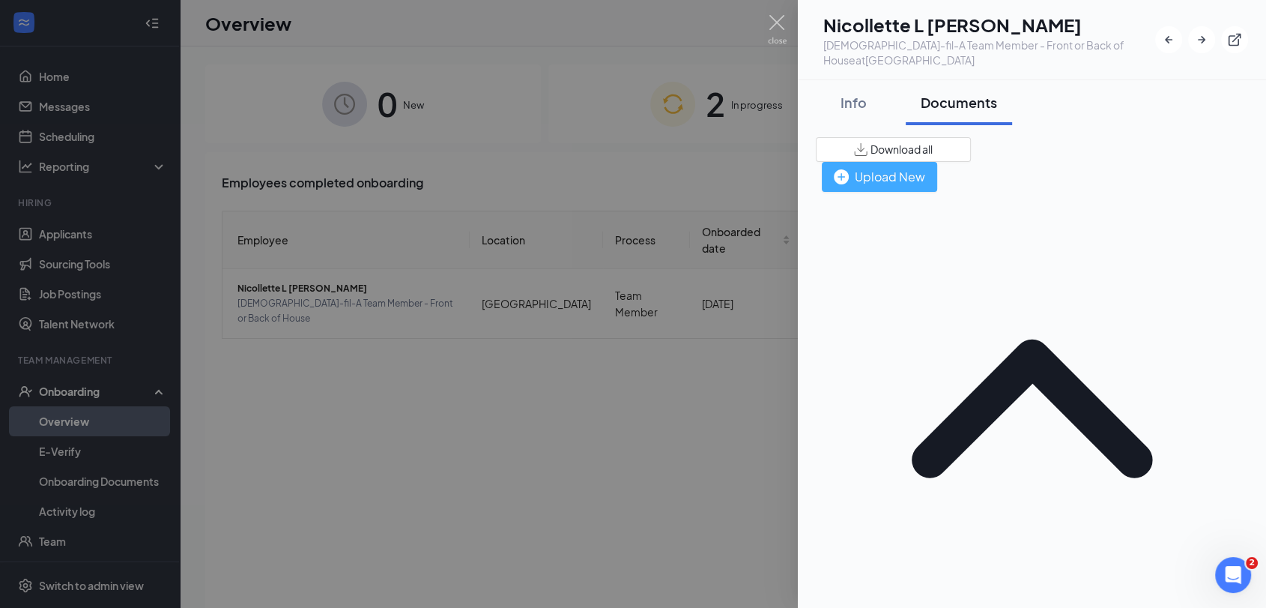
click at [925, 167] on div "Upload New" at bounding box center [879, 176] width 91 height 19
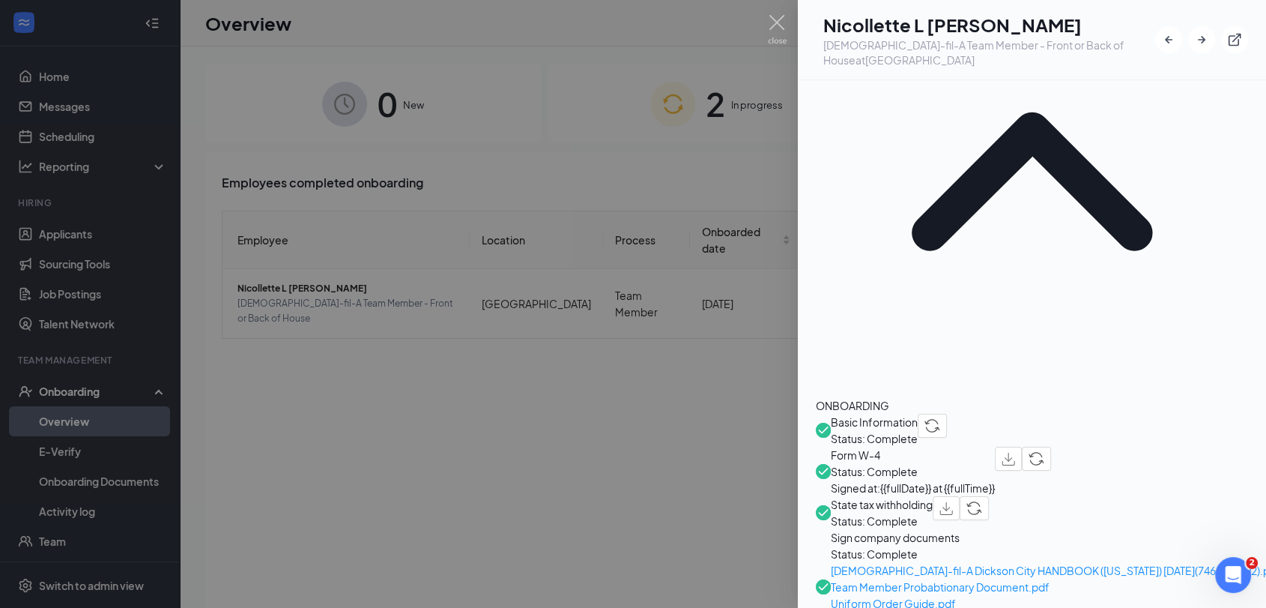
scroll to position [342, 0]
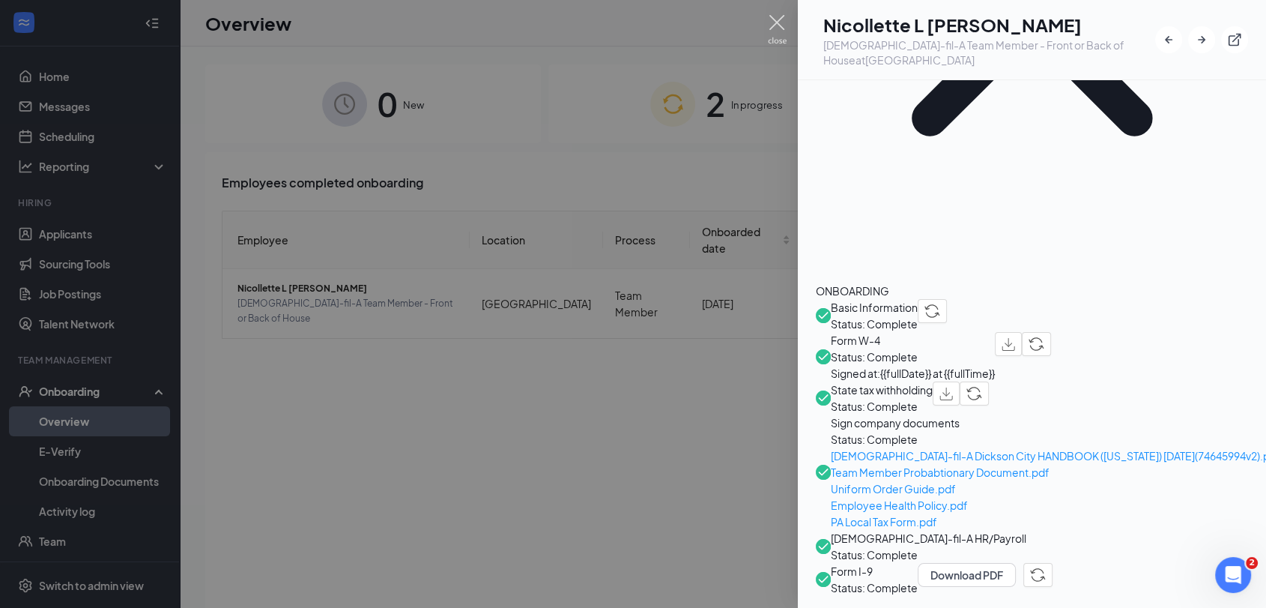
click at [778, 19] on img at bounding box center [777, 29] width 19 height 29
